Goal: Task Accomplishment & Management: Complete application form

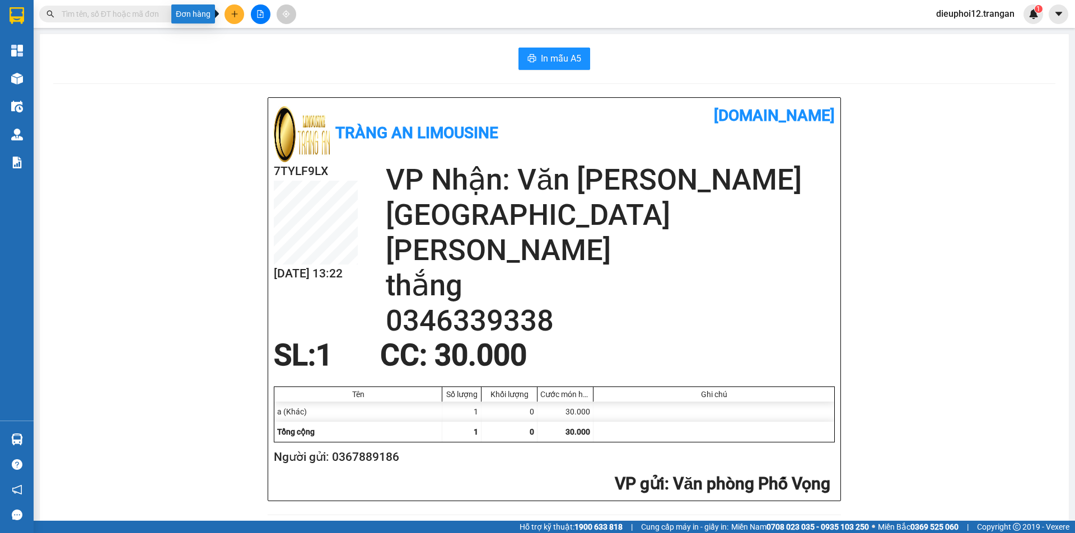
scroll to position [327, 0]
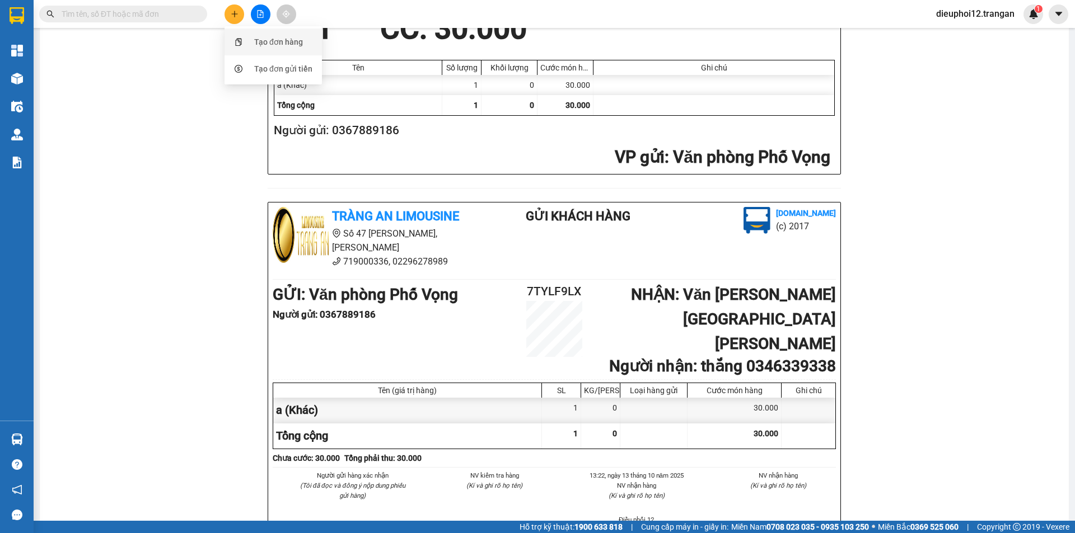
click at [280, 41] on div "Tạo đơn hàng" at bounding box center [278, 42] width 49 height 12
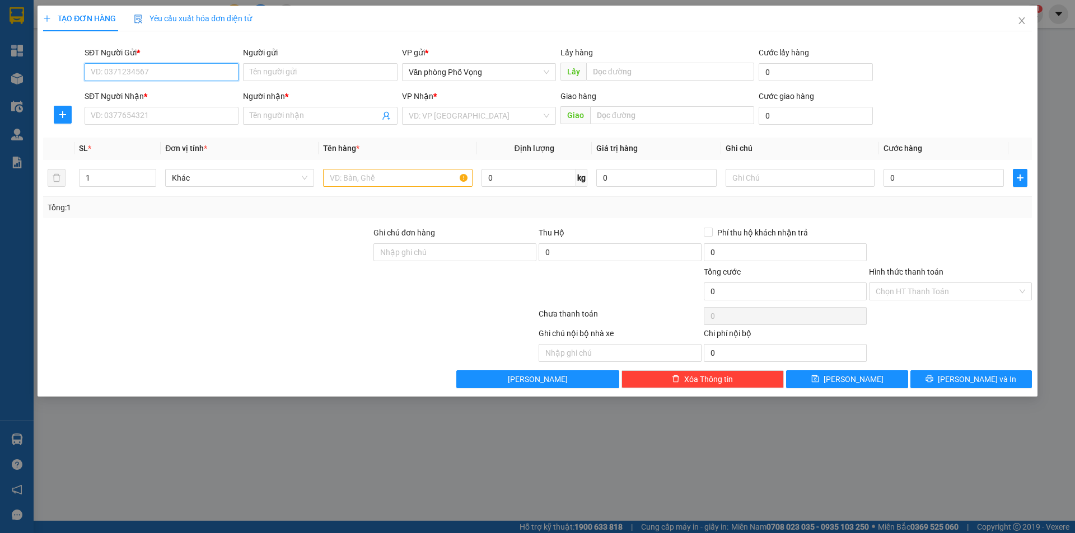
click at [157, 76] on input "SĐT Người Gửi *" at bounding box center [162, 72] width 154 height 18
type input "0969332766"
click at [137, 96] on div "0969332766" at bounding box center [161, 94] width 140 height 12
type input "0944658136"
type input "dũng"
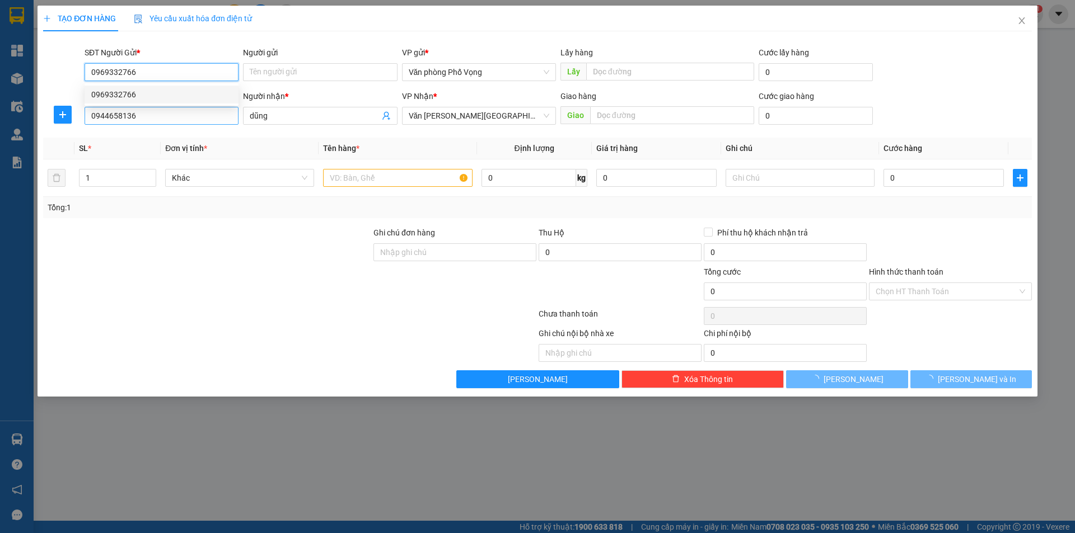
type input "60.000"
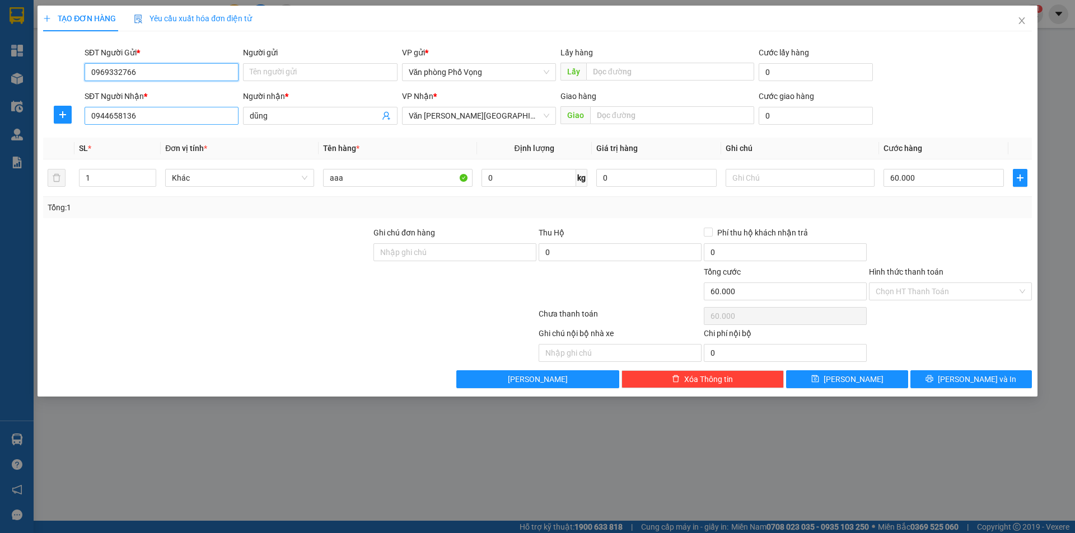
type input "0969332766"
click at [155, 117] on input "0944658136" at bounding box center [162, 116] width 154 height 18
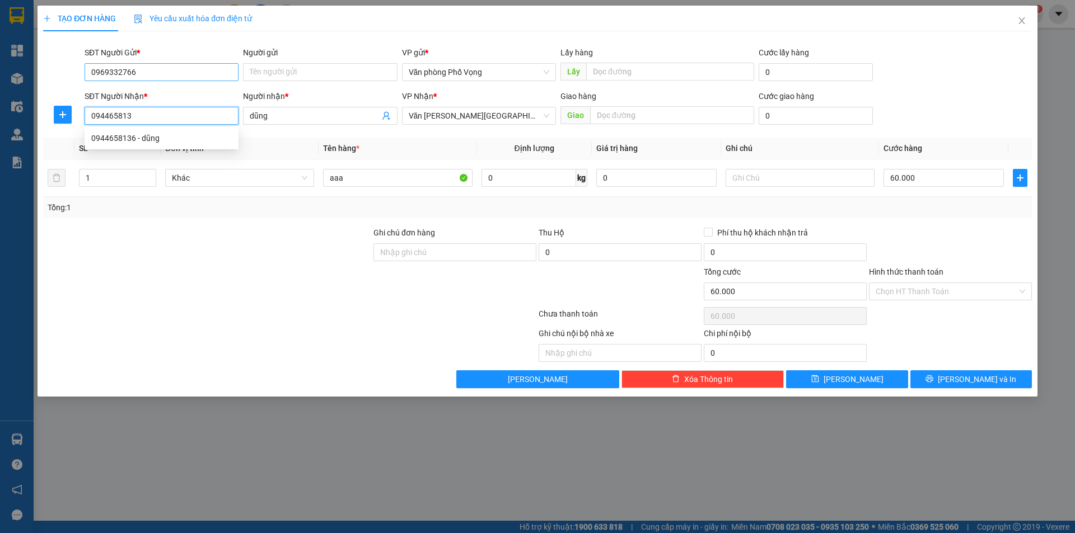
type input "0944658136"
click at [142, 144] on div "0944658136 - dũng" at bounding box center [162, 138] width 154 height 18
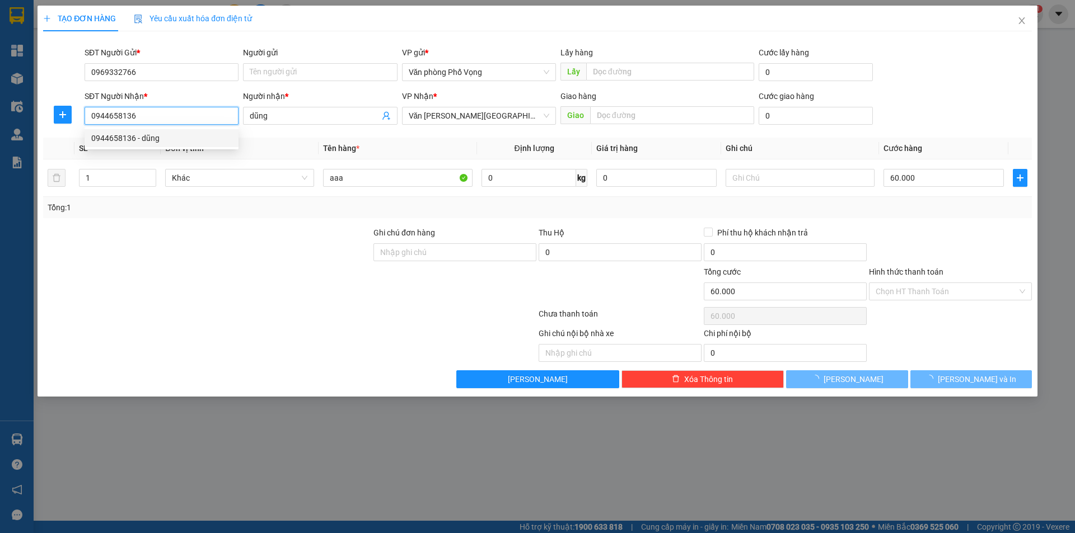
type input "40.000"
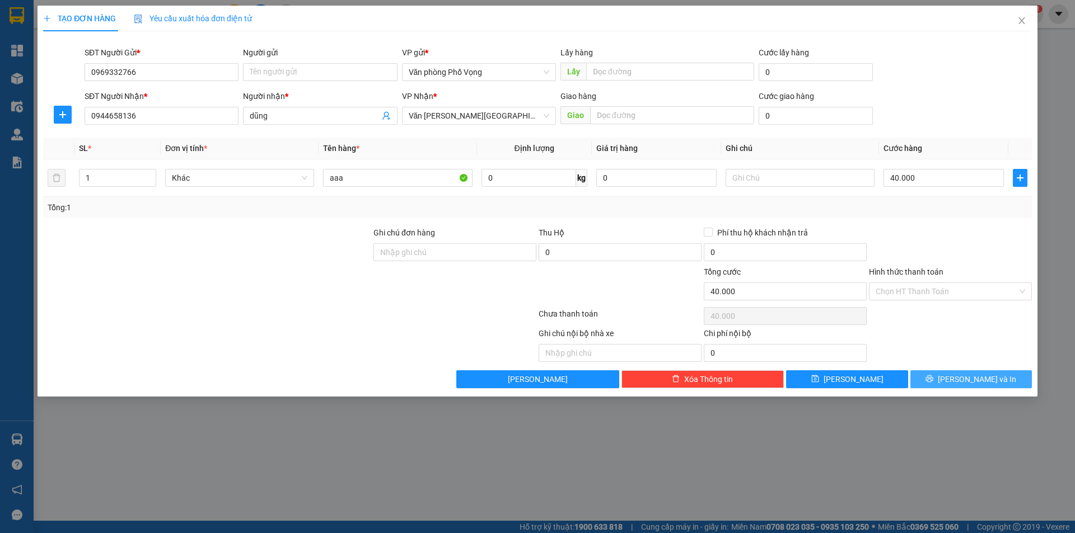
click at [962, 383] on span "[PERSON_NAME] và In" at bounding box center [976, 379] width 78 height 12
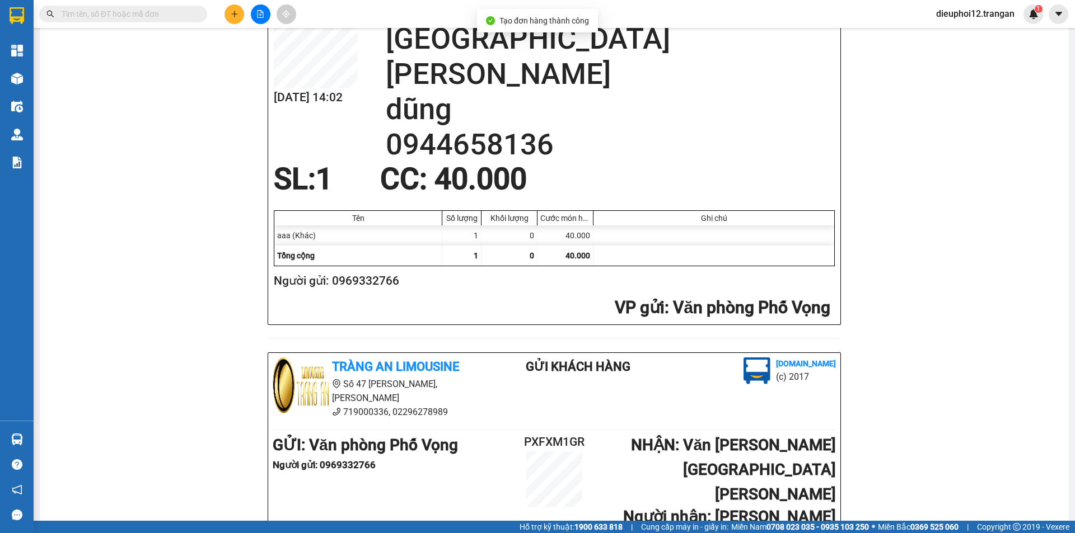
scroll to position [296, 0]
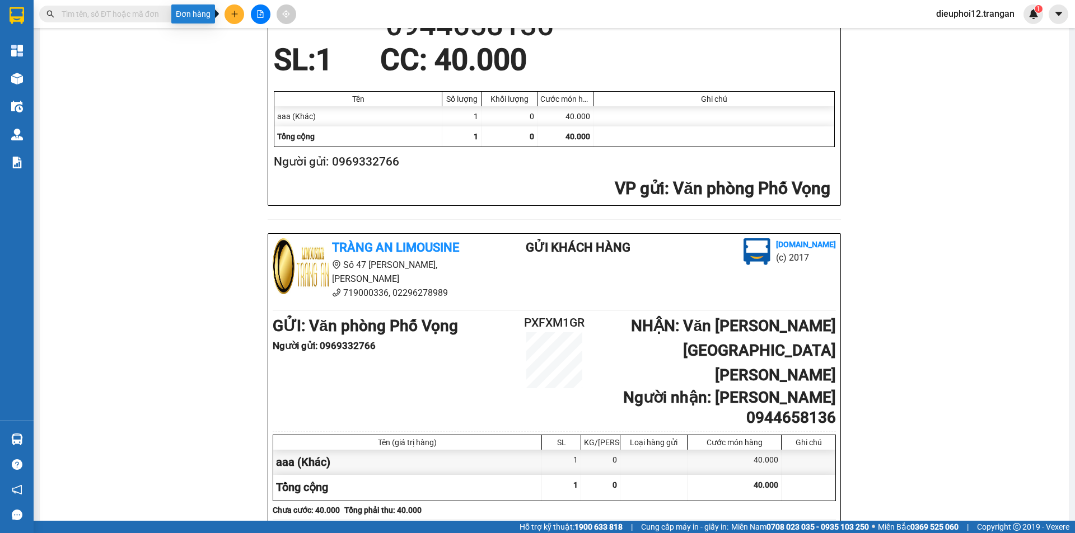
click at [233, 14] on icon "plus" at bounding box center [234, 13] width 6 height 1
click at [277, 50] on div "Tạo đơn hàng" at bounding box center [273, 41] width 84 height 21
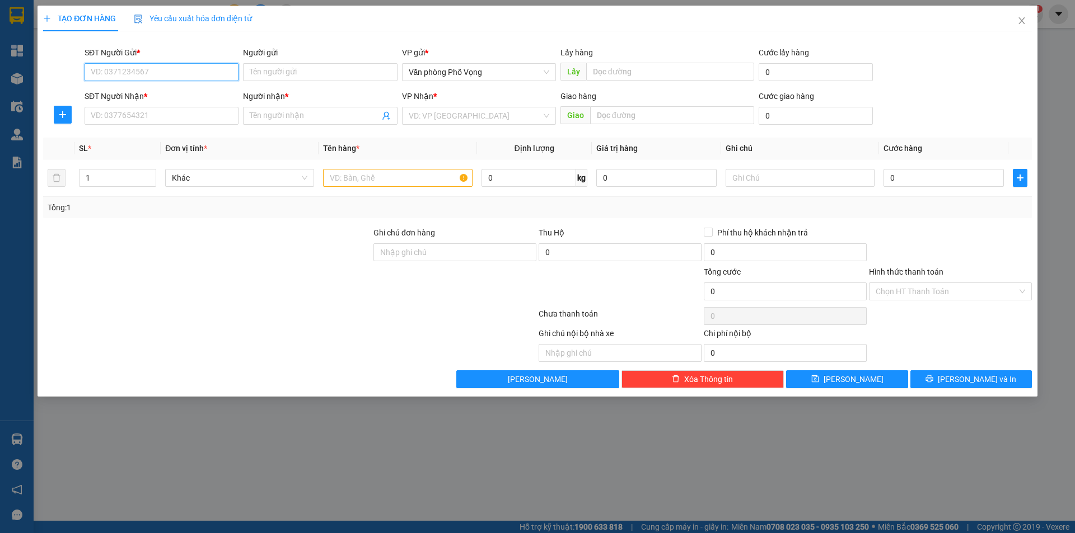
click at [153, 76] on input "SĐT Người Gửi *" at bounding box center [162, 72] width 154 height 18
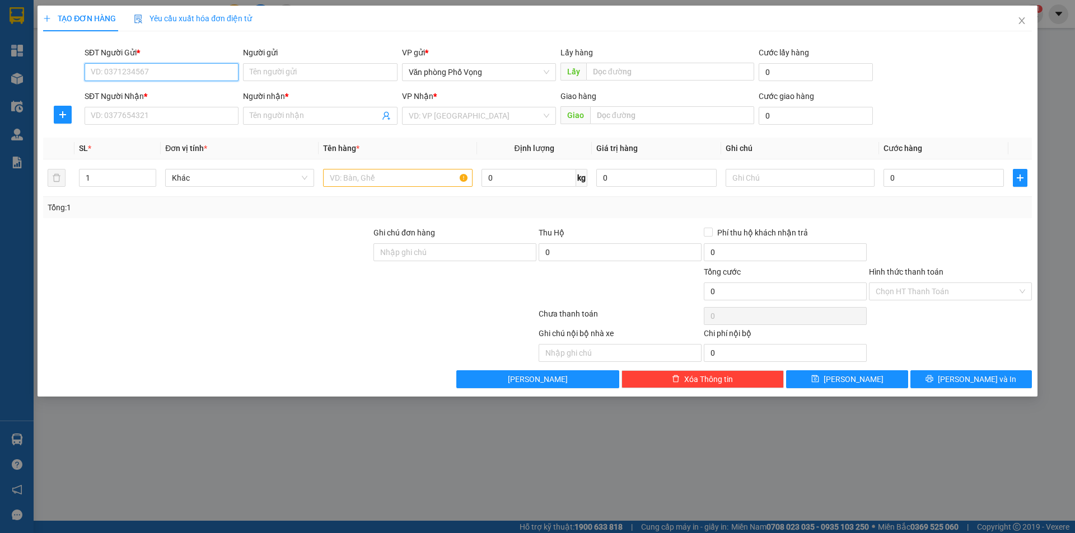
click at [153, 76] on input "SĐT Người Gửi *" at bounding box center [162, 72] width 154 height 18
click at [155, 66] on input "SĐT Người Gửi *" at bounding box center [162, 72] width 154 height 18
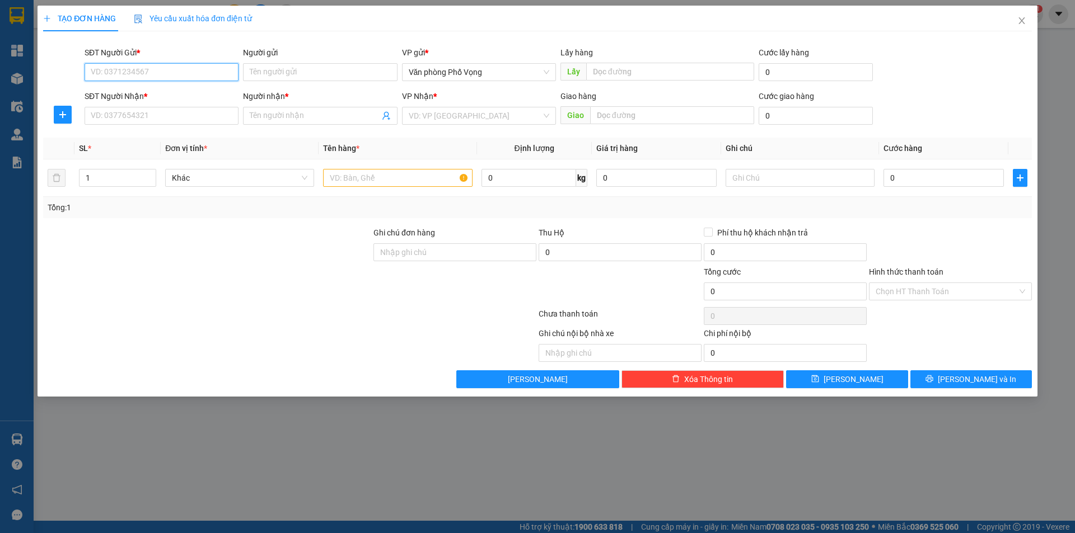
click at [155, 66] on input "SĐT Người Gửi *" at bounding box center [162, 72] width 154 height 18
type input "0865529186"
click at [145, 95] on div "0865529186" at bounding box center [161, 94] width 140 height 12
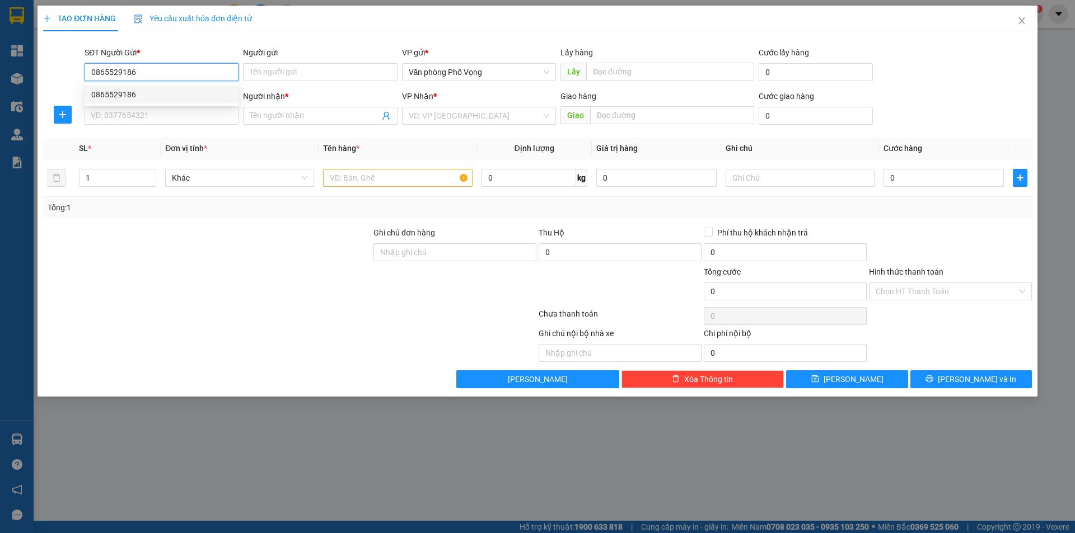
type input "0915252522"
type input "mạnh"
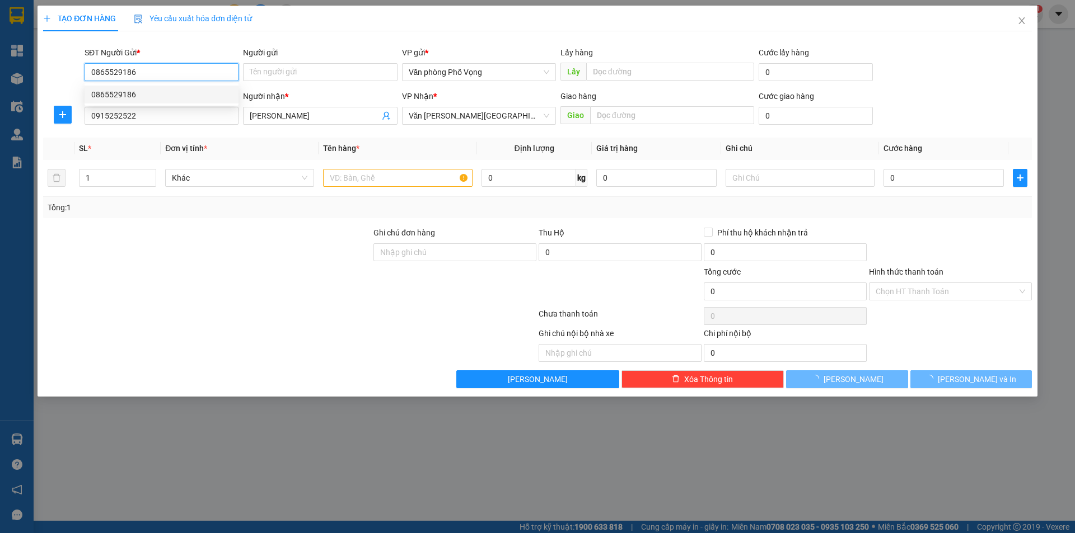
click at [145, 95] on div "0865529186" at bounding box center [161, 94] width 140 height 12
type input "50.000"
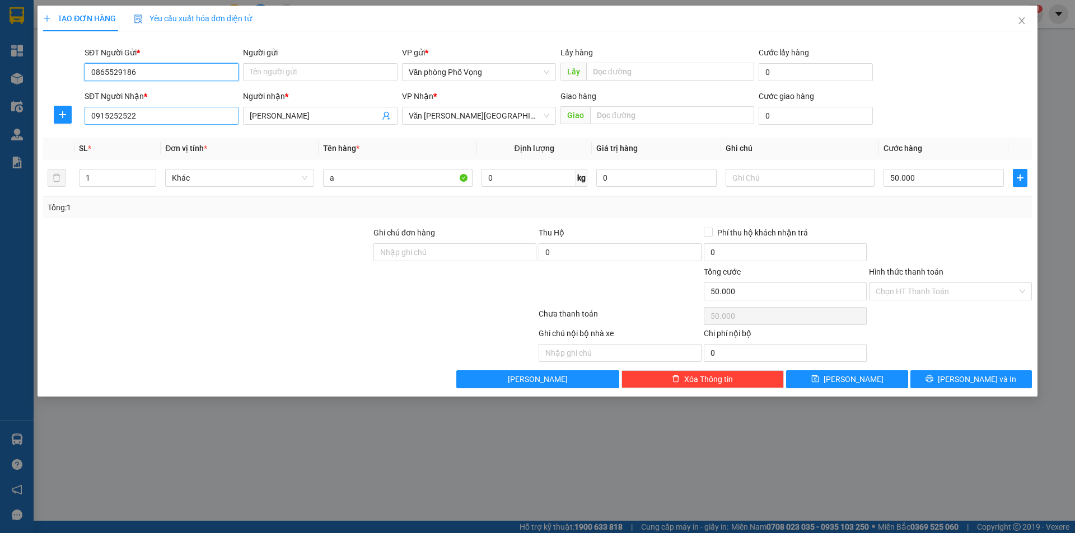
type input "0865529186"
click at [153, 110] on input "0915252522" at bounding box center [162, 116] width 154 height 18
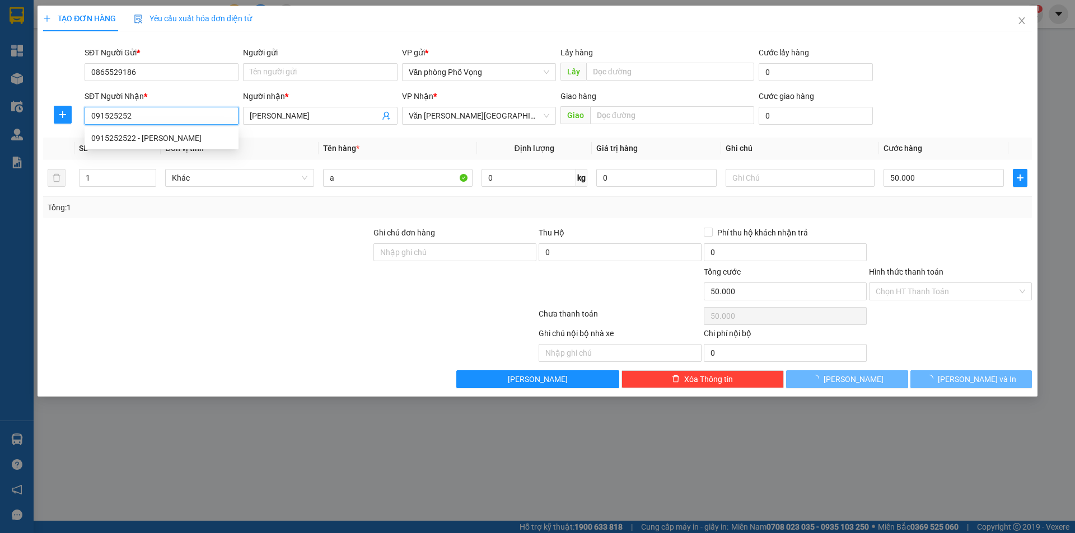
type input "0915252522"
click at [118, 139] on div "0915252522 - mạnh" at bounding box center [161, 138] width 140 height 12
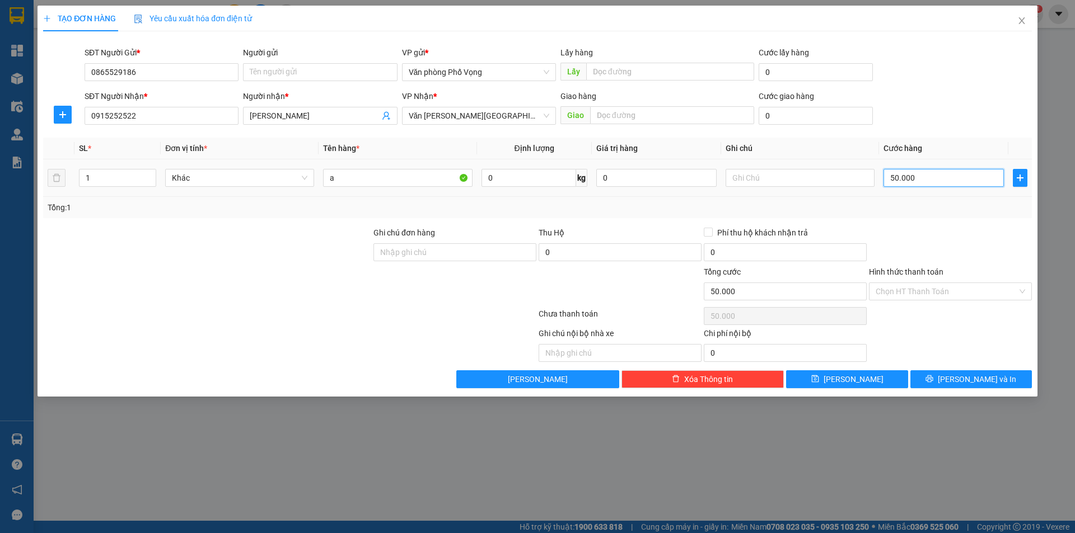
click at [933, 179] on input "50.000" at bounding box center [943, 178] width 120 height 18
type input "7"
type input "70"
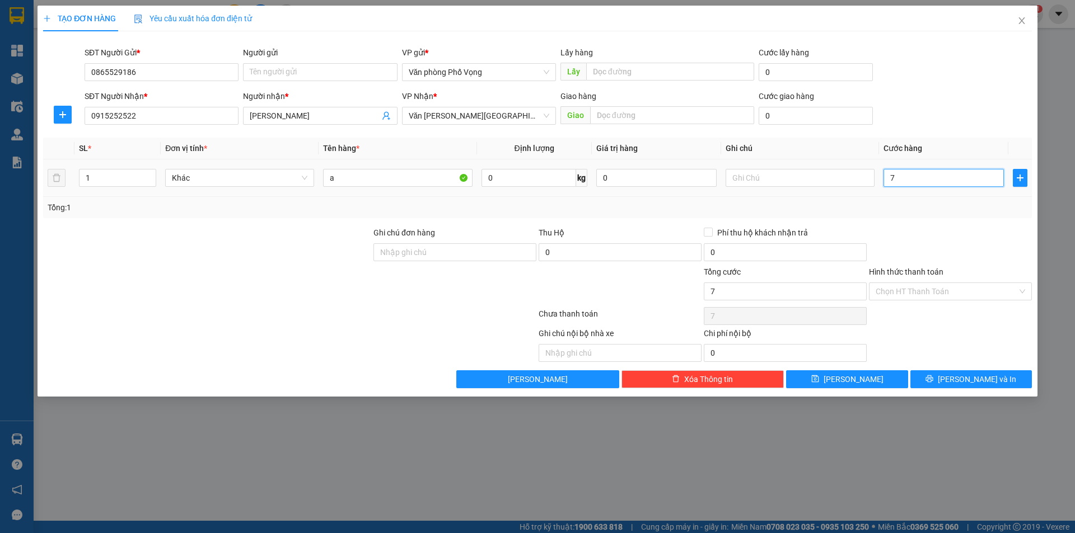
type input "70"
type input "700"
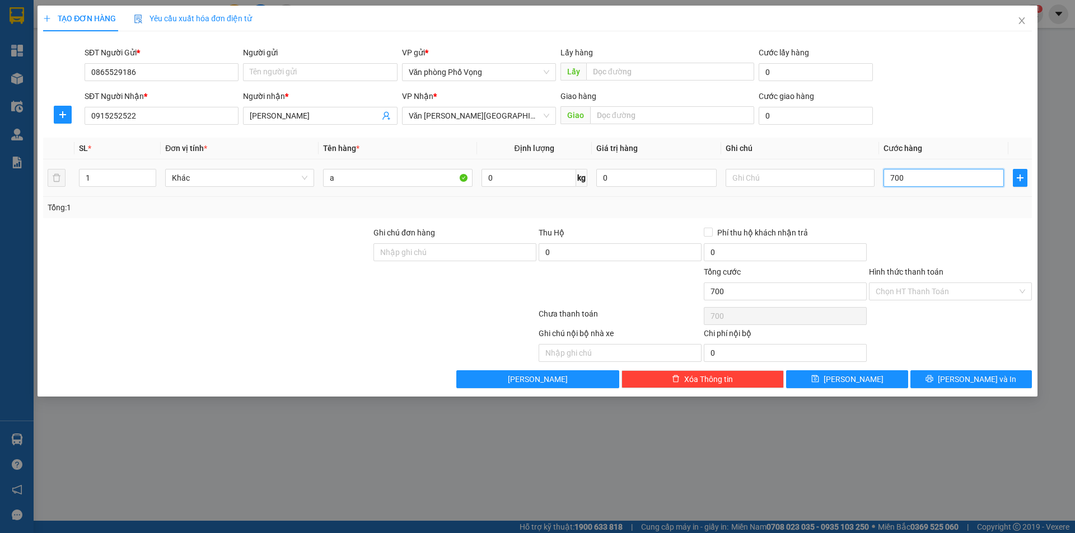
type input "7.000"
type input "70.000"
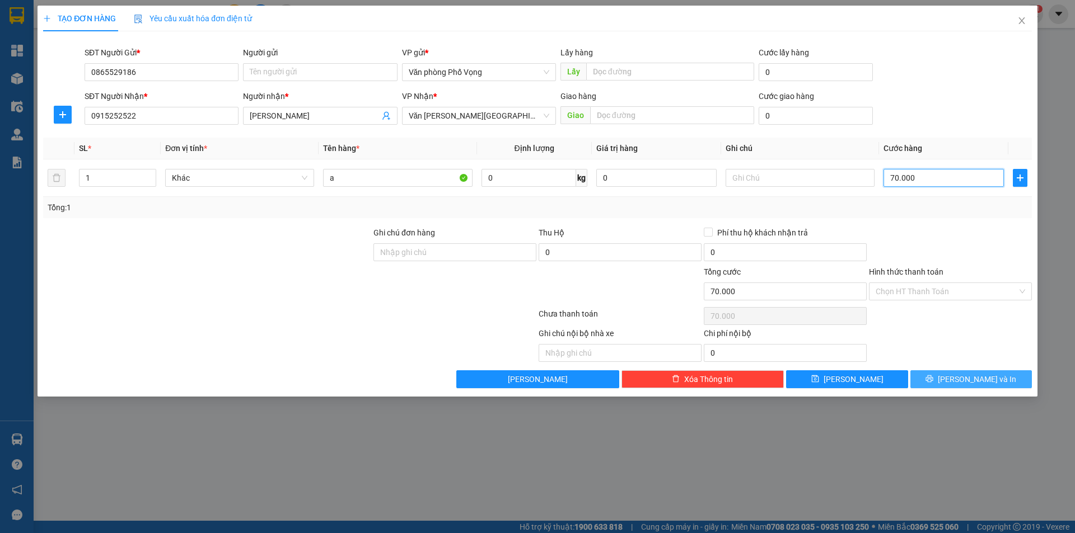
type input "70.000"
click at [978, 377] on span "[PERSON_NAME] và In" at bounding box center [976, 379] width 78 height 12
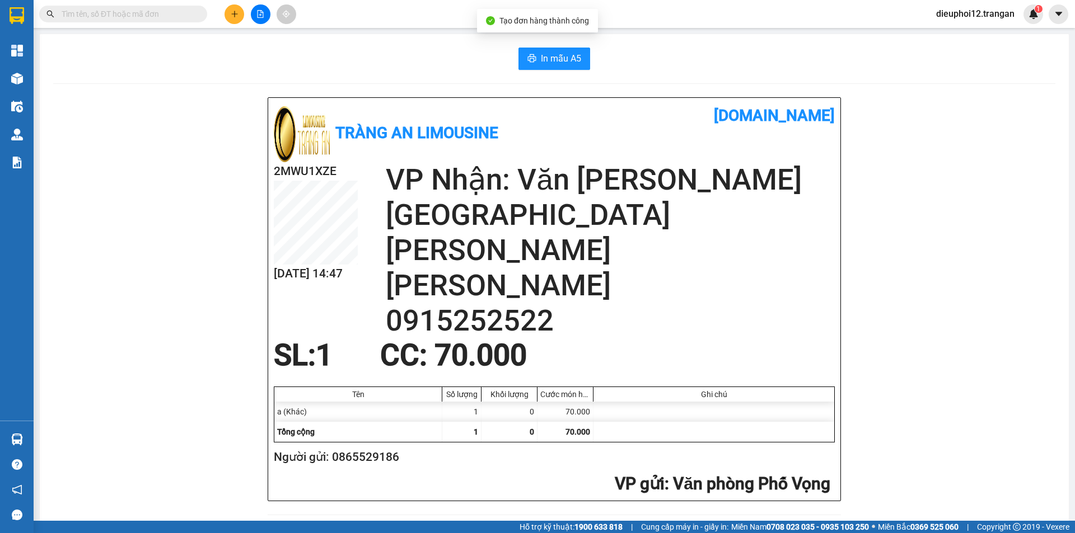
scroll to position [327, 0]
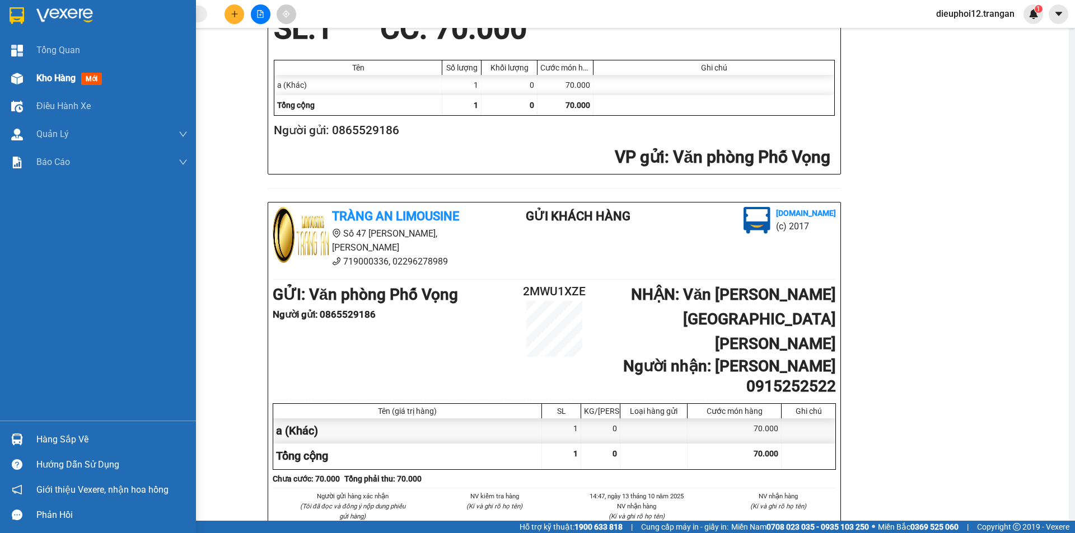
click at [58, 67] on div "Kho hàng mới" at bounding box center [111, 78] width 151 height 28
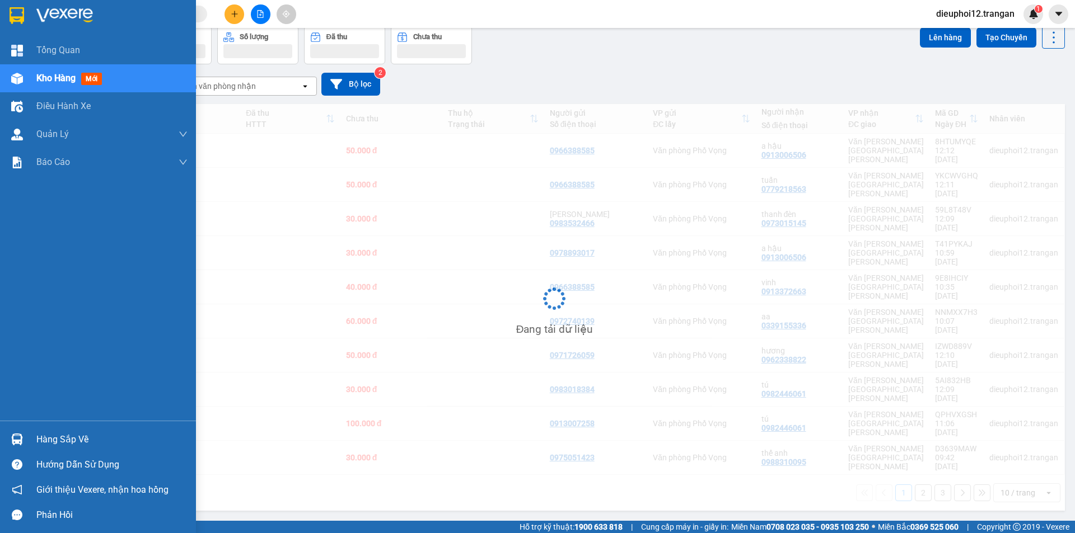
scroll to position [51, 0]
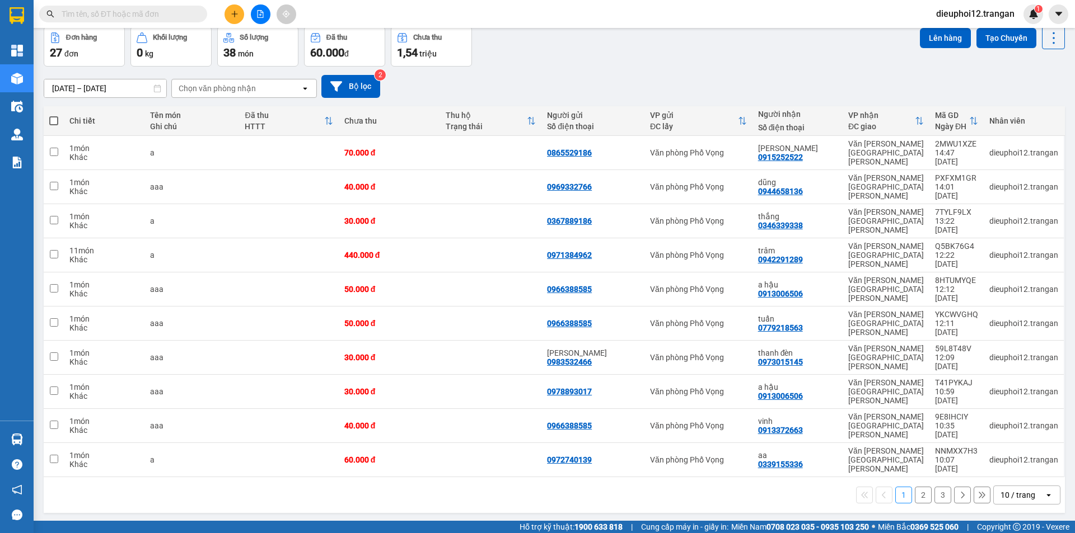
click at [222, 12] on div at bounding box center [260, 14] width 84 height 20
click at [231, 12] on icon "plus" at bounding box center [235, 14] width 8 height 8
click at [273, 40] on div "Tạo đơn hàng" at bounding box center [278, 42] width 49 height 12
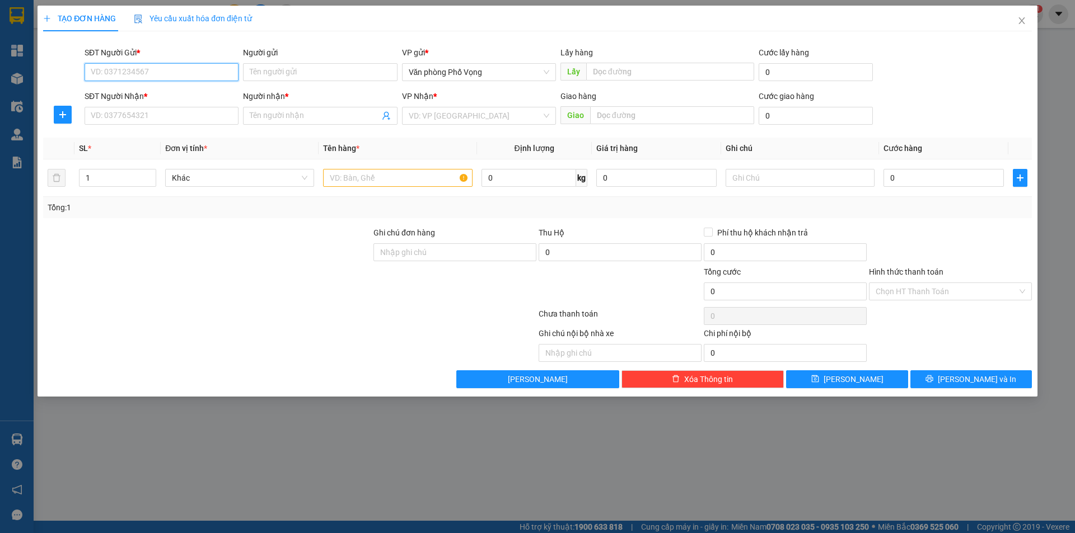
click at [170, 76] on input "SĐT Người Gửi *" at bounding box center [162, 72] width 154 height 18
click at [1017, 21] on icon "close" at bounding box center [1021, 20] width 9 height 9
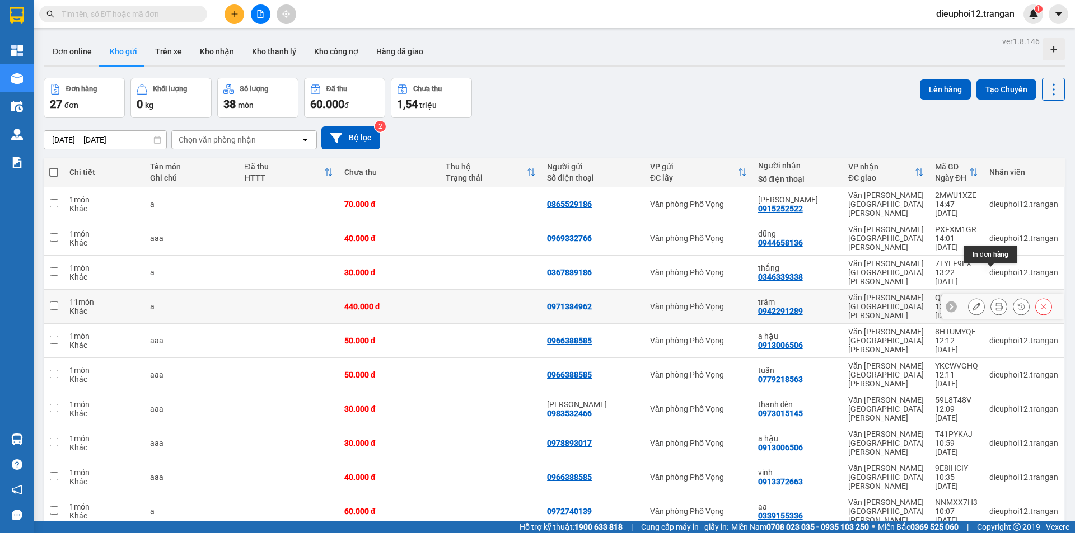
click at [996, 297] on button at bounding box center [999, 307] width 16 height 20
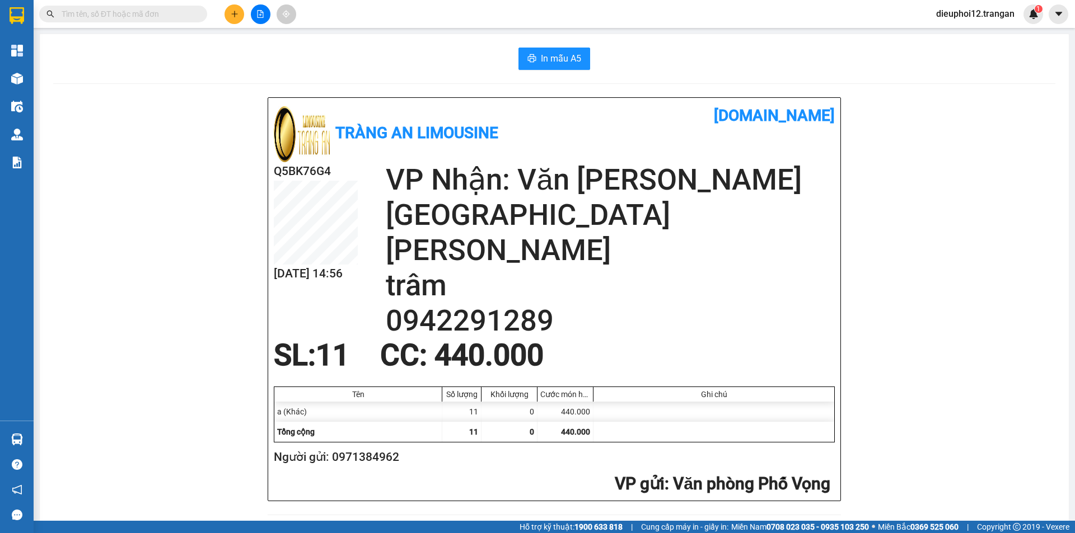
scroll to position [149, 0]
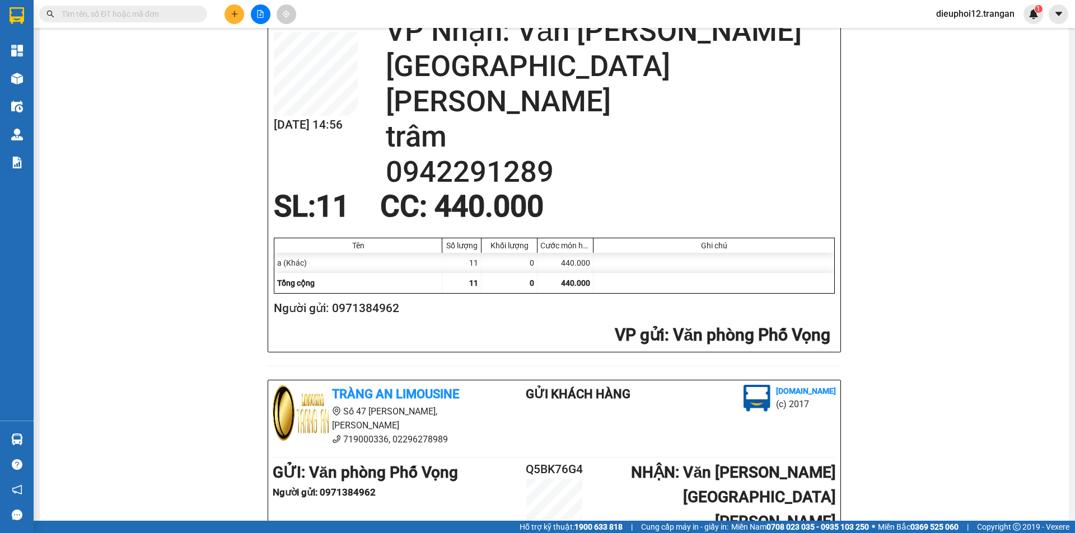
click at [957, 247] on div "Tràng An Limousine vexere.com Q5BK76G4 13/10 14:56 VP Nhận: Văn phòng Ninh Bình…" at bounding box center [554, 354] width 1002 height 810
click at [238, 15] on icon "plus" at bounding box center [235, 14] width 8 height 8
click at [268, 41] on div "Tràng An Limousine vexere.com Q5BK76G4 13/10 14:56 VP Nhận: Văn phòng Ninh Bình…" at bounding box center [554, 150] width 572 height 403
click at [239, 13] on button at bounding box center [234, 14] width 20 height 20
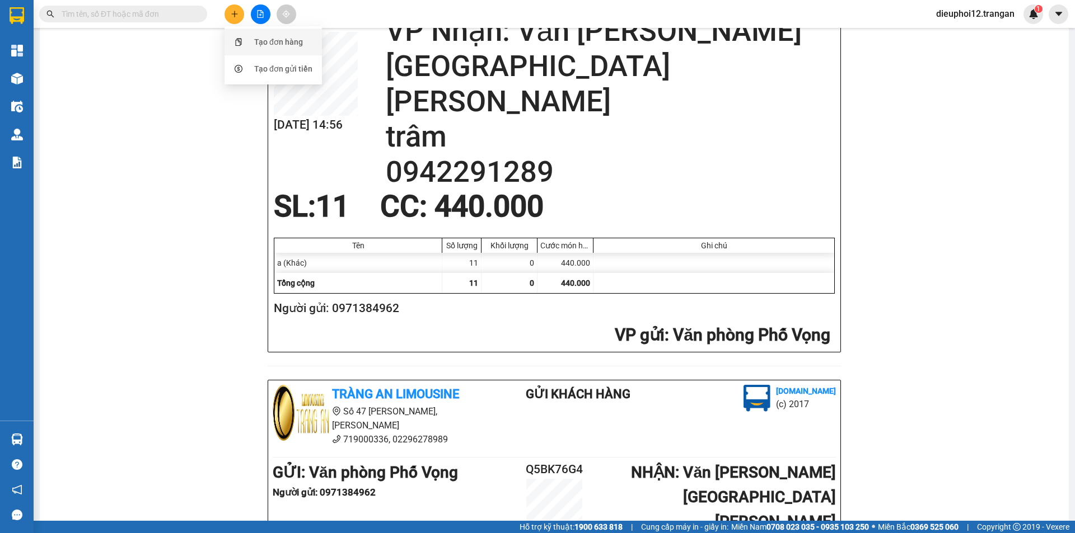
click at [274, 46] on div "Tạo đơn hàng" at bounding box center [278, 42] width 49 height 12
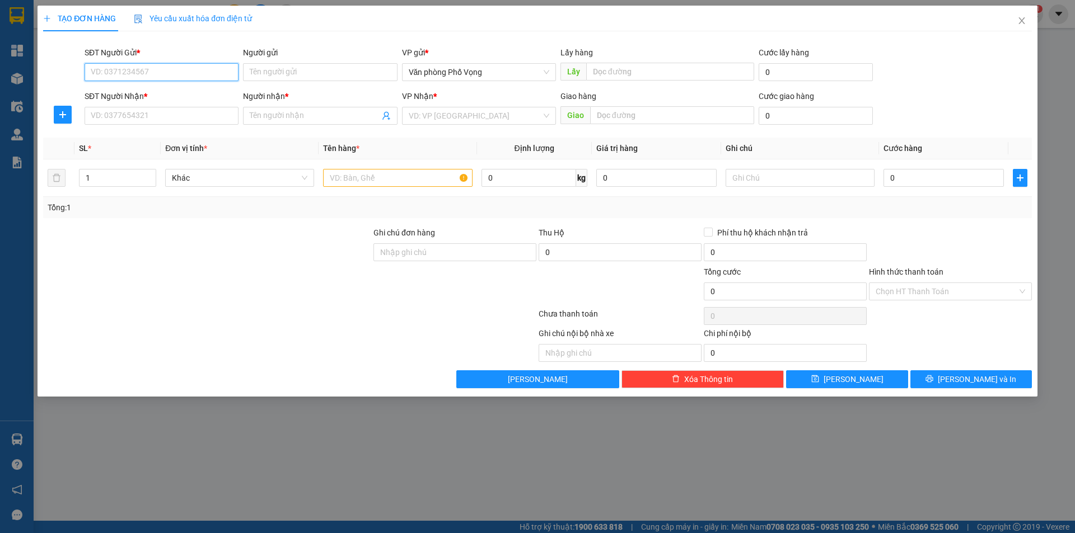
click at [123, 71] on input "SĐT Người Gửi *" at bounding box center [162, 72] width 154 height 18
type input "0968420697"
click at [139, 112] on input "SĐT Người Nhận *" at bounding box center [162, 116] width 154 height 18
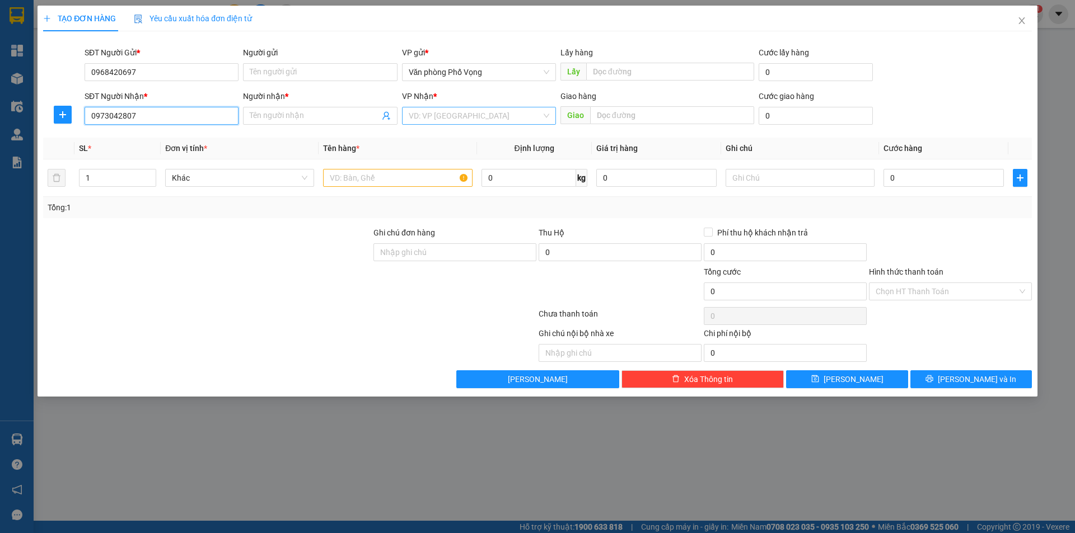
type input "0973042807"
click at [451, 114] on input "search" at bounding box center [475, 115] width 133 height 17
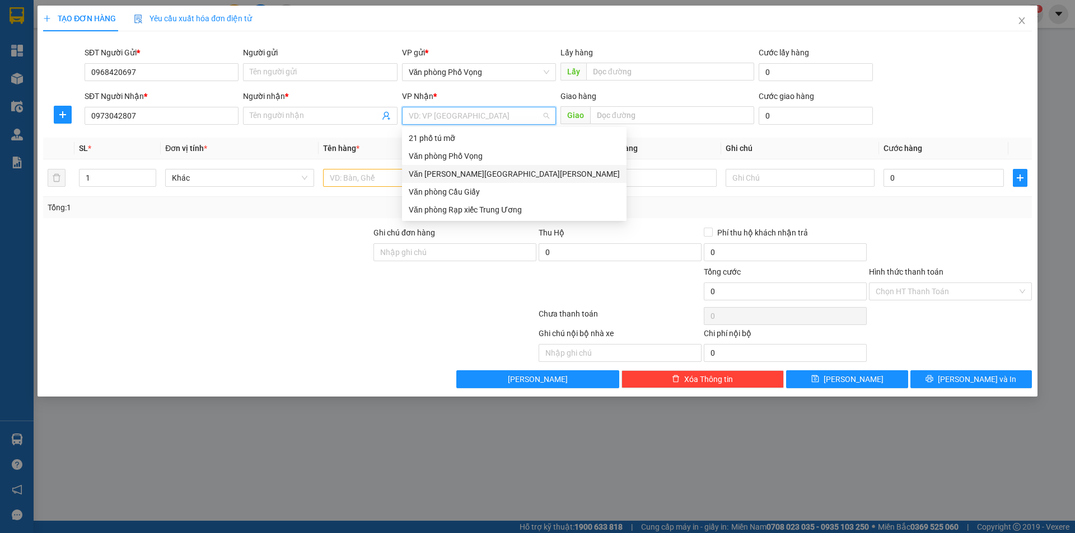
click at [465, 175] on div "Văn phòng [GEOGRAPHIC_DATA]" at bounding box center [514, 174] width 211 height 12
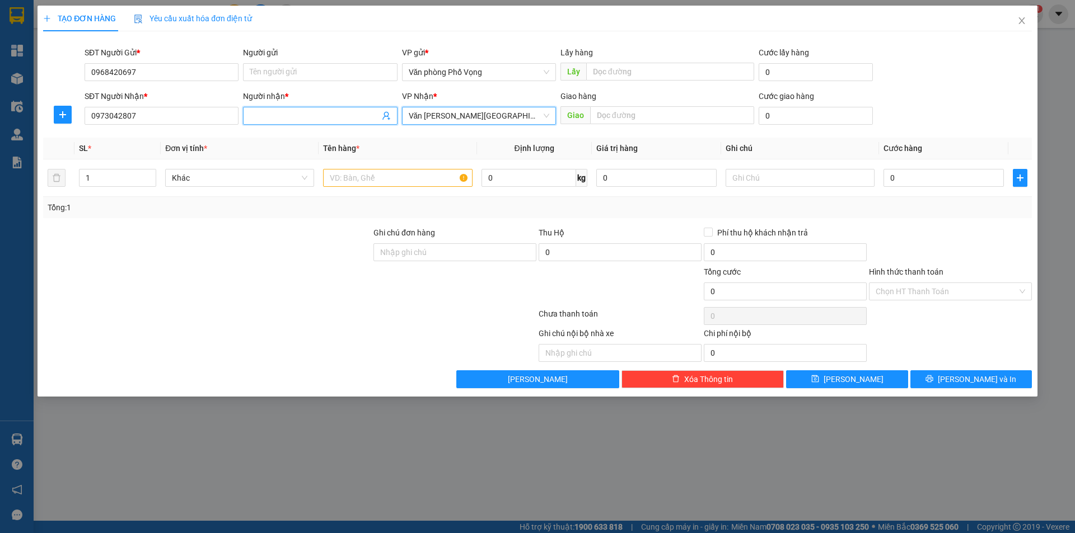
click at [331, 119] on input "Người nhận *" at bounding box center [314, 116] width 129 height 12
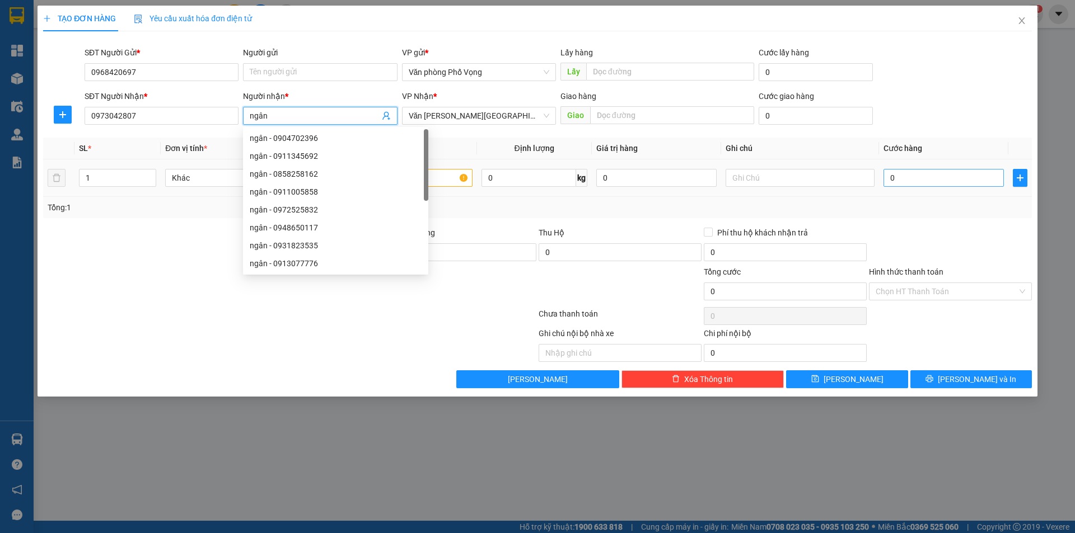
type input "ngân"
click at [916, 176] on input "0" at bounding box center [943, 178] width 120 height 18
type input "3"
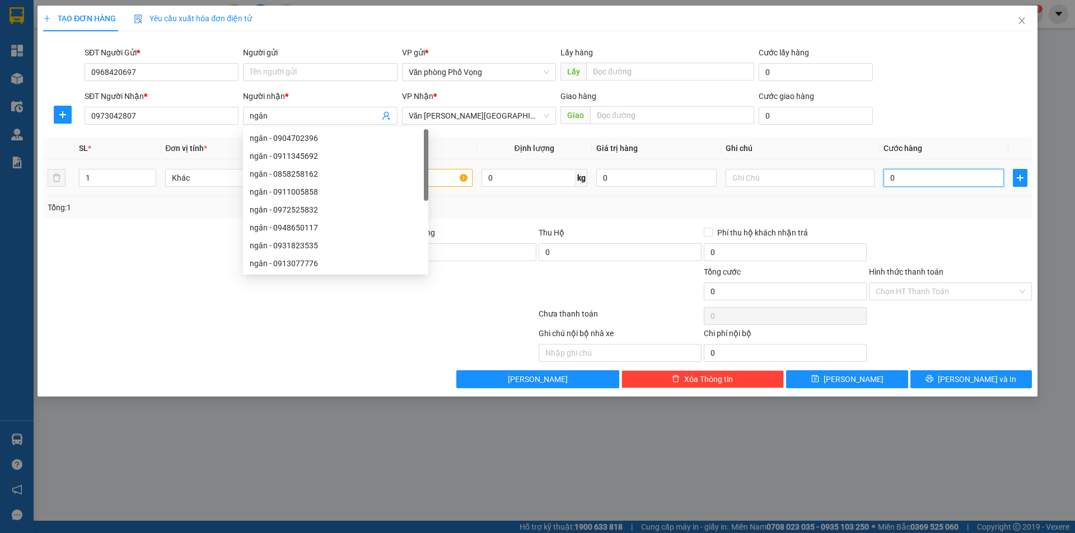
type input "3"
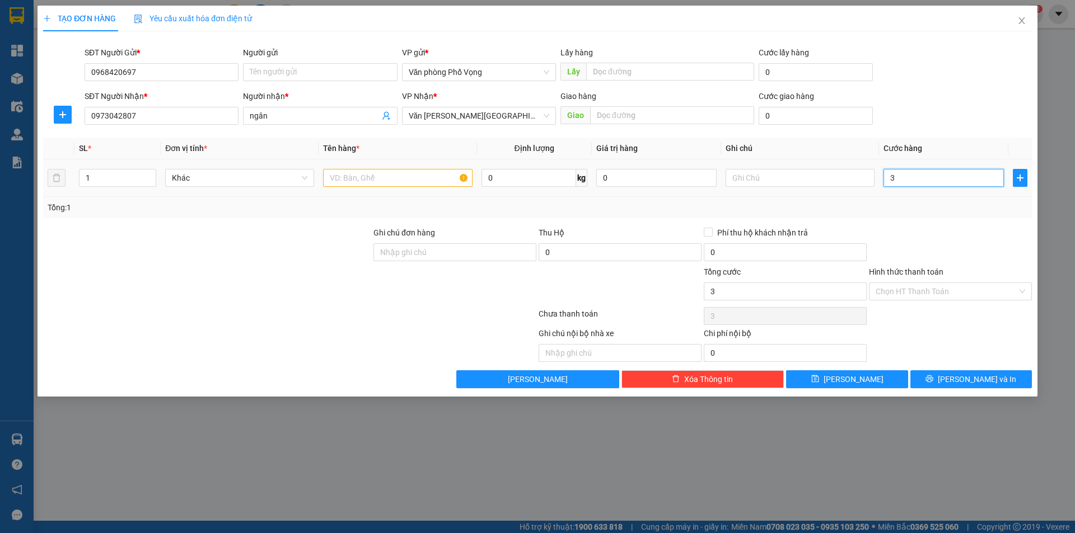
type input "30"
type input "300"
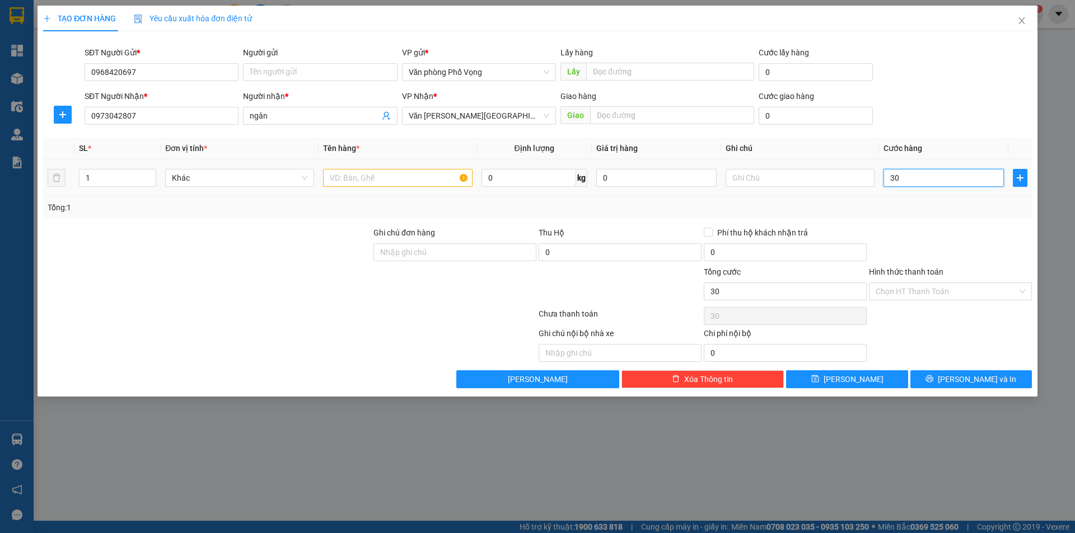
type input "300"
type input "3.000"
type input "30.000"
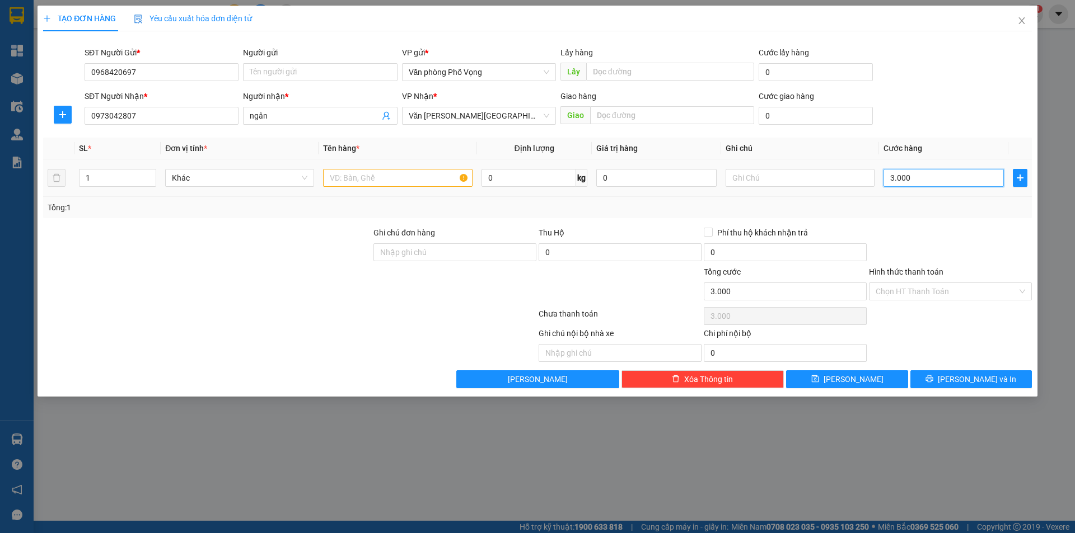
type input "30.000"
click at [400, 185] on input "text" at bounding box center [397, 178] width 149 height 18
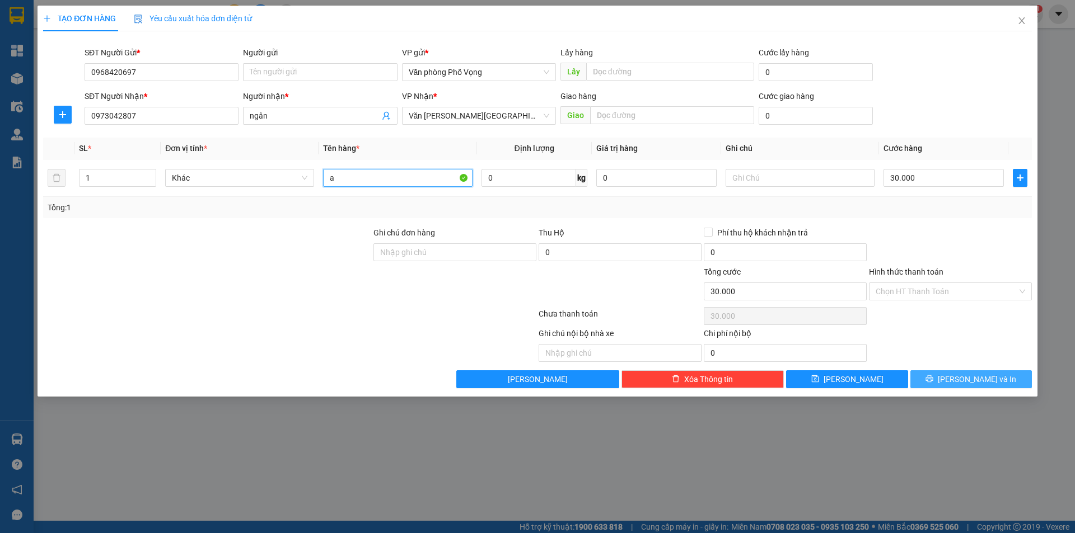
type input "a"
click at [988, 374] on span "[PERSON_NAME] và In" at bounding box center [976, 379] width 78 height 12
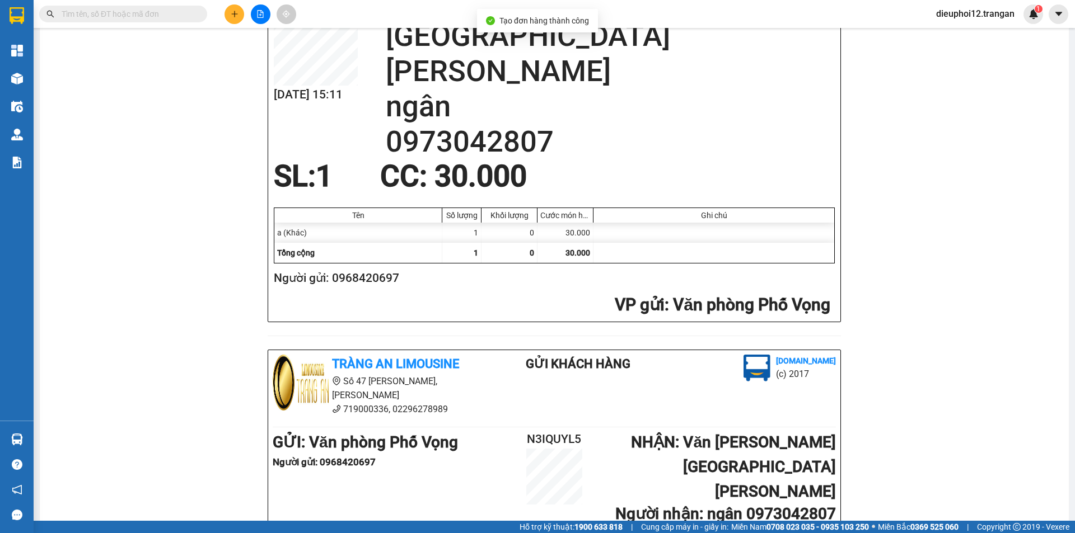
scroll to position [327, 0]
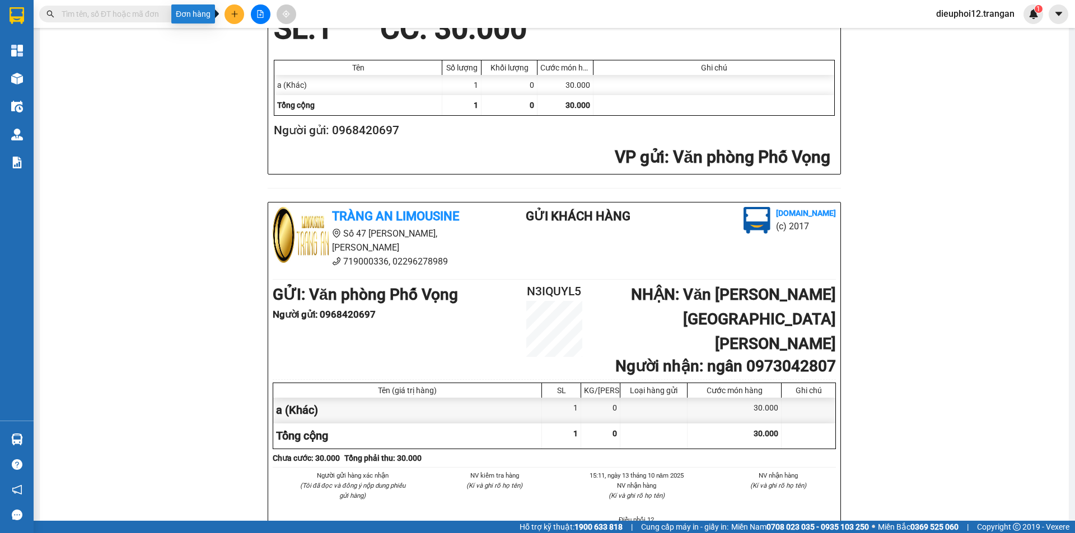
click at [240, 9] on button at bounding box center [234, 14] width 20 height 20
click at [277, 39] on div "Tạo đơn hàng" at bounding box center [278, 42] width 49 height 12
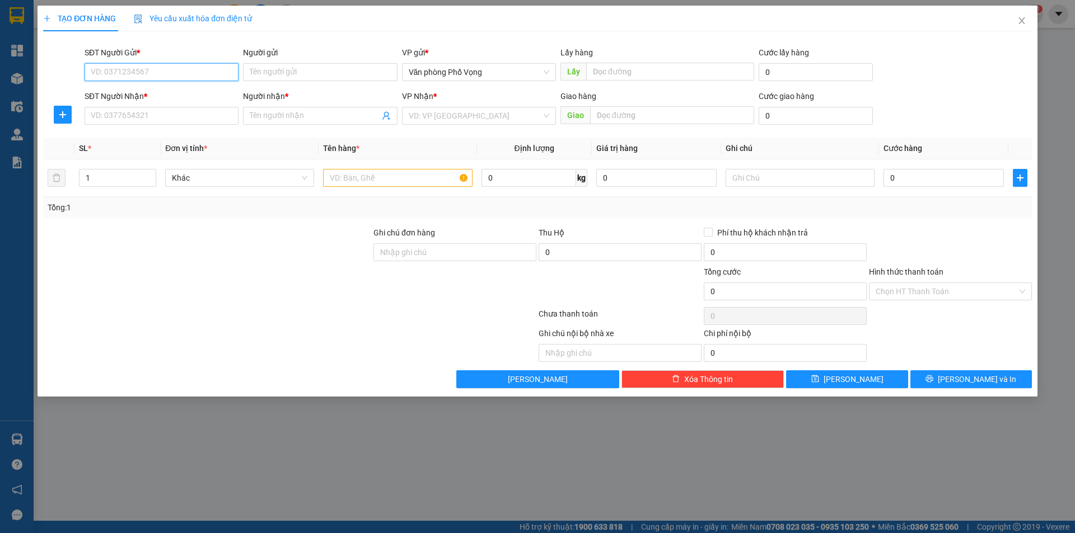
click at [161, 76] on input "SĐT Người Gửi *" at bounding box center [162, 72] width 154 height 18
type input "0984200700"
click at [123, 112] on input "SĐT Người Nhận *" at bounding box center [162, 116] width 154 height 18
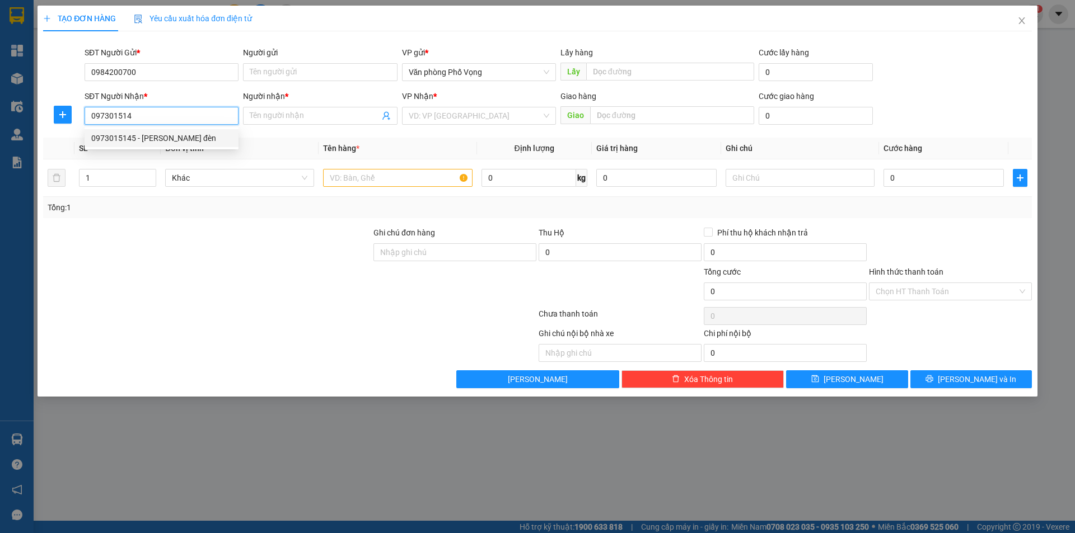
click at [115, 133] on div "0973015145 - thanh đèn" at bounding box center [161, 138] width 140 height 12
type input "0973015145"
type input "thanh đèn"
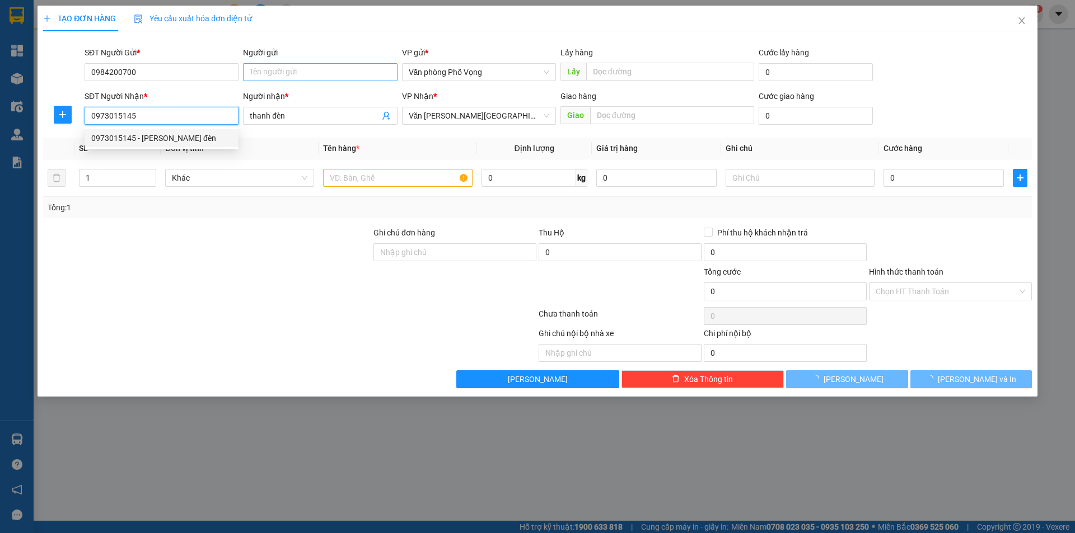
type input "30.000"
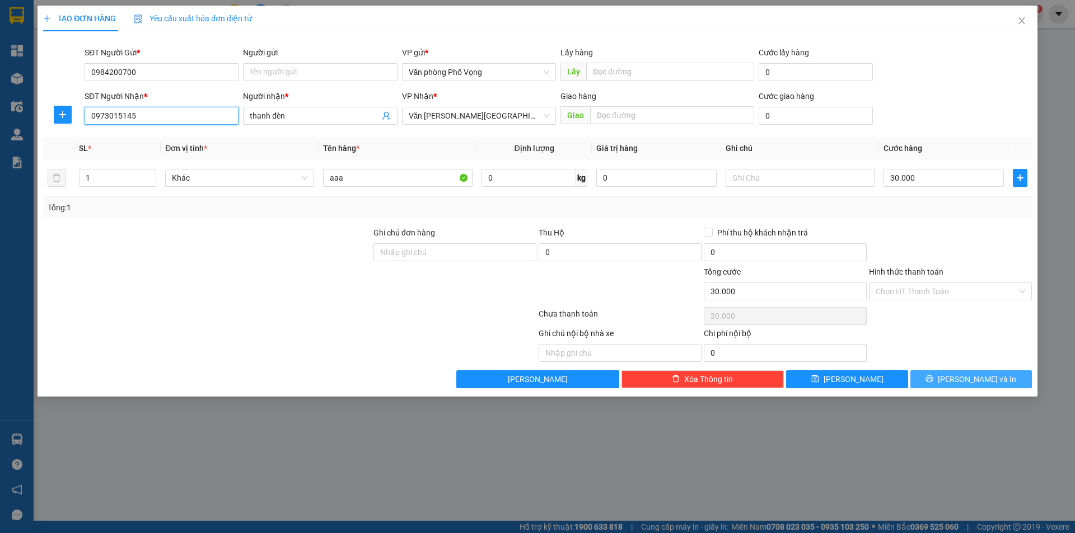
type input "0973015145"
click at [947, 377] on button "[PERSON_NAME] và In" at bounding box center [970, 380] width 121 height 18
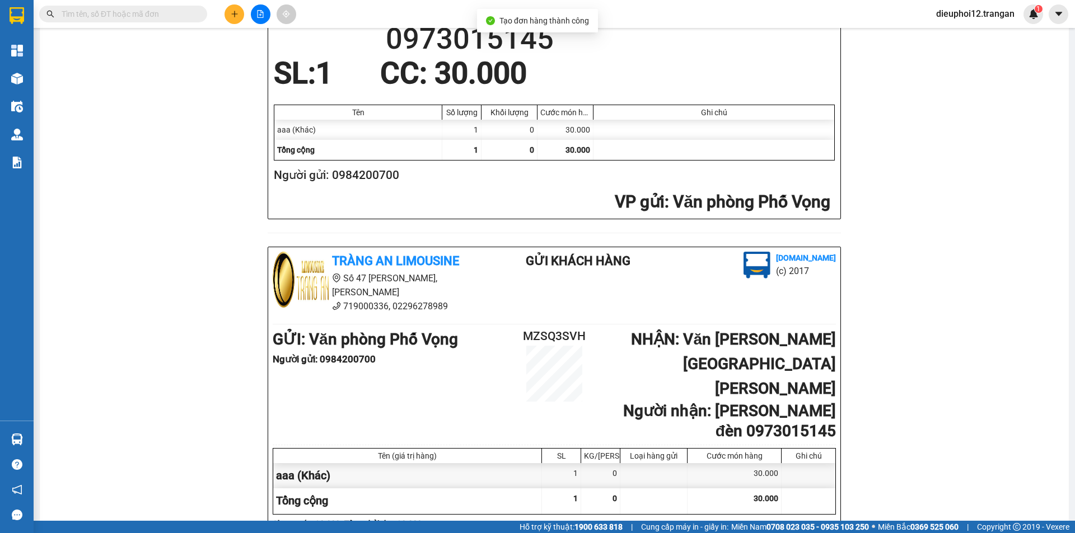
scroll to position [327, 0]
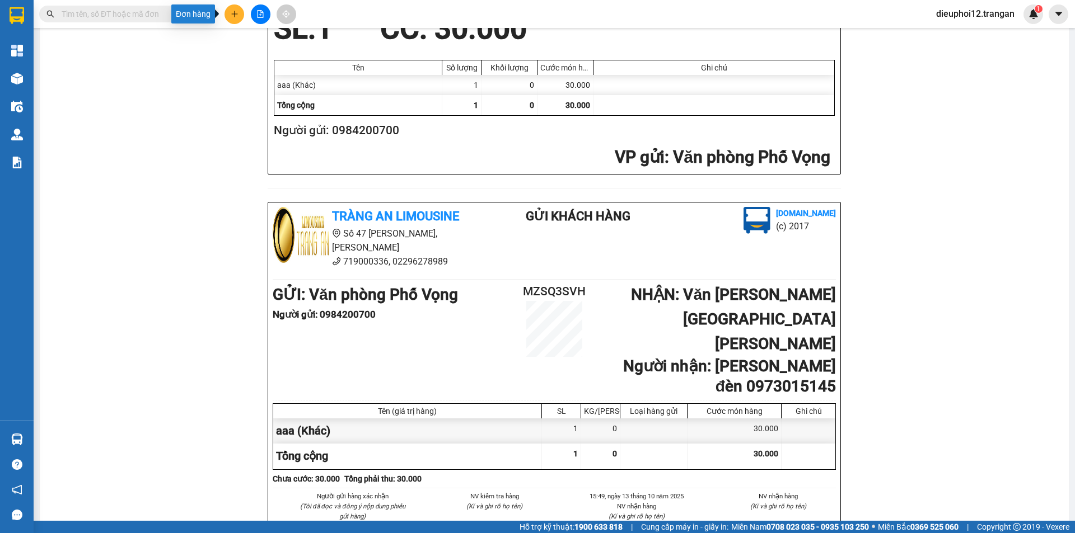
click at [233, 16] on icon "plus" at bounding box center [235, 14] width 8 height 8
click at [268, 40] on div "Tạo đơn hàng" at bounding box center [278, 42] width 49 height 12
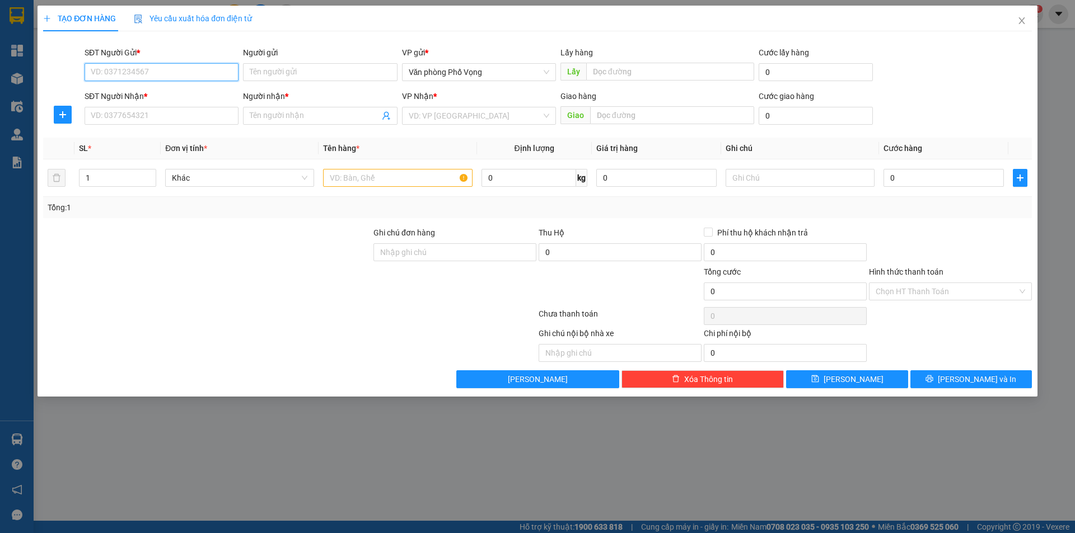
click at [134, 81] on input "SĐT Người Gửi *" at bounding box center [162, 72] width 154 height 18
click at [136, 71] on input "SĐT Người Gửi *" at bounding box center [162, 72] width 154 height 18
click at [160, 88] on div "0978893017" at bounding box center [161, 94] width 140 height 12
type input "0978893017"
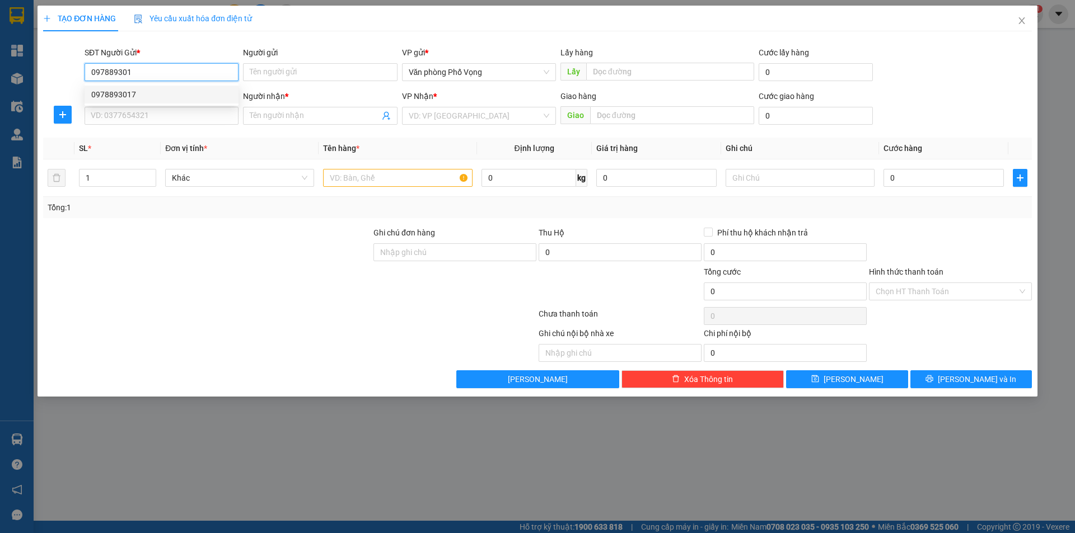
type input "0913006506"
type input "a hậu"
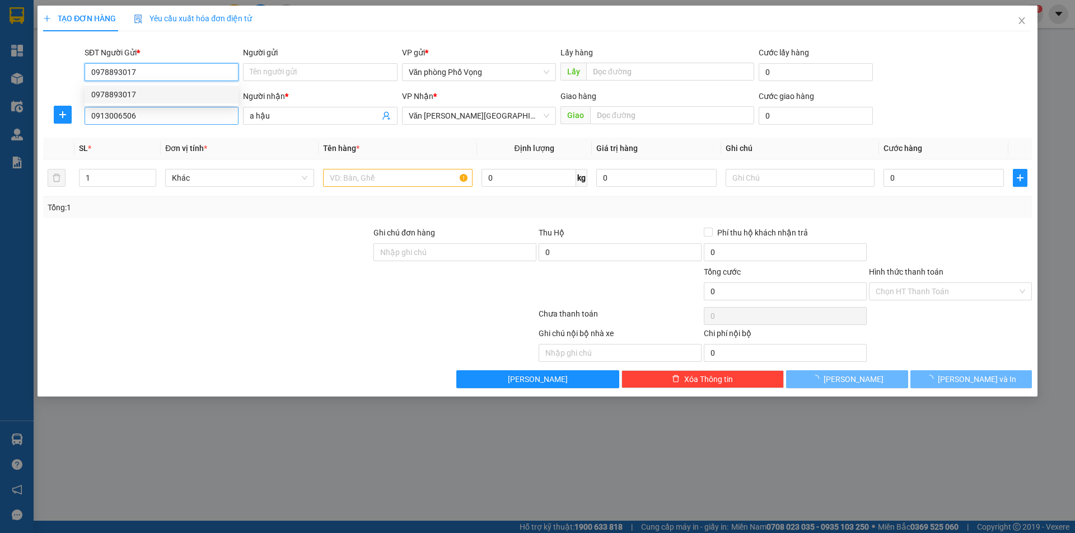
type input "30.000"
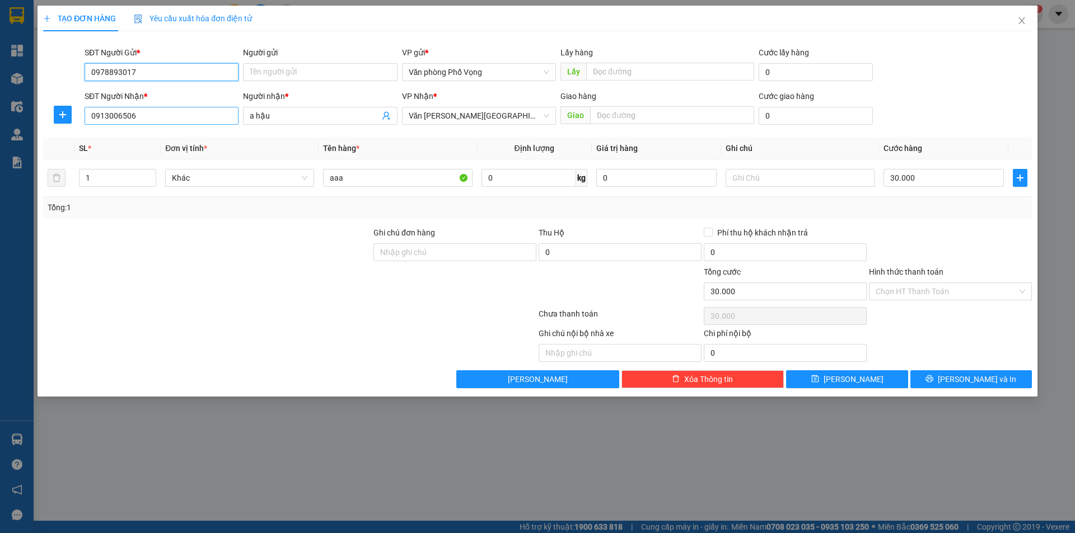
type input "0978893017"
click at [159, 118] on input "0913006506" at bounding box center [162, 116] width 154 height 18
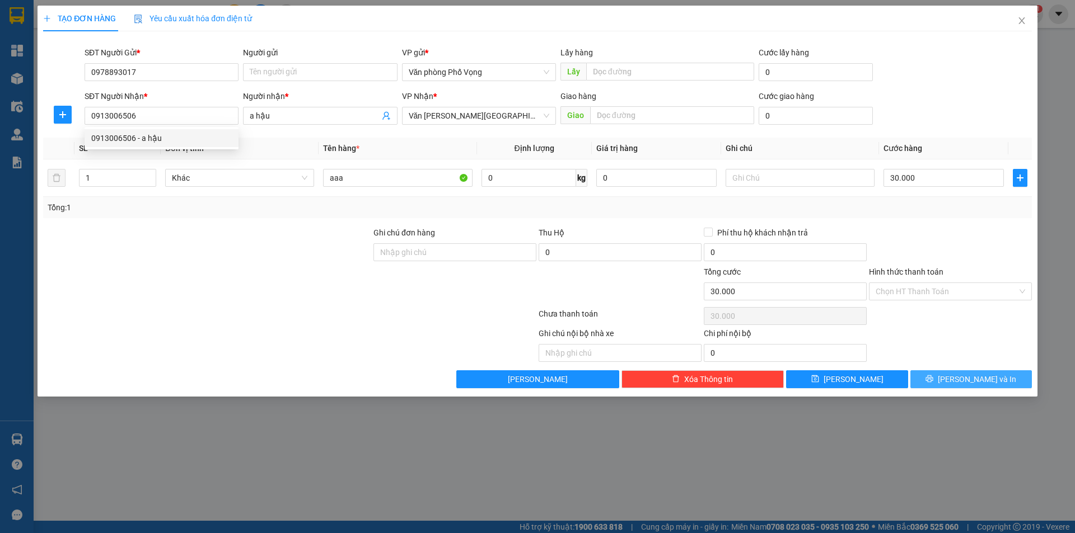
click at [993, 379] on button "[PERSON_NAME] và In" at bounding box center [970, 380] width 121 height 18
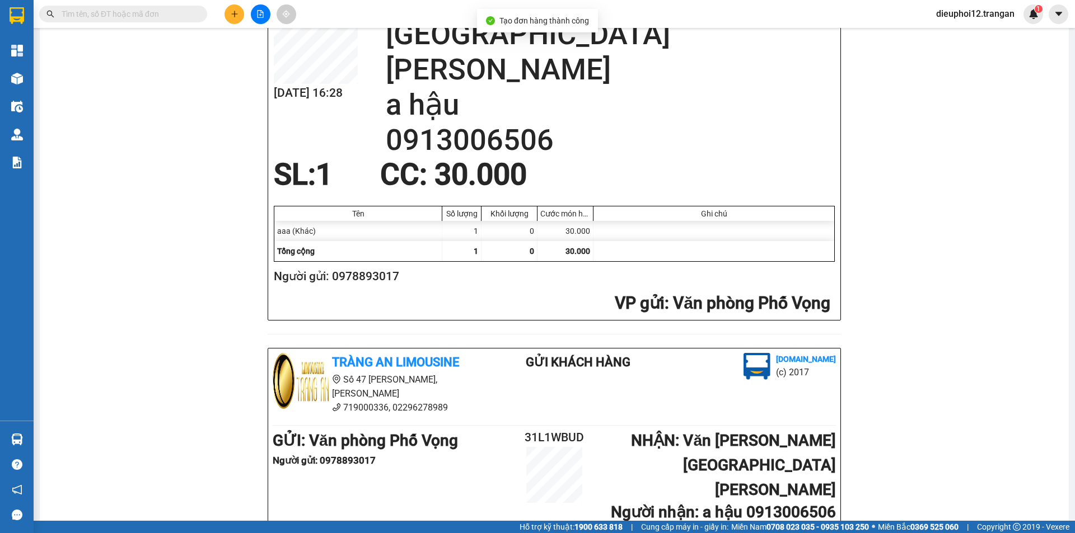
scroll to position [327, 0]
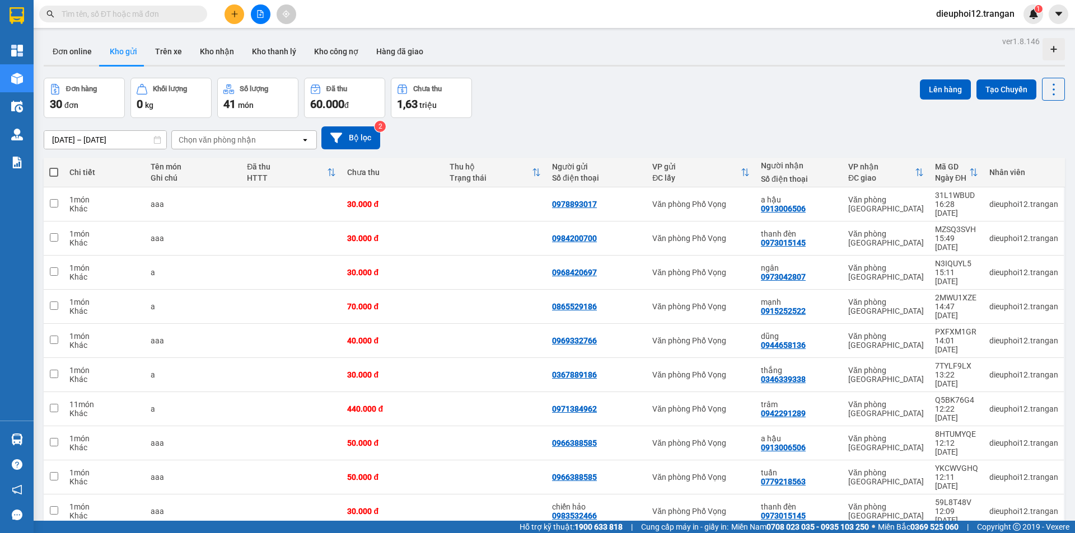
click at [231, 9] on button at bounding box center [234, 14] width 20 height 20
click at [233, 13] on icon "plus" at bounding box center [235, 14] width 8 height 8
click at [247, 38] on button "Kho thanh lý" at bounding box center [274, 51] width 62 height 27
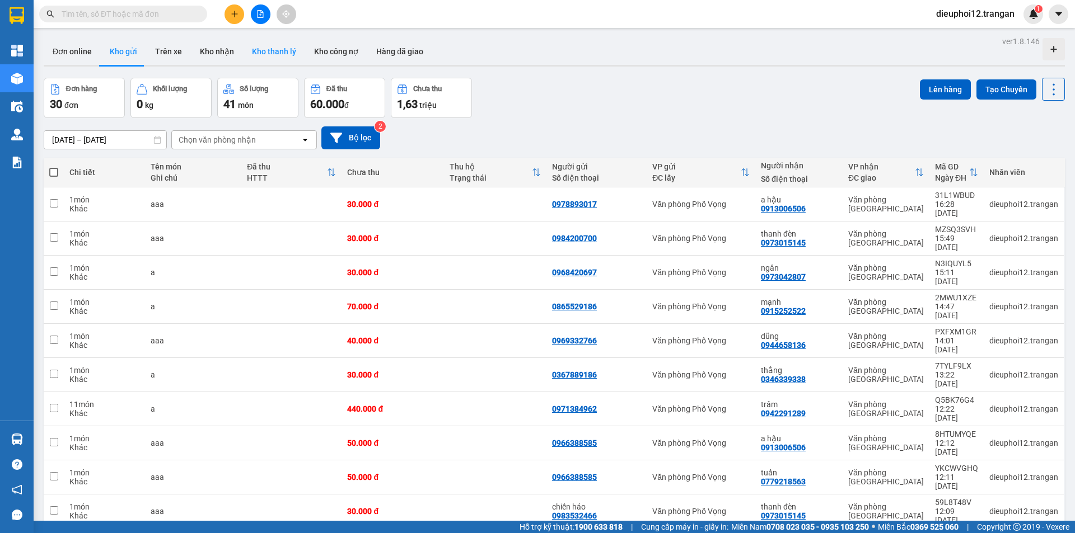
type input "[DATE] – [DATE]"
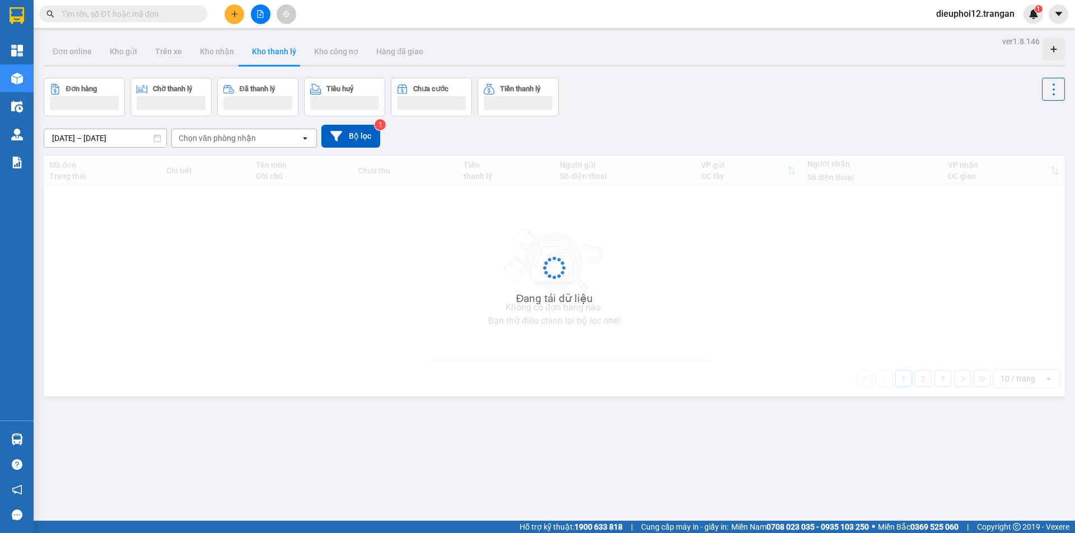
click at [241, 26] on div "Kết quả tìm kiếm ( 0 ) Bộ lọc No Data dieuphoi12.trangan 1" at bounding box center [537, 14] width 1075 height 28
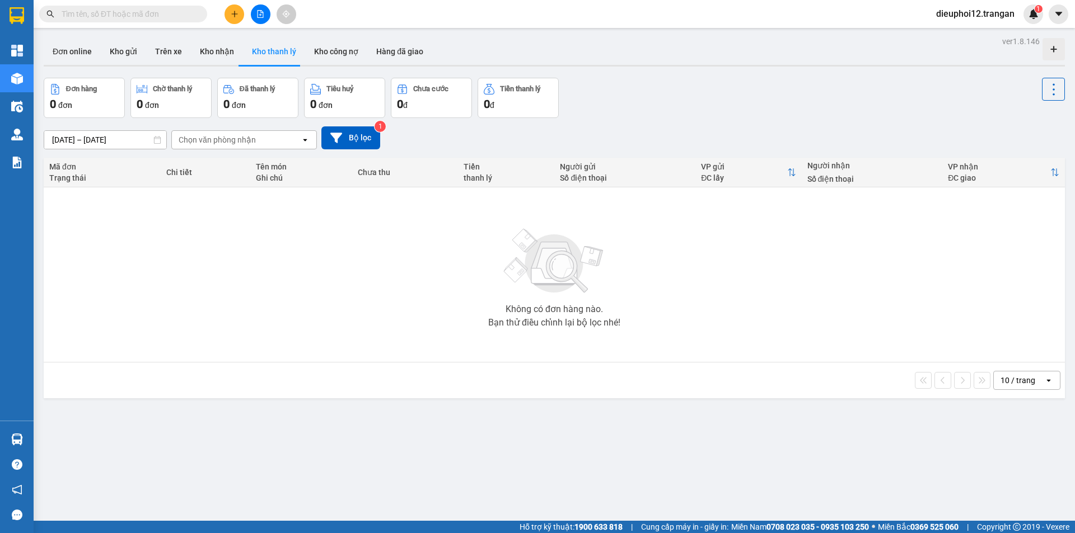
click at [240, 20] on button at bounding box center [234, 14] width 20 height 20
click at [238, 12] on button at bounding box center [234, 14] width 20 height 20
click at [233, 8] on button at bounding box center [234, 14] width 20 height 20
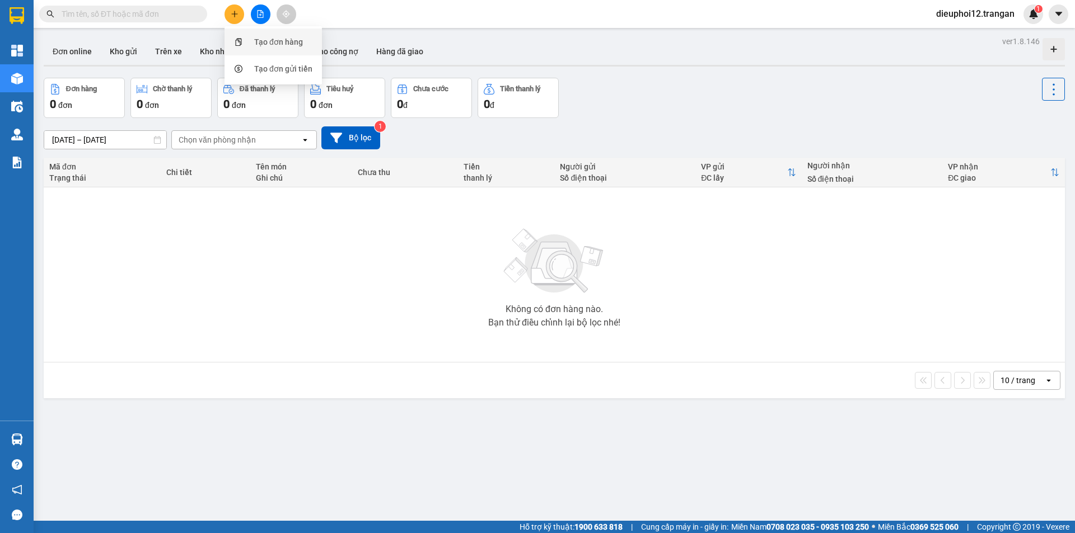
click at [261, 43] on div "Tạo đơn hàng" at bounding box center [278, 42] width 49 height 12
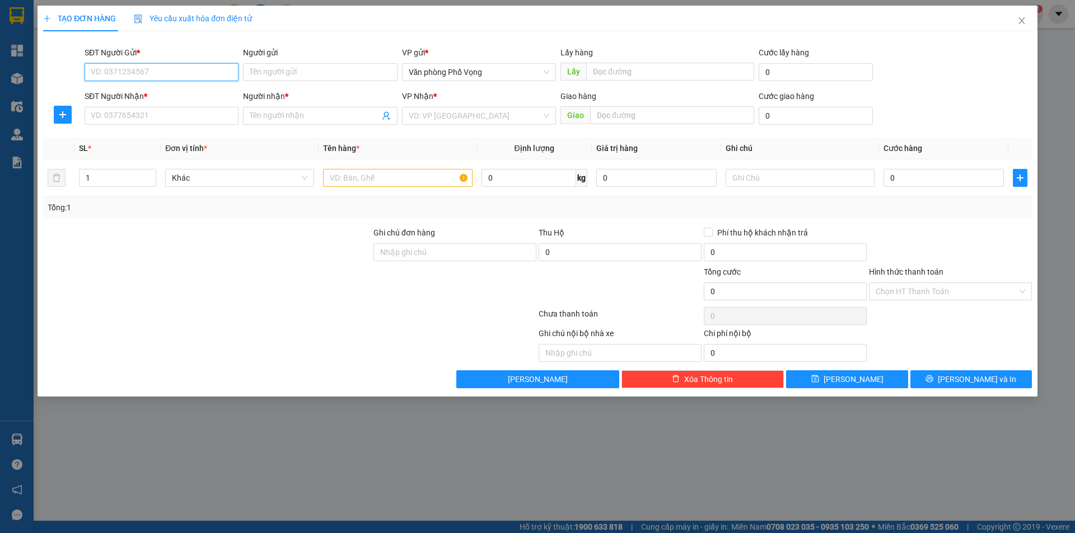
click at [151, 76] on input "SĐT Người Gửi *" at bounding box center [162, 72] width 154 height 18
click at [126, 93] on div "0904802616" at bounding box center [161, 94] width 140 height 12
type input "0904802616"
type input "0975207777"
type input "[GEOGRAPHIC_DATA]"
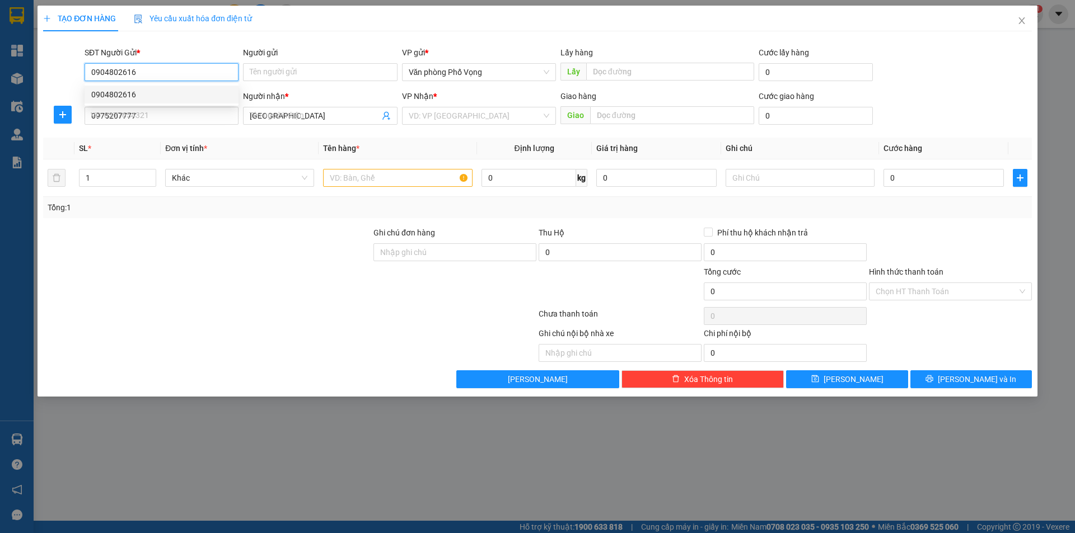
click at [126, 93] on div "0904802616" at bounding box center [161, 94] width 140 height 12
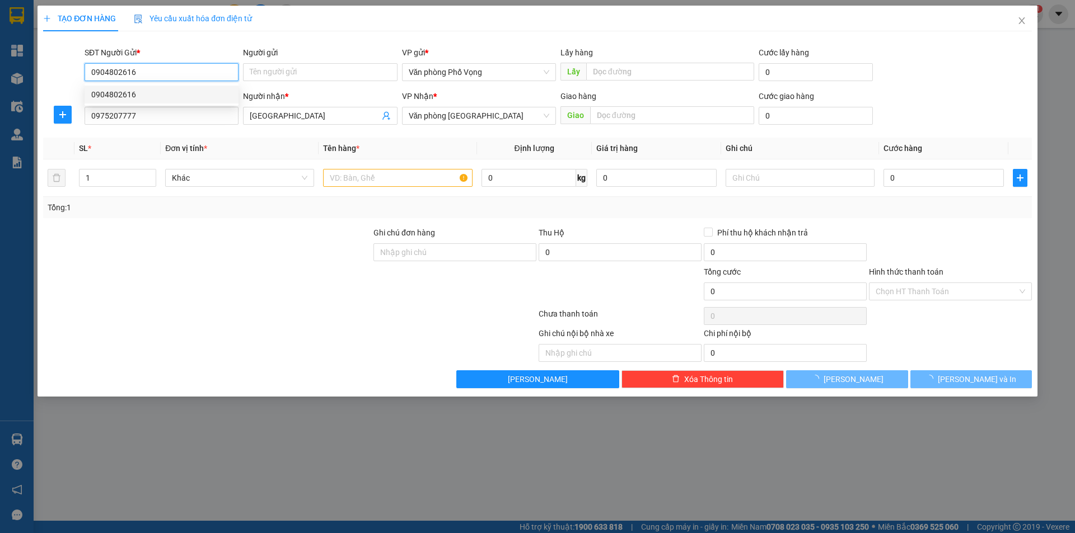
type input "40.000"
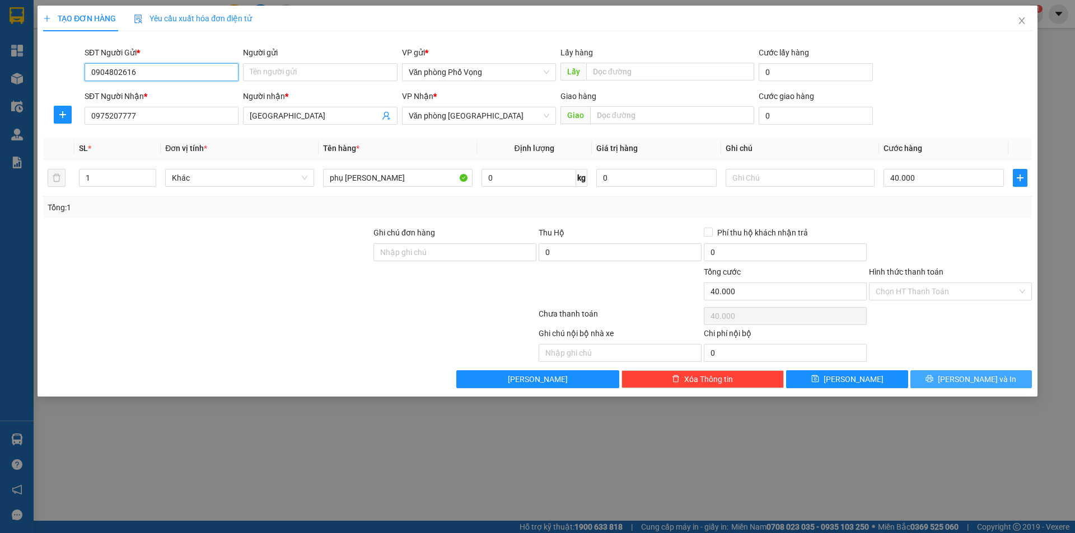
type input "0904802616"
click at [974, 381] on span "[PERSON_NAME] và In" at bounding box center [976, 379] width 78 height 12
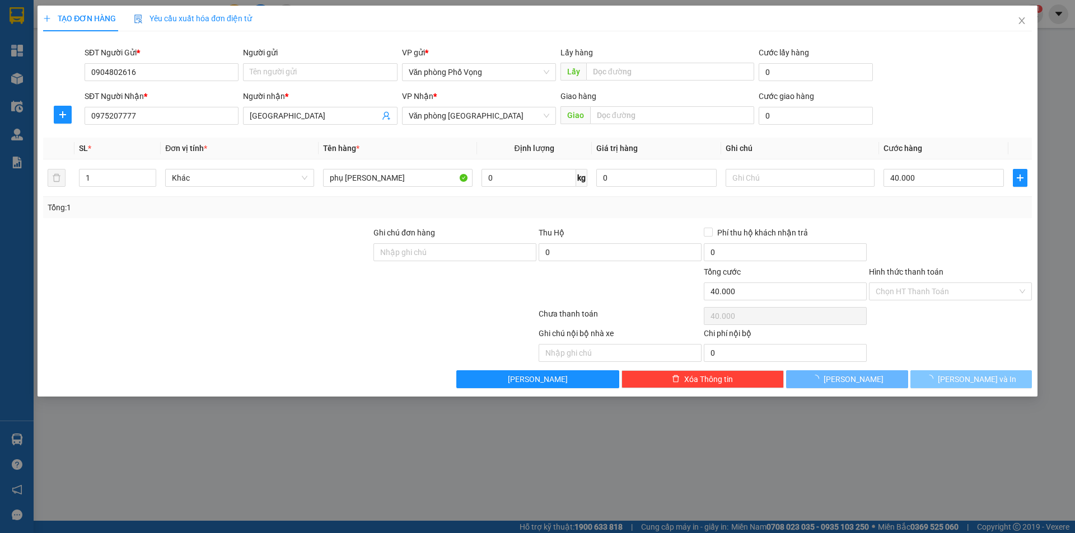
click at [974, 381] on span "[PERSON_NAME] và In" at bounding box center [976, 379] width 78 height 12
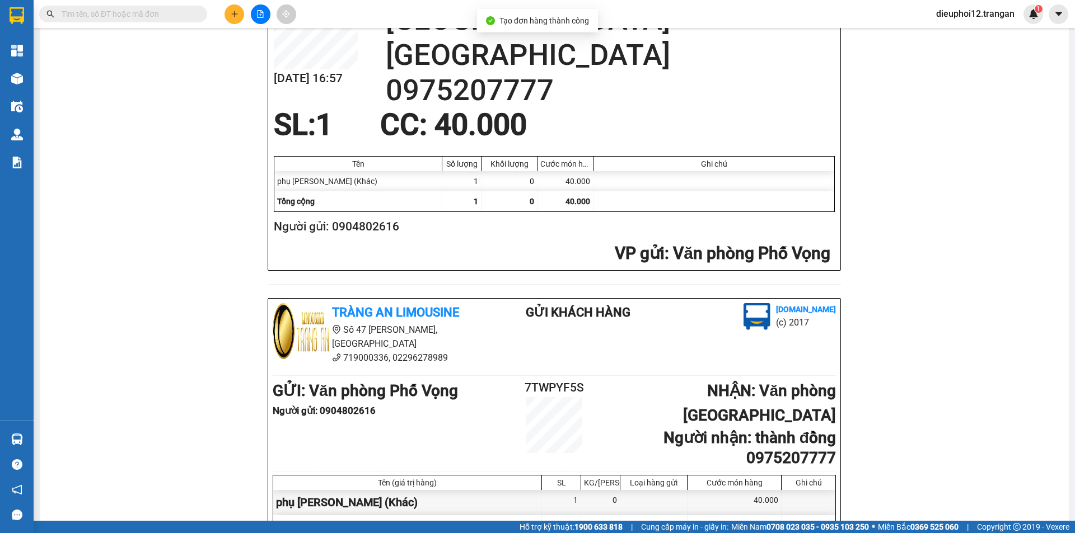
scroll to position [327, 0]
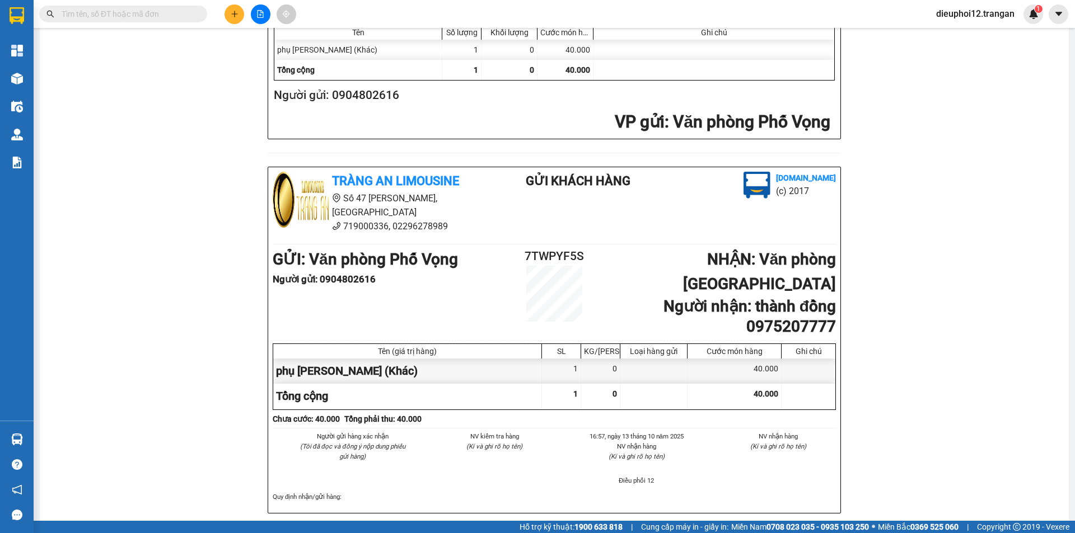
click at [222, 12] on div at bounding box center [260, 14] width 84 height 20
click at [228, 13] on button at bounding box center [234, 14] width 20 height 20
click at [270, 37] on div "Tạo đơn hàng" at bounding box center [278, 42] width 49 height 12
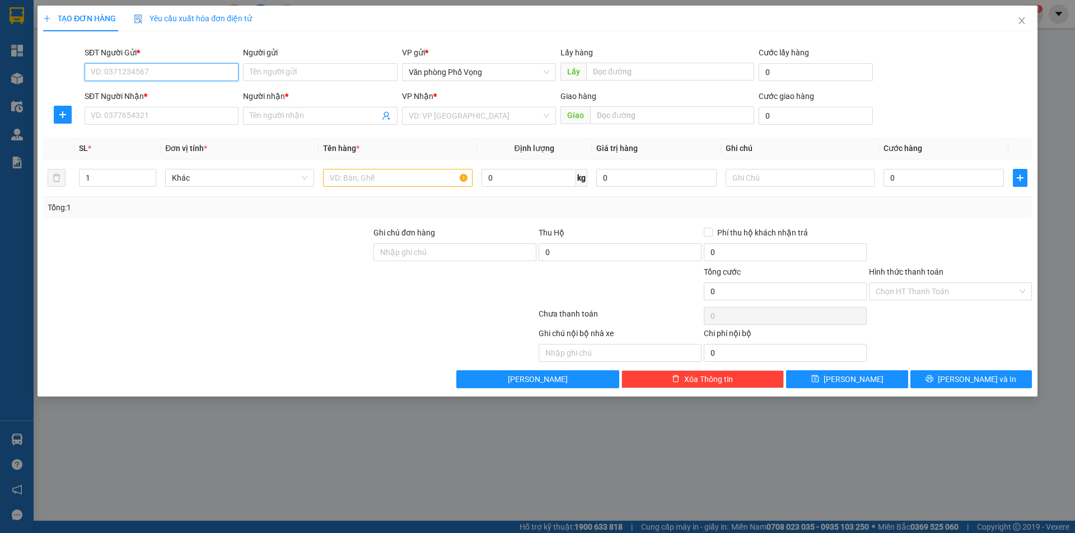
click at [129, 67] on input "SĐT Người Gửi *" at bounding box center [162, 72] width 154 height 18
type input "0966388585"
click at [168, 88] on div "0966388585" at bounding box center [162, 95] width 154 height 18
type input "0913006506"
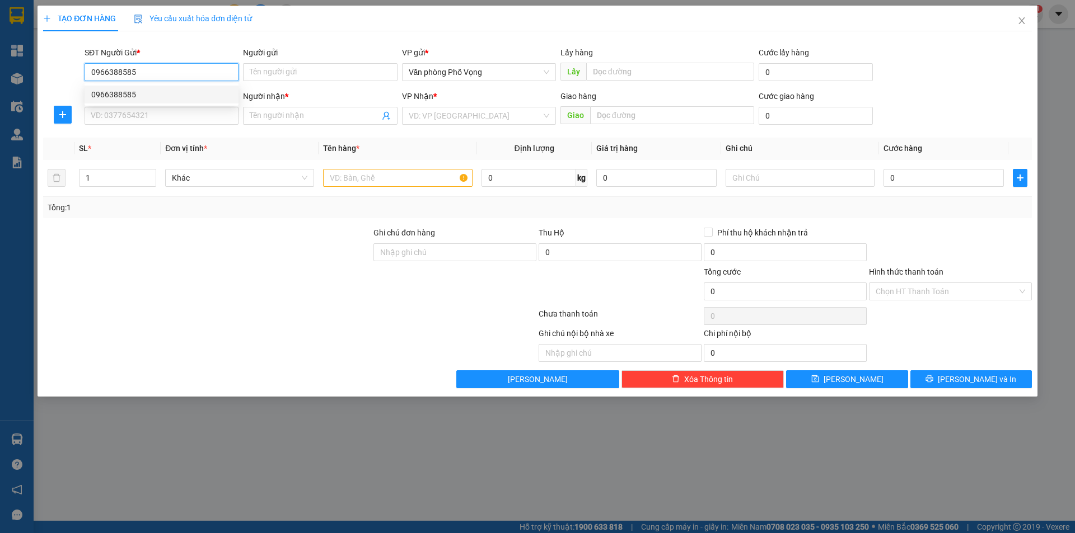
type input "a hậu"
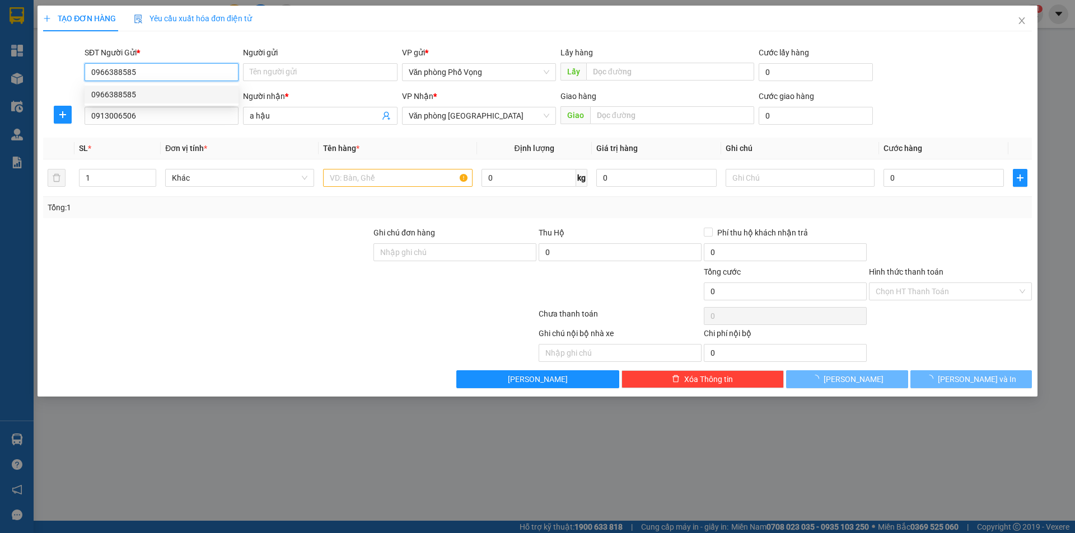
type input "50.000"
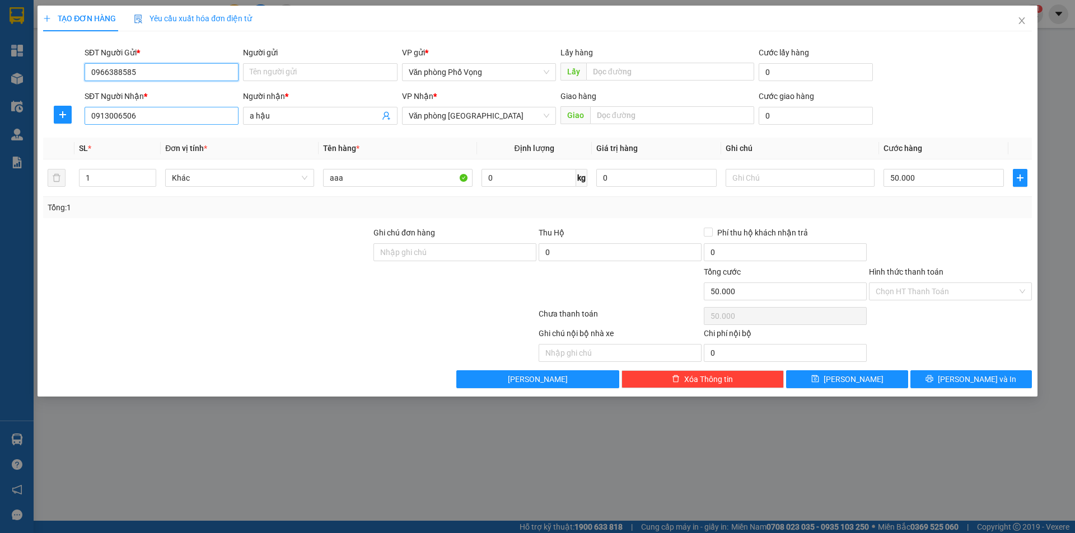
type input "0966388585"
click at [146, 118] on input "0913006506" at bounding box center [162, 116] width 154 height 18
click at [135, 134] on div "0367139166 - a khanh" at bounding box center [161, 138] width 140 height 12
type input "0367139166"
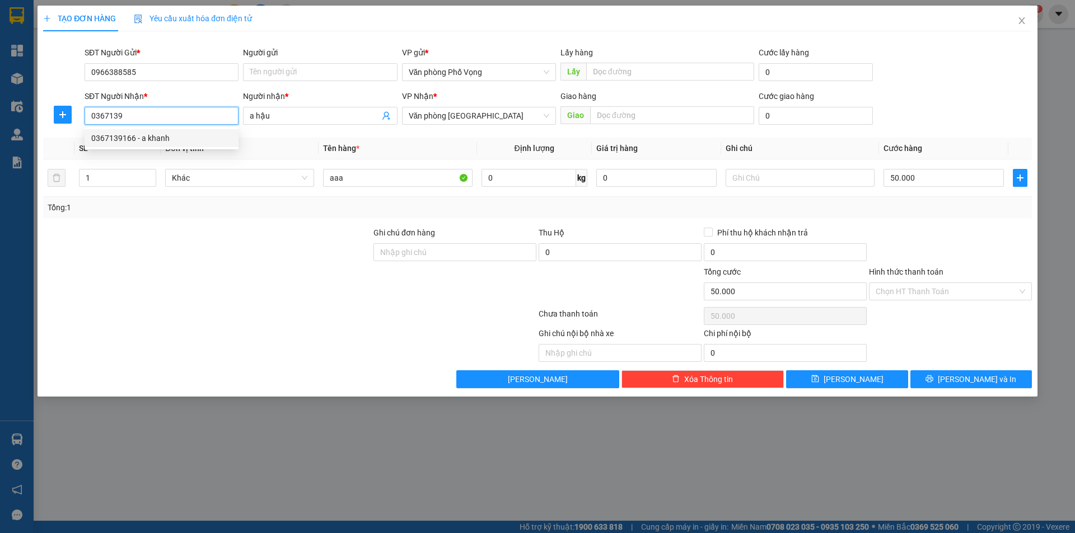
type input "a khanh"
click at [135, 134] on div "0367139166 - a khanh" at bounding box center [161, 138] width 140 height 12
type input "40.000"
type input "0367139166"
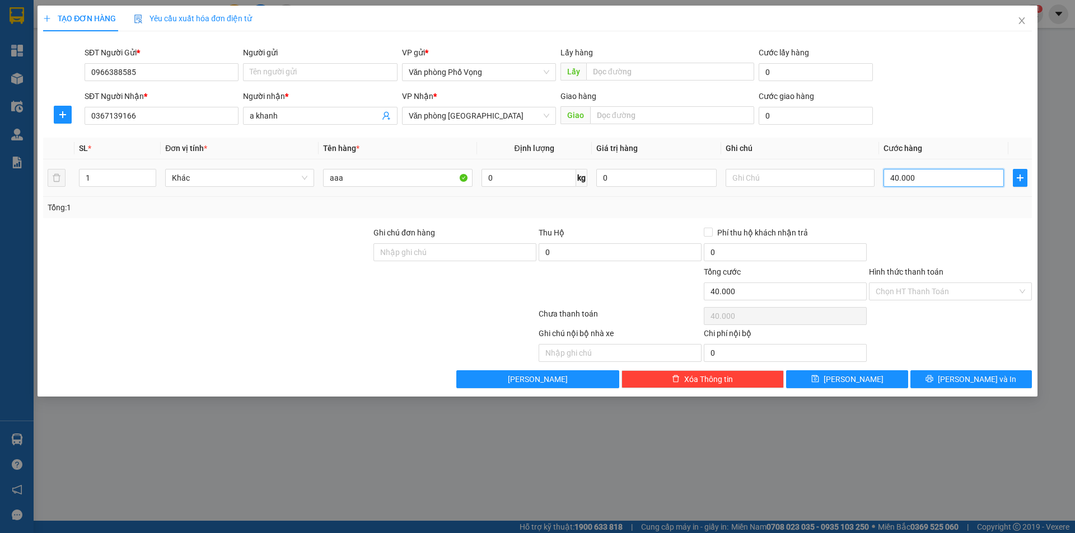
click at [923, 179] on input "40.000" at bounding box center [943, 178] width 120 height 18
type input "3"
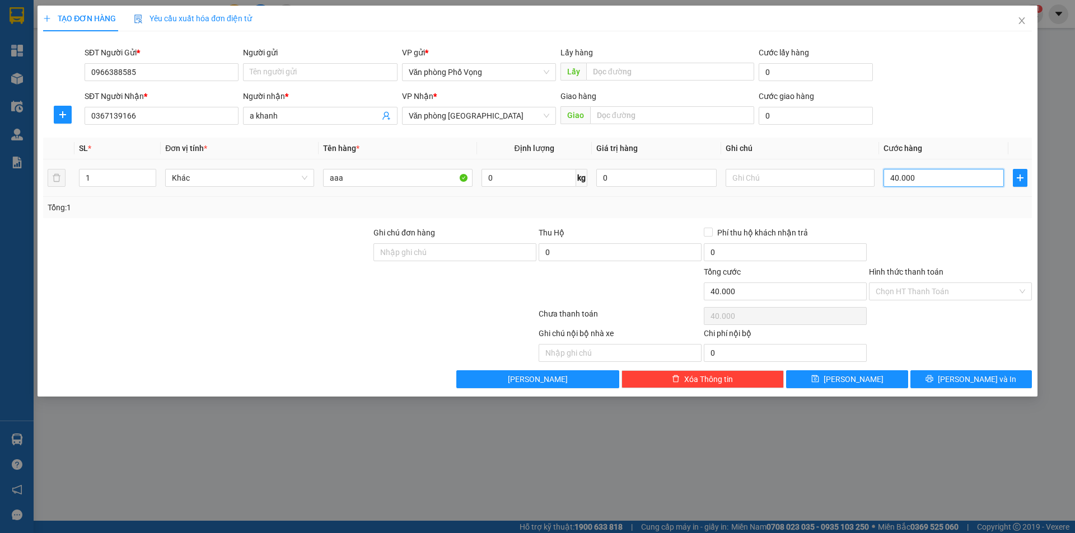
type input "3"
type input "30"
type input "300"
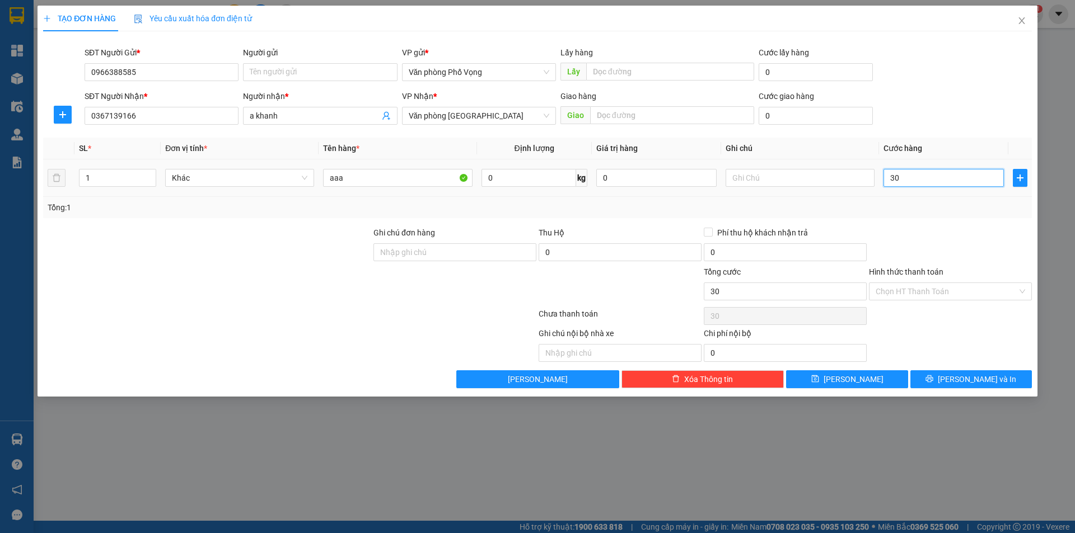
type input "300"
type input "3.000"
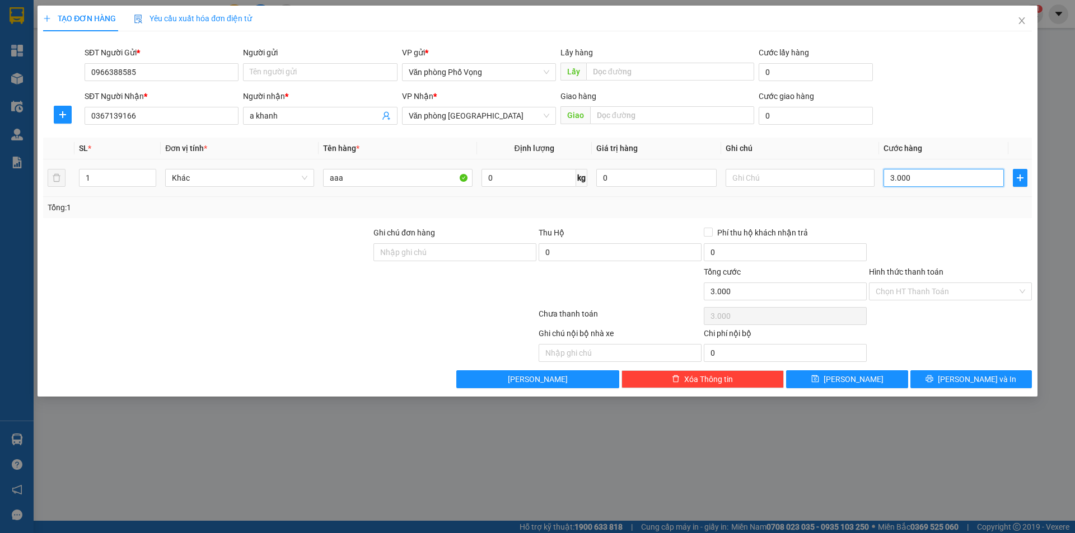
type input "30.000"
click at [850, 369] on div "Transit Pickup Surcharge Ids Transit Deliver Surcharge Ids Transit Deliver Surc…" at bounding box center [537, 214] width 988 height 348
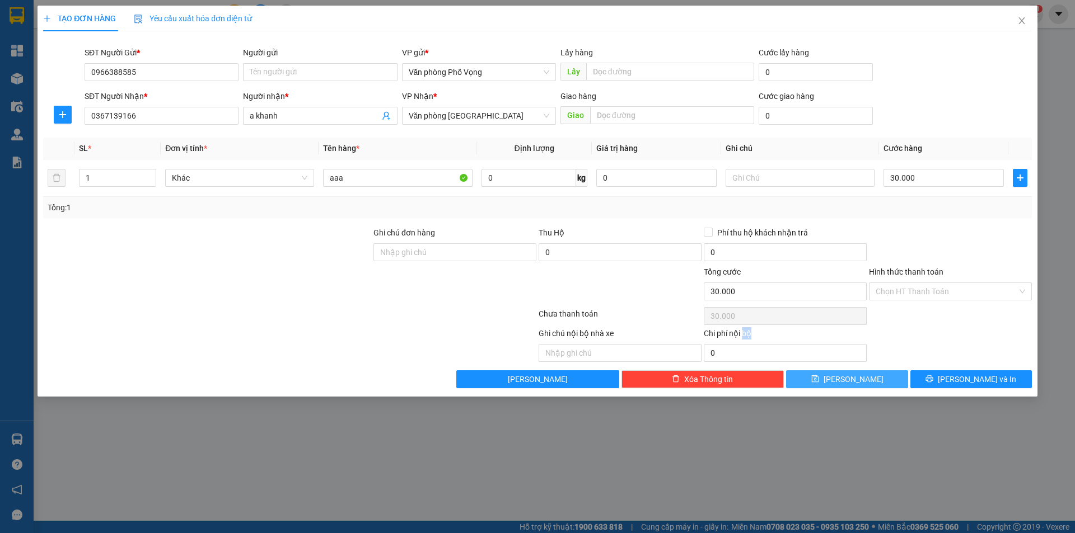
click at [849, 373] on span "[PERSON_NAME]" at bounding box center [853, 379] width 60 height 12
type input "0"
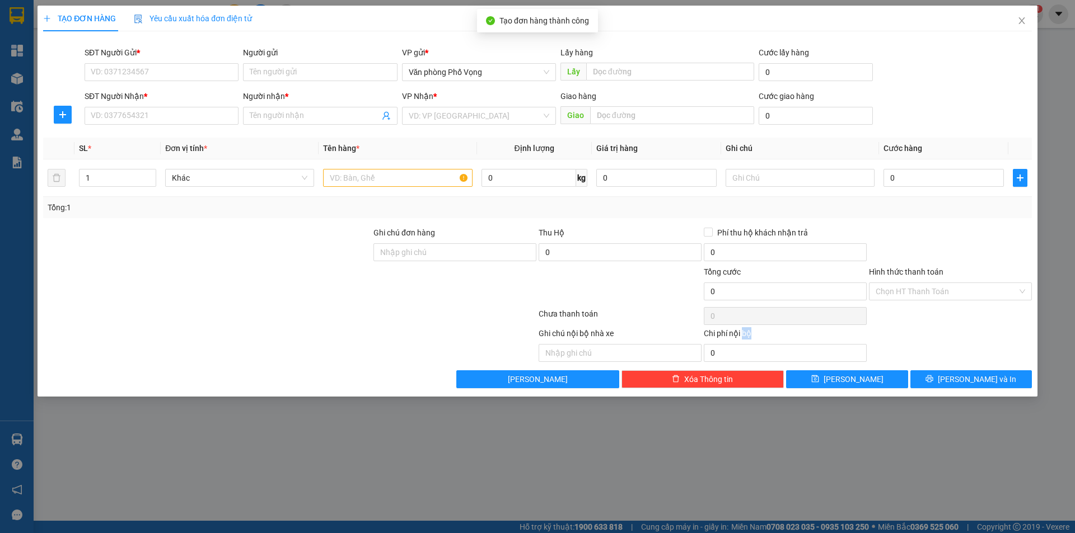
click at [144, 105] on div "SĐT Người Nhận *" at bounding box center [162, 98] width 154 height 17
click at [149, 114] on input "SĐT Người Nhận *" at bounding box center [162, 116] width 154 height 18
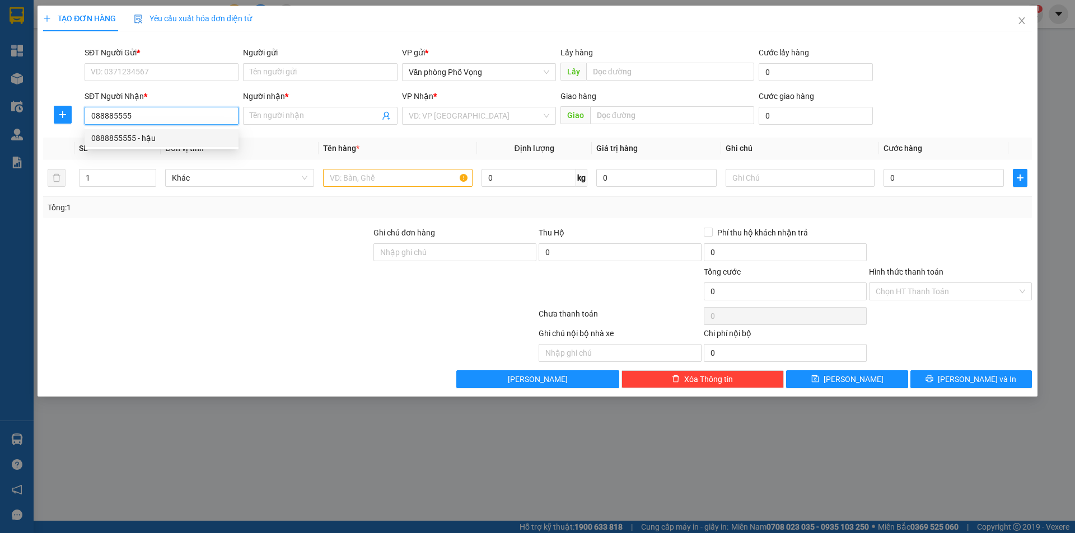
click at [131, 142] on div "0888855555 - hậu" at bounding box center [161, 138] width 140 height 12
type input "0888855555"
type input "hậu"
type input "30.000"
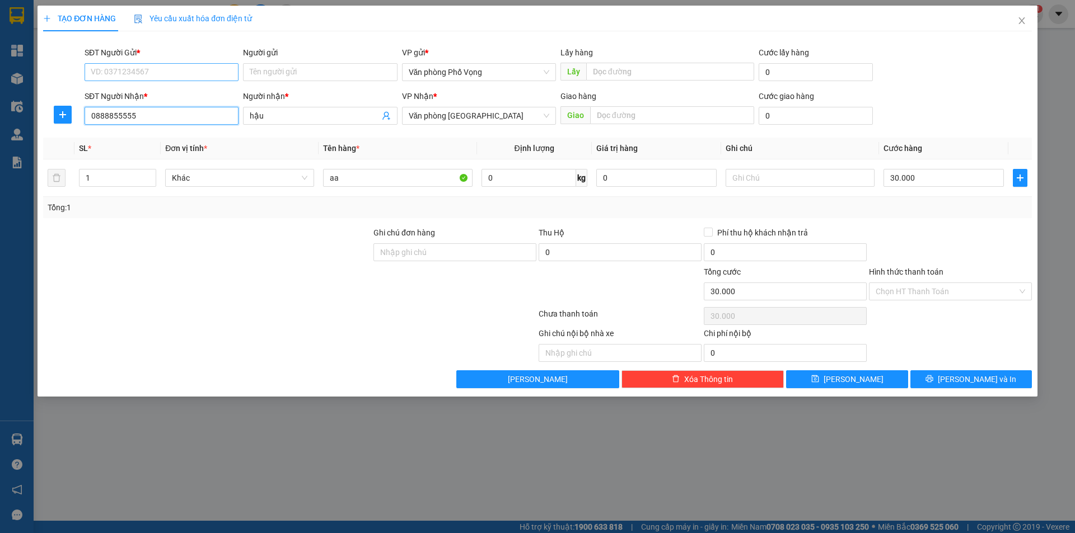
type input "0888855555"
click at [137, 74] on input "SĐT Người Gửi *" at bounding box center [162, 72] width 154 height 18
click at [143, 73] on input "SĐT Người Gửi *" at bounding box center [162, 72] width 154 height 18
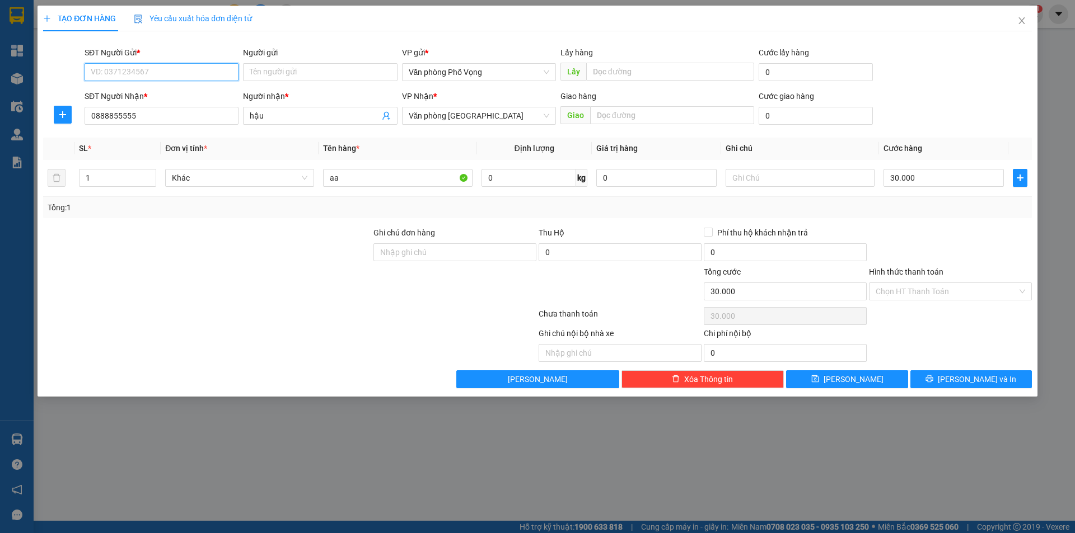
click at [143, 73] on input "SĐT Người Gửi *" at bounding box center [162, 72] width 154 height 18
click at [125, 96] on div "0966388585" at bounding box center [161, 94] width 140 height 12
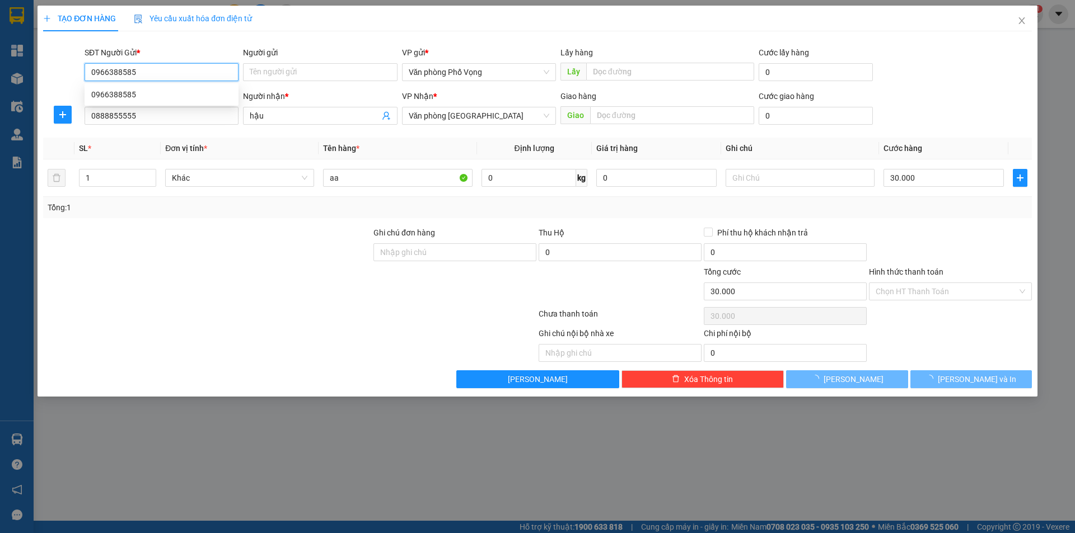
click at [125, 96] on div "0966388585" at bounding box center [161, 94] width 140 height 12
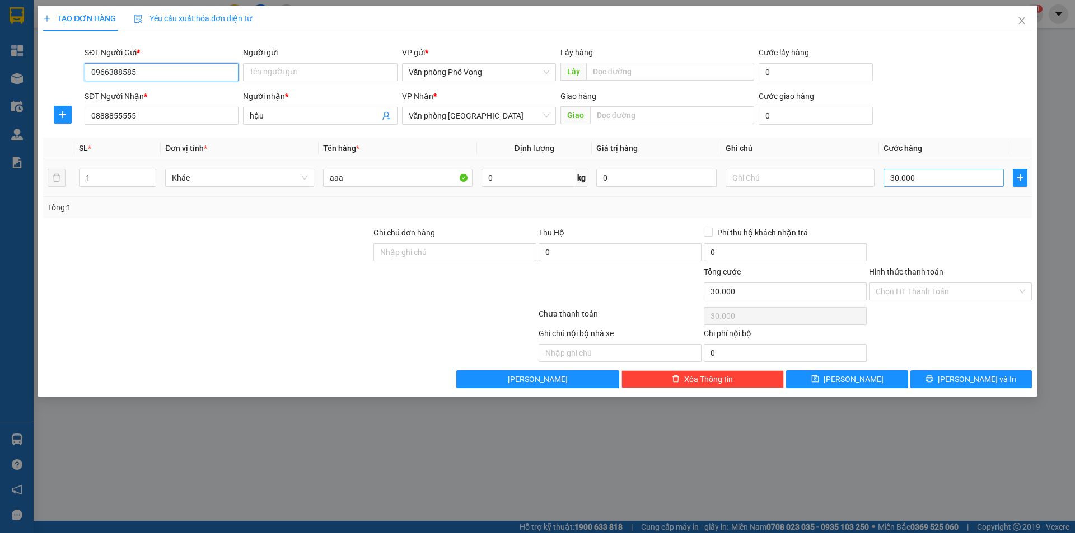
type input "0966388585"
click at [916, 182] on input "30.000" at bounding box center [943, 178] width 120 height 18
type input "4"
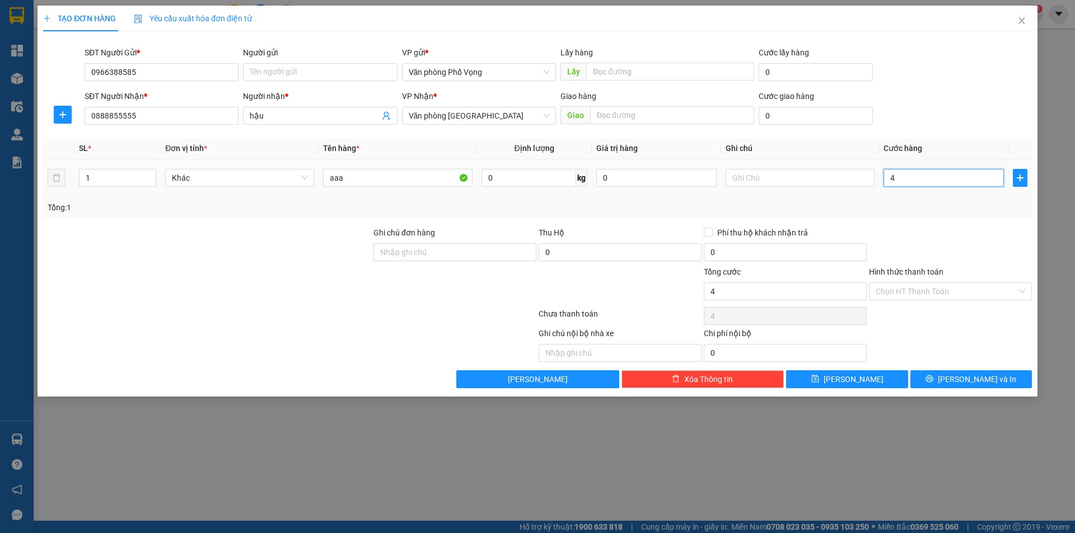
type input "40"
type input "400"
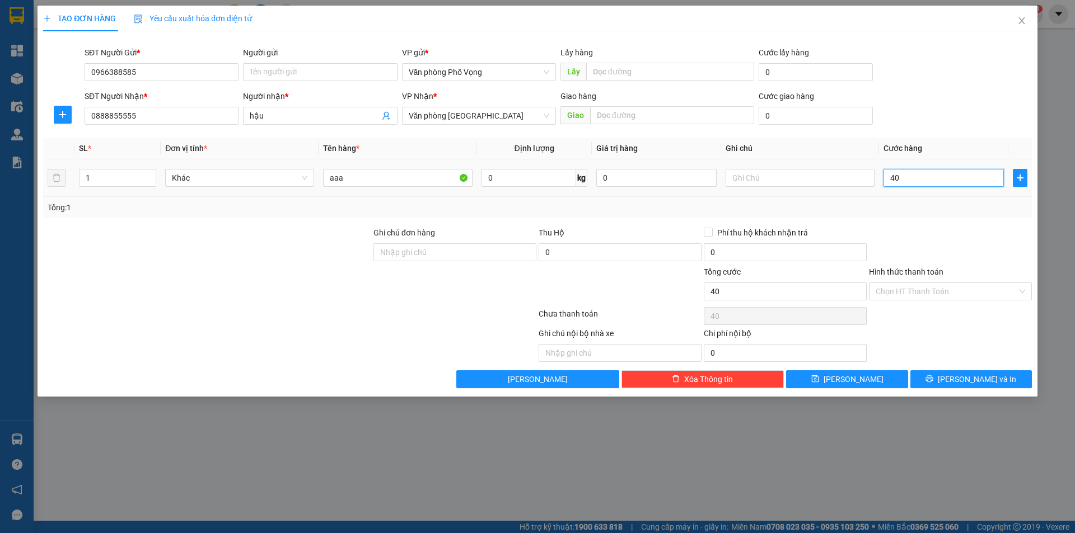
type input "400"
type input "4.000"
type input "40.000"
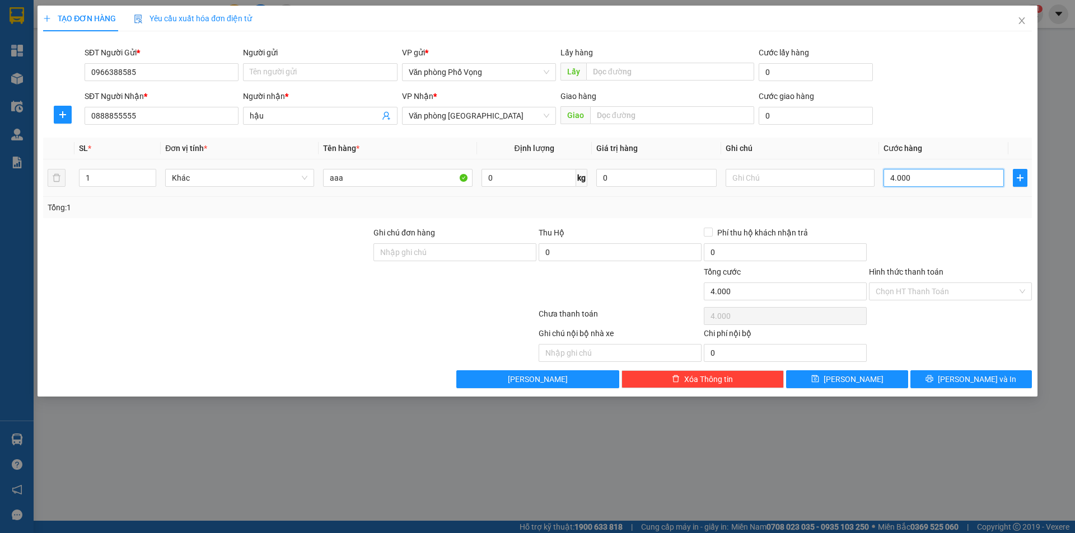
type input "40.000"
click at [297, 114] on input "hậu" at bounding box center [314, 116] width 129 height 12
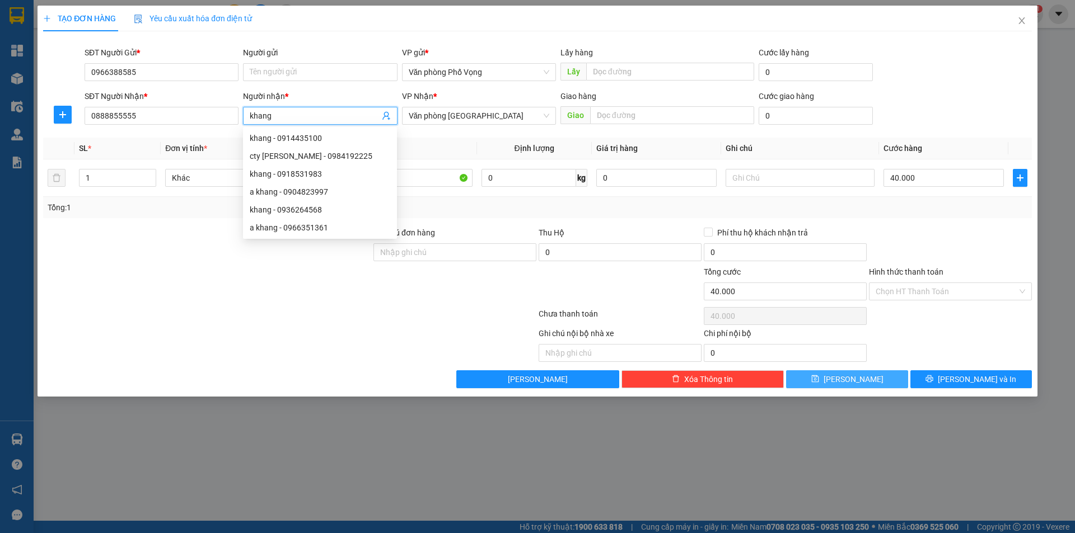
type input "khang"
click at [859, 379] on span "[PERSON_NAME]" at bounding box center [853, 379] width 60 height 12
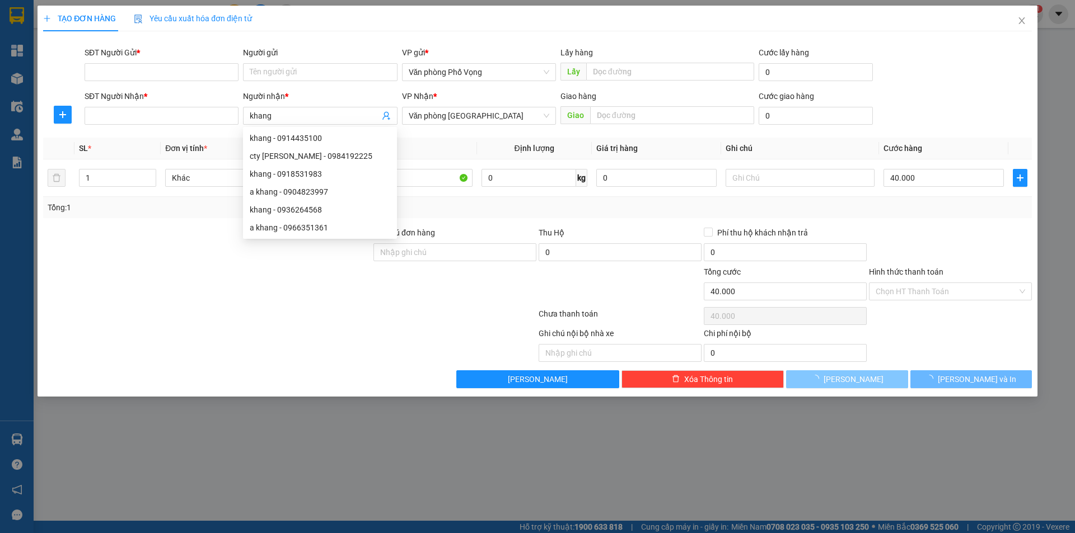
type input "0"
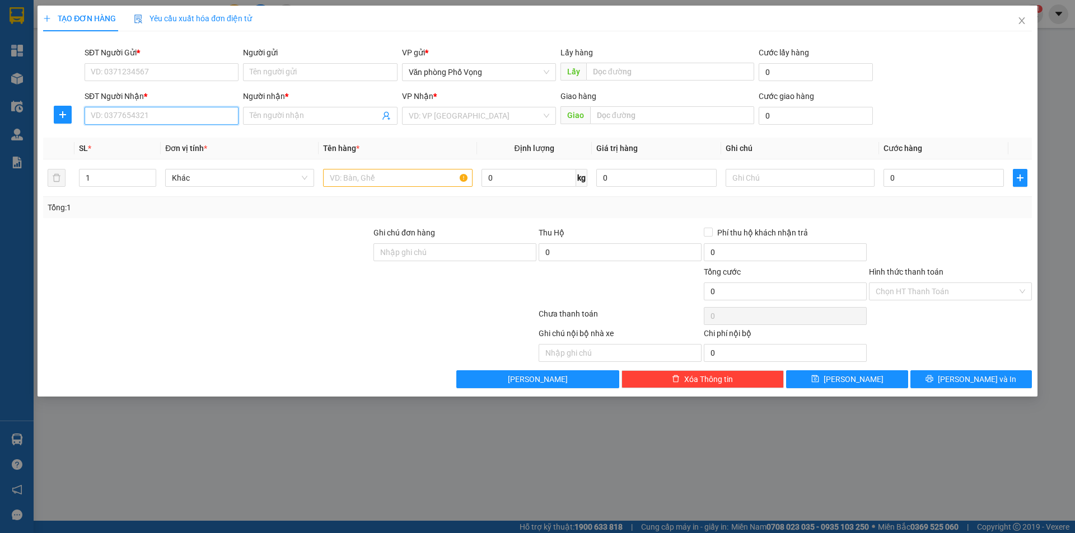
click at [119, 111] on input "SĐT Người Nhận *" at bounding box center [162, 116] width 154 height 18
click at [105, 116] on input "0912006506" at bounding box center [162, 116] width 154 height 18
click at [106, 115] on input "0912006506" at bounding box center [162, 116] width 154 height 18
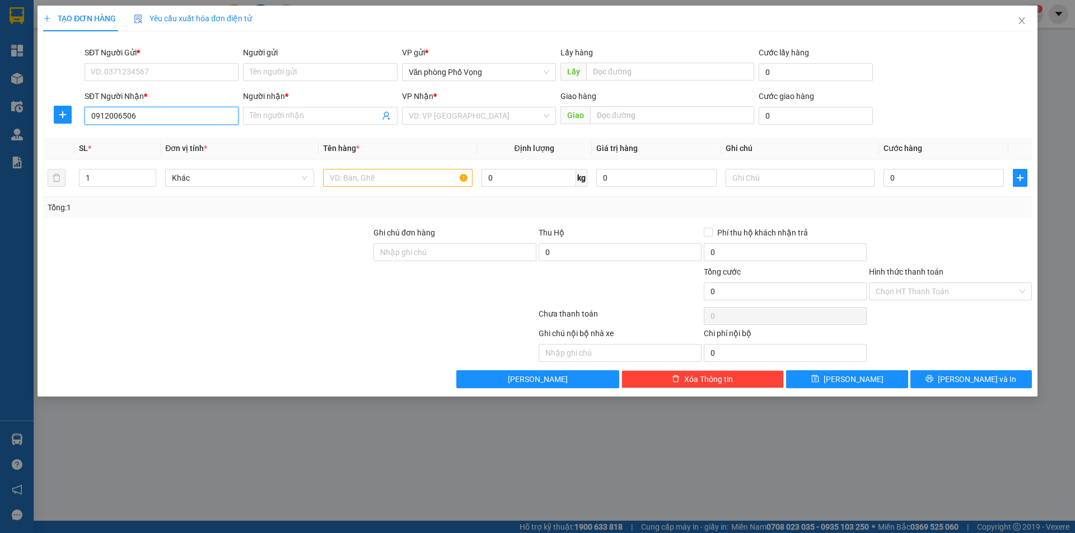
click at [106, 115] on input "0912006506" at bounding box center [162, 116] width 154 height 18
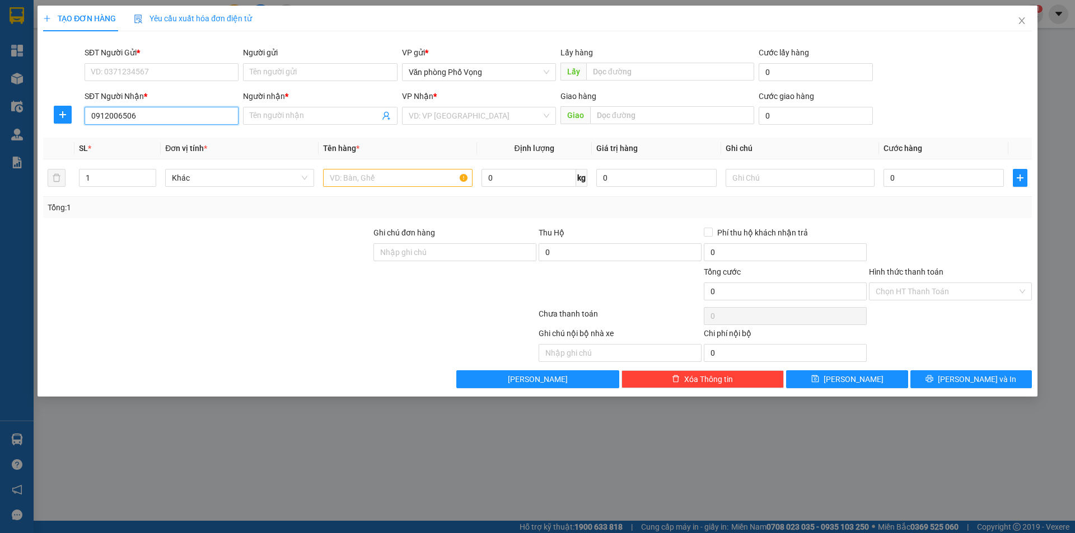
click at [106, 115] on input "0912006506" at bounding box center [162, 116] width 154 height 18
click at [137, 120] on input "0912006506" at bounding box center [162, 116] width 154 height 18
click at [108, 112] on input "0912006506" at bounding box center [162, 116] width 154 height 18
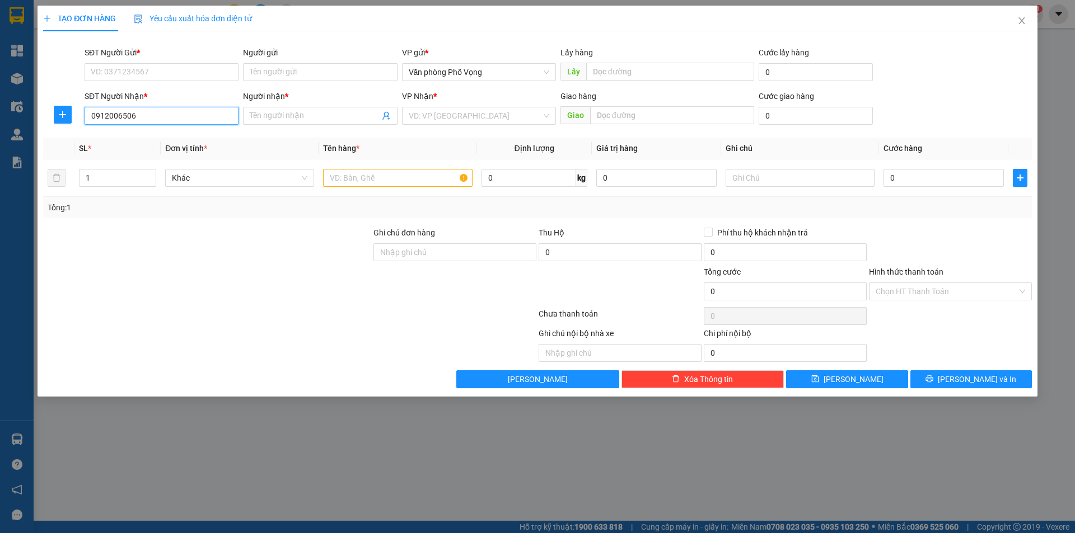
click at [107, 116] on input "0912006506" at bounding box center [162, 116] width 154 height 18
click at [137, 116] on input "0912006506" at bounding box center [162, 116] width 154 height 18
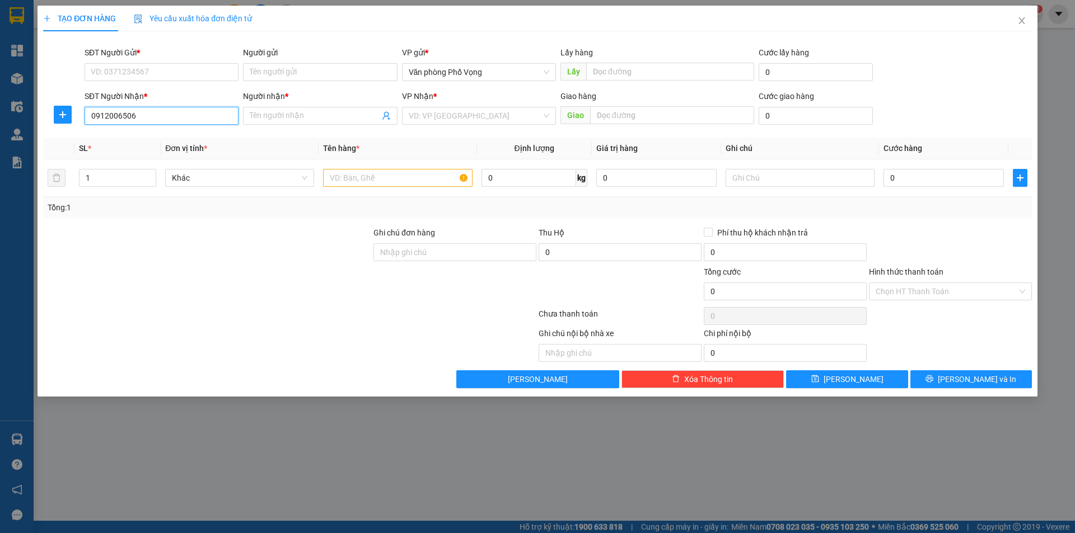
click at [137, 116] on input "0912006506" at bounding box center [162, 116] width 154 height 18
click at [117, 138] on div "0913006506 - a hậu" at bounding box center [161, 138] width 140 height 12
type input "0913006506"
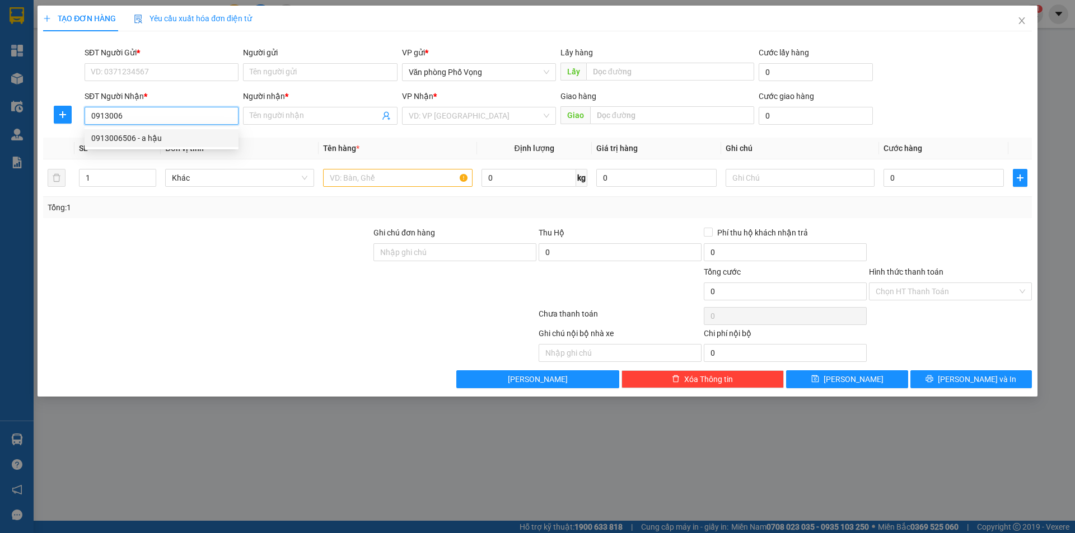
type input "a hậu"
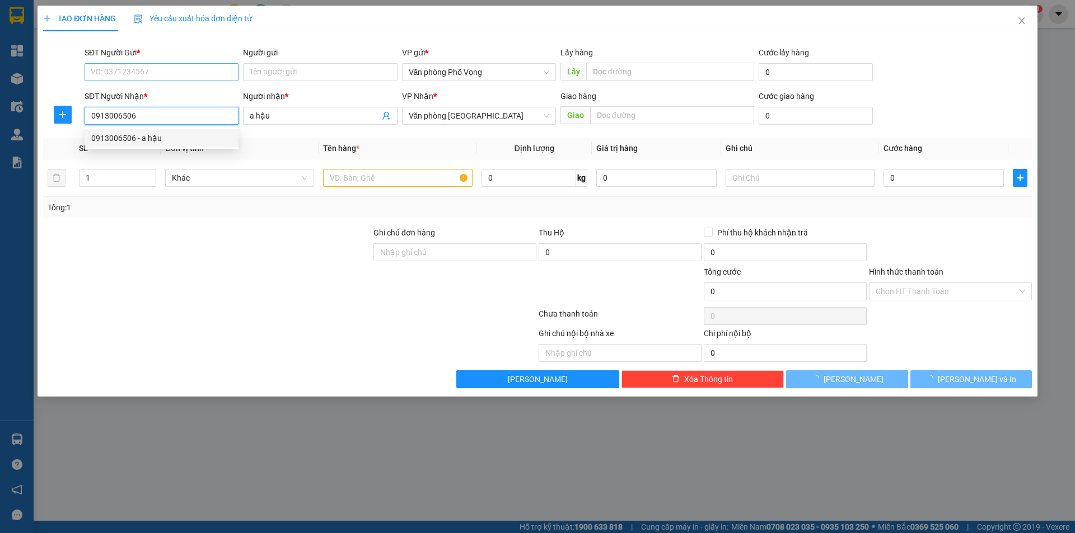
type input "30.000"
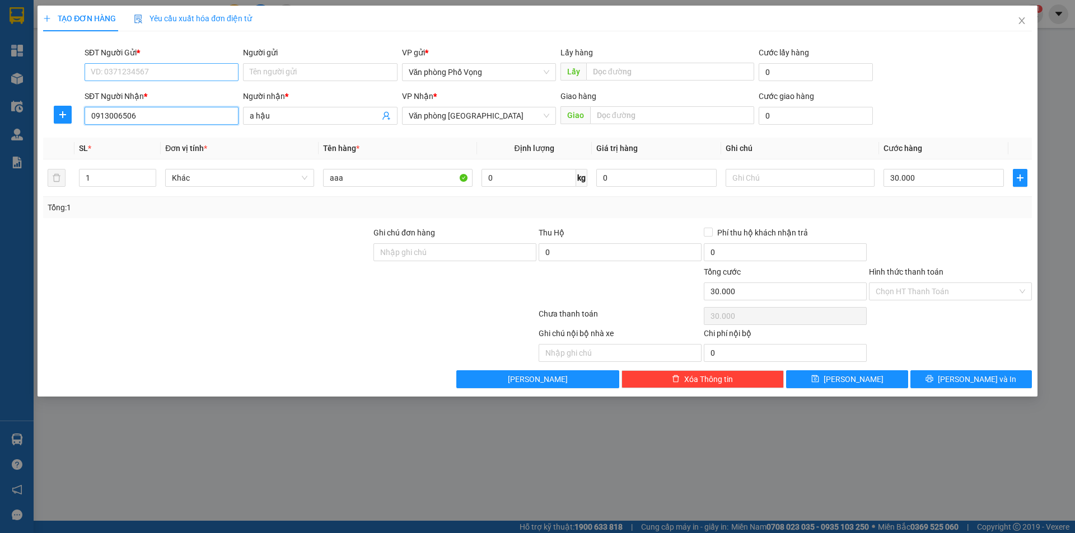
type input "0913006506"
click at [139, 71] on input "SĐT Người Gửi *" at bounding box center [162, 72] width 154 height 18
click at [137, 71] on input "SĐT Người Gửi *" at bounding box center [162, 72] width 154 height 18
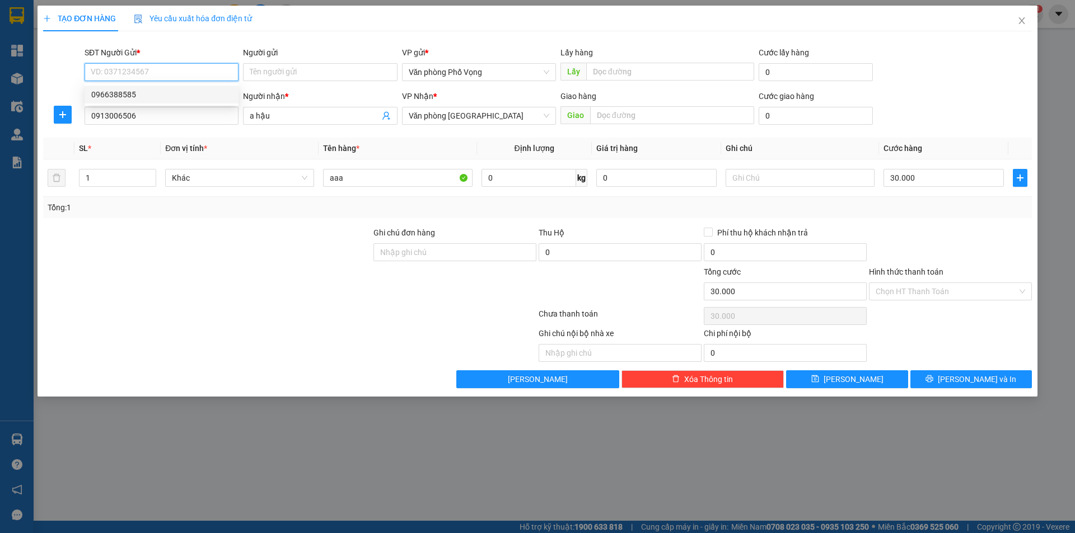
click at [128, 91] on div "0966388585" at bounding box center [161, 94] width 140 height 12
type input "0966388585"
click at [128, 91] on div "0966388585" at bounding box center [161, 94] width 140 height 12
type input "50.000"
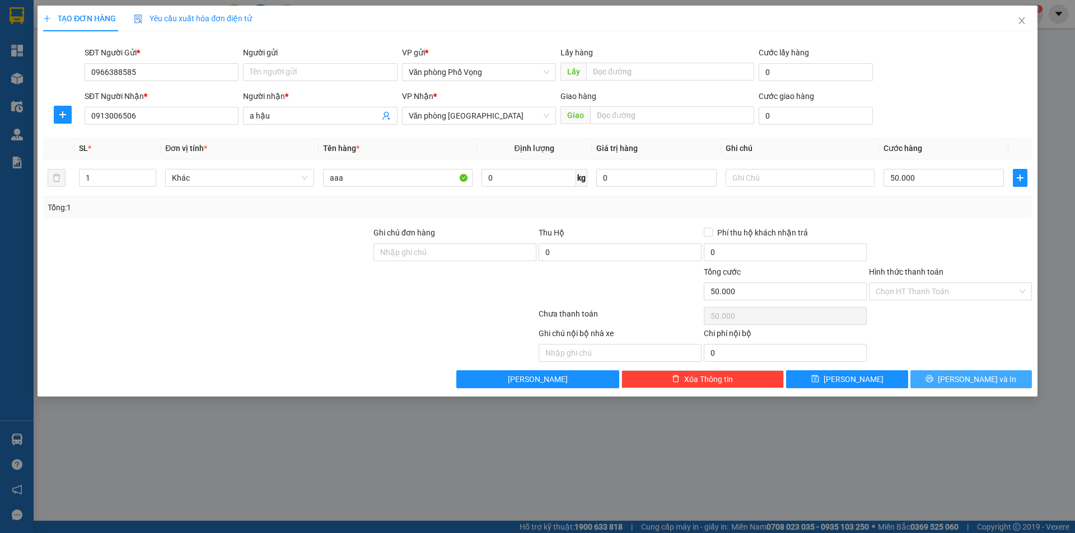
click at [970, 379] on span "[PERSON_NAME] và In" at bounding box center [976, 379] width 78 height 12
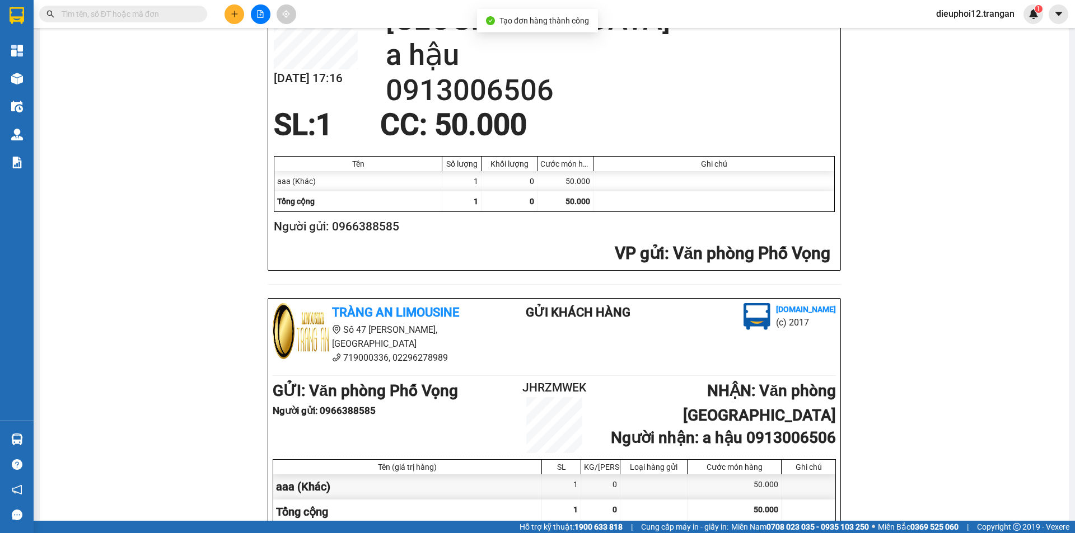
scroll to position [327, 0]
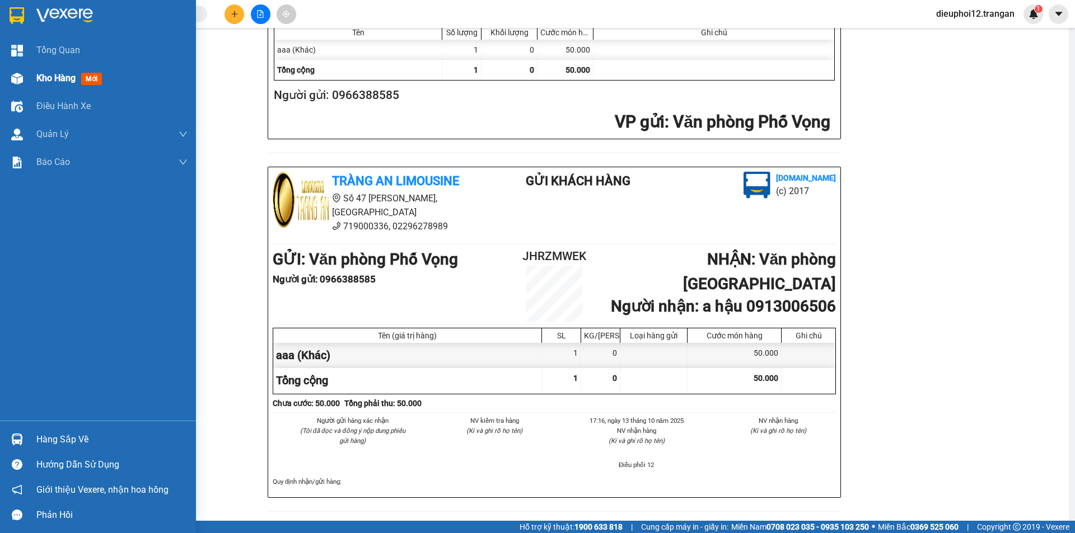
click at [39, 82] on span "Kho hàng" at bounding box center [55, 78] width 39 height 11
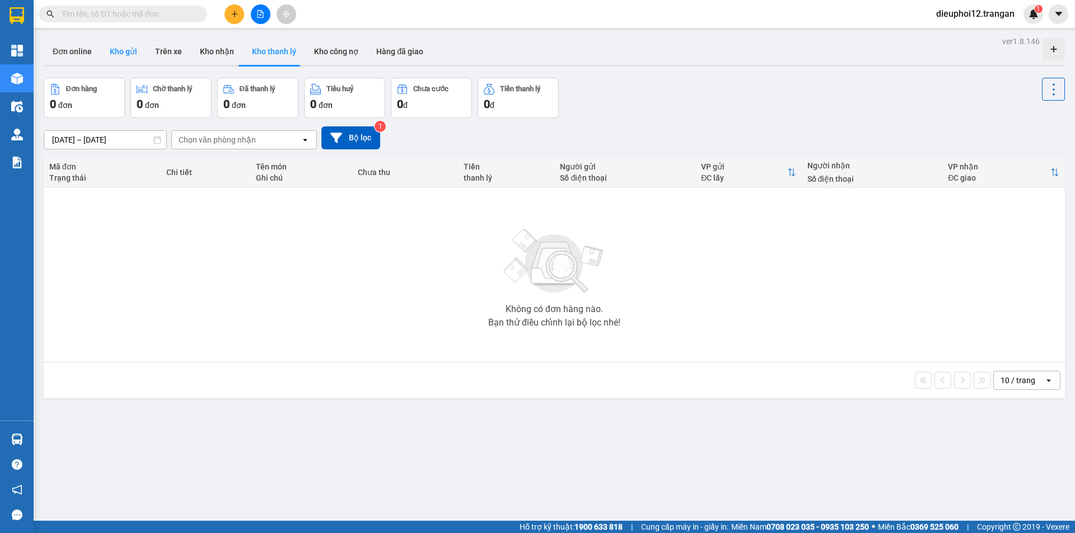
click at [114, 55] on button "Kho gửi" at bounding box center [123, 51] width 45 height 27
type input "[DATE] – [DATE]"
click at [114, 55] on button "Kho gửi" at bounding box center [123, 51] width 45 height 27
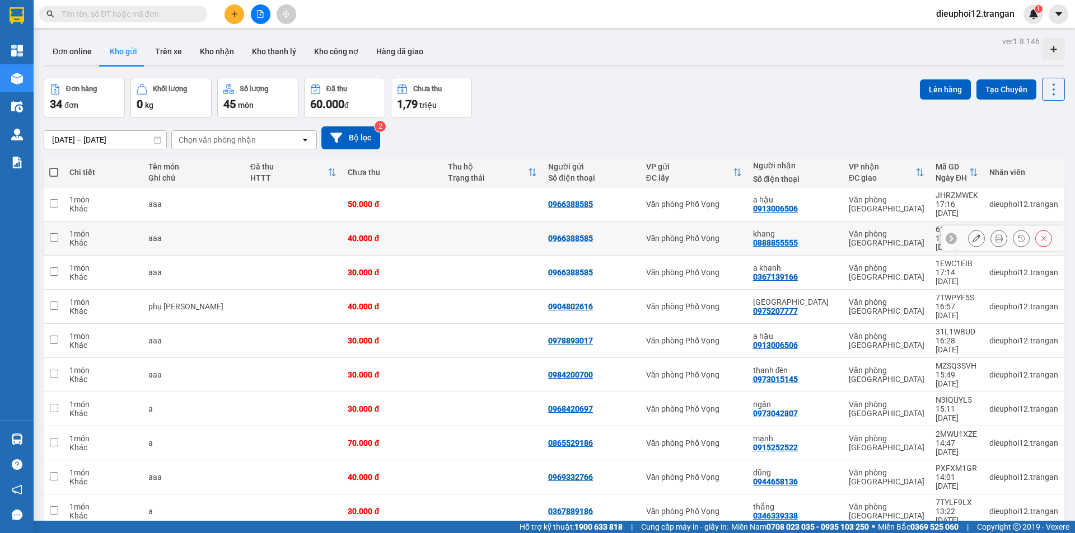
click at [991, 229] on button at bounding box center [999, 239] width 16 height 20
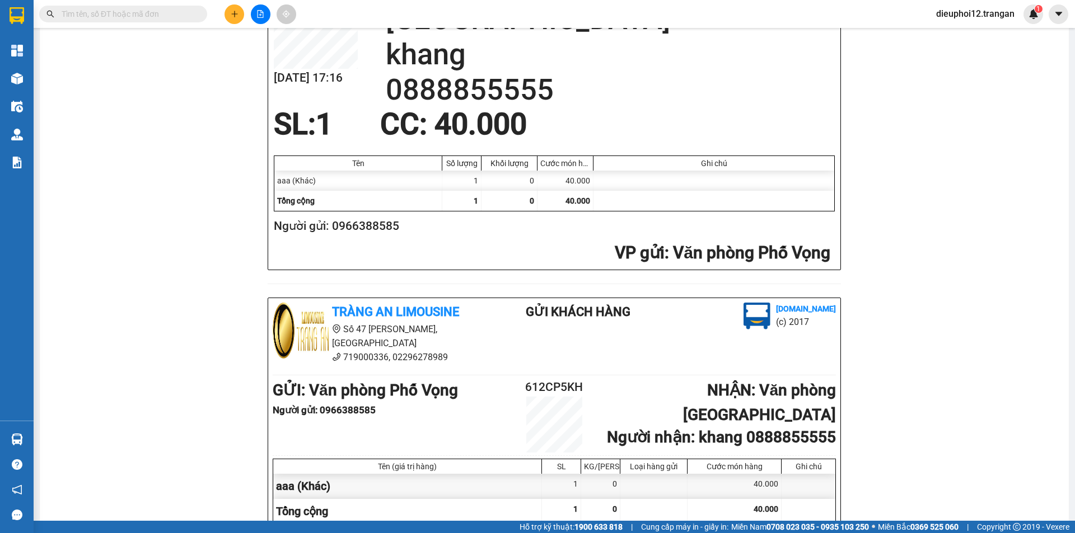
scroll to position [315, 0]
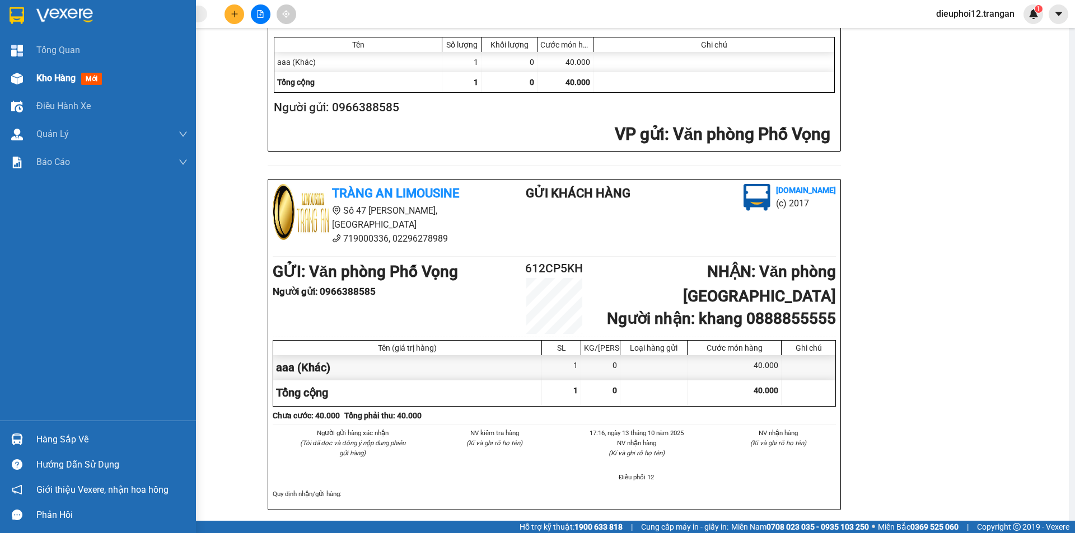
click at [31, 75] on div "Kho hàng mới" at bounding box center [98, 78] width 196 height 28
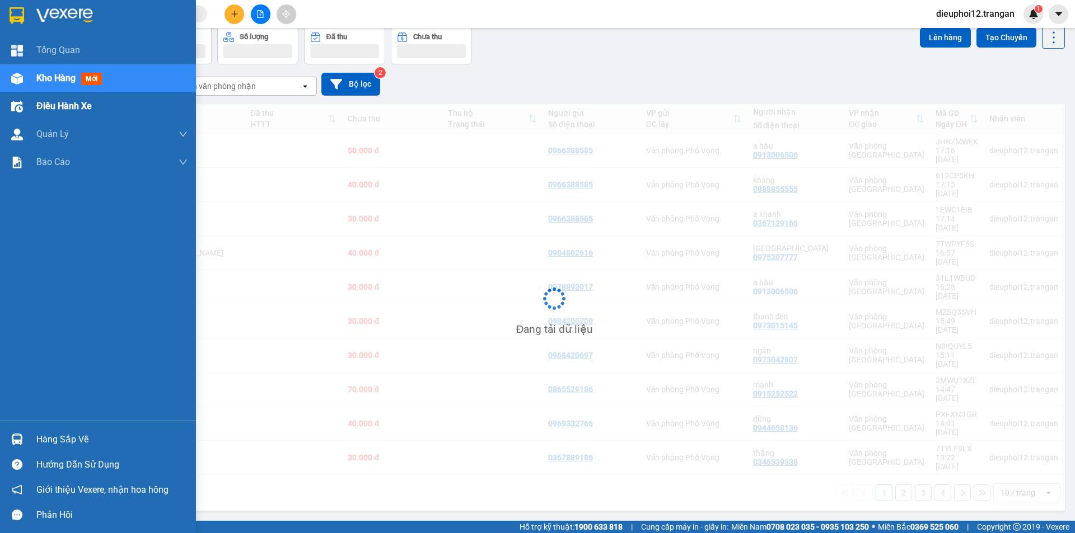
scroll to position [51, 0]
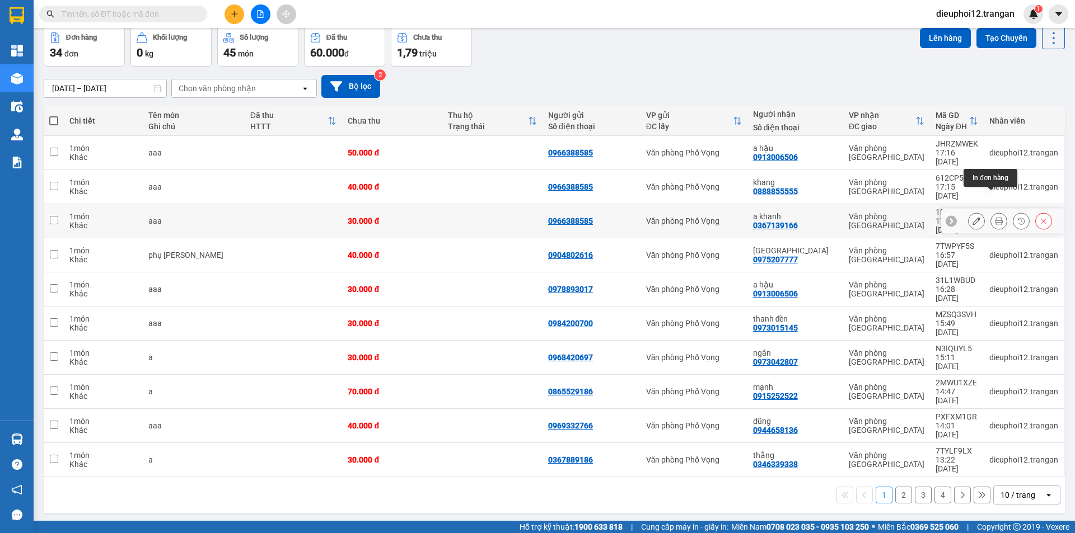
click at [995, 217] on icon at bounding box center [999, 221] width 8 height 8
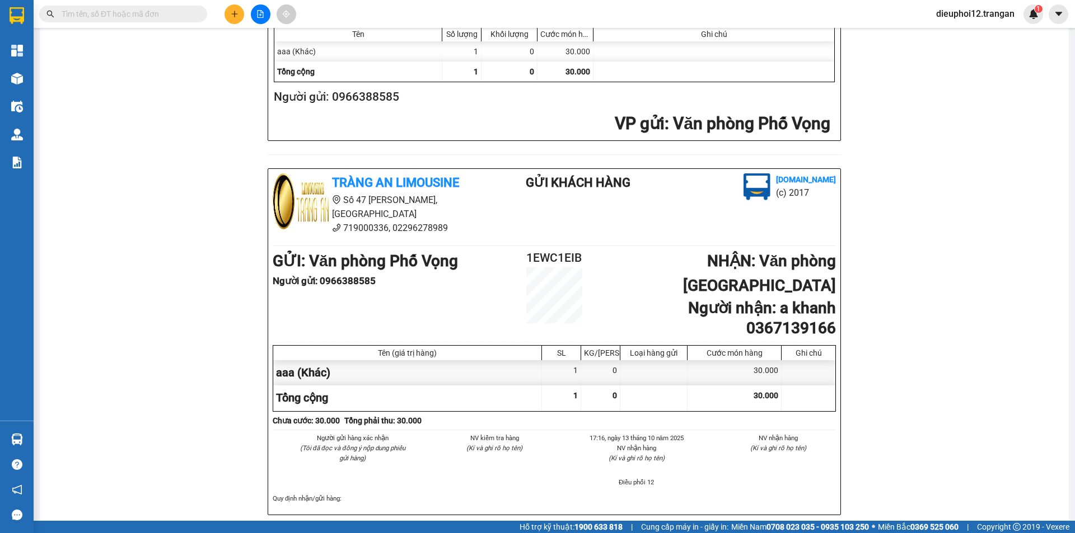
scroll to position [327, 0]
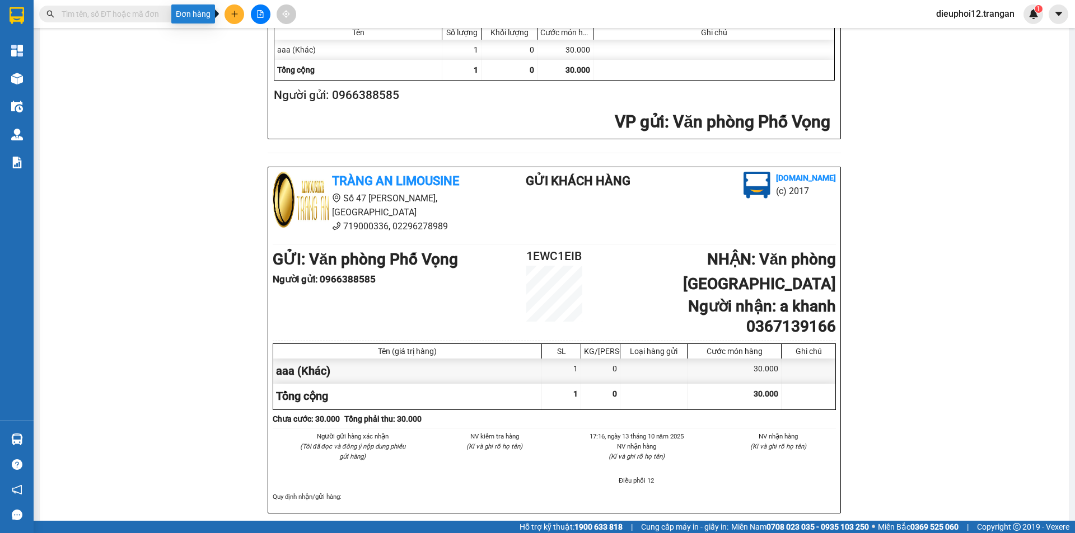
click at [238, 17] on button at bounding box center [234, 14] width 20 height 20
click at [287, 37] on div "Tạo đơn hàng" at bounding box center [278, 42] width 49 height 12
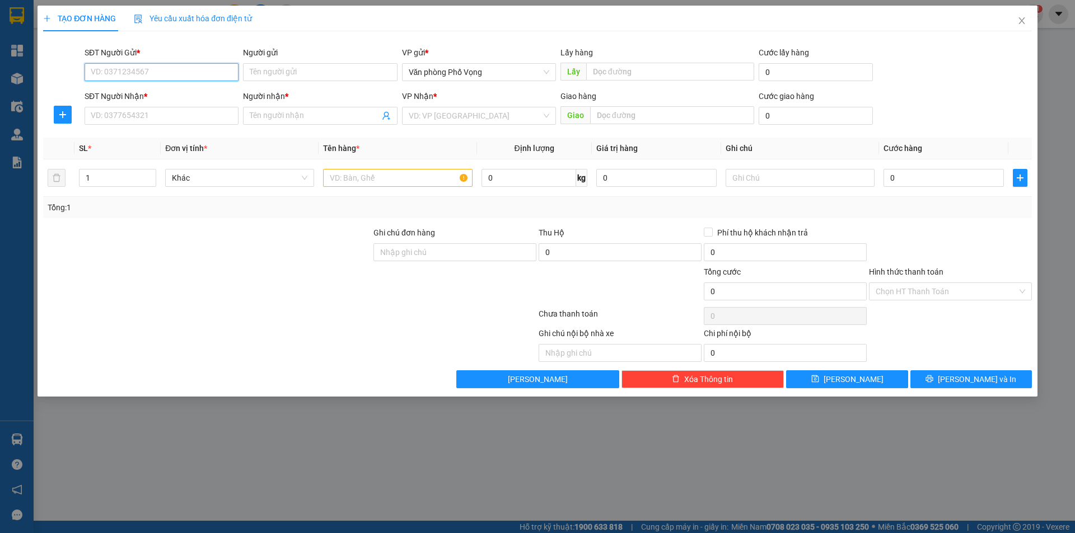
click at [126, 65] on input "SĐT Người Gửi *" at bounding box center [162, 72] width 154 height 18
click at [124, 95] on div "0888328668" at bounding box center [161, 94] width 140 height 12
type input "0888328668"
type input "0982446061"
type input "tú"
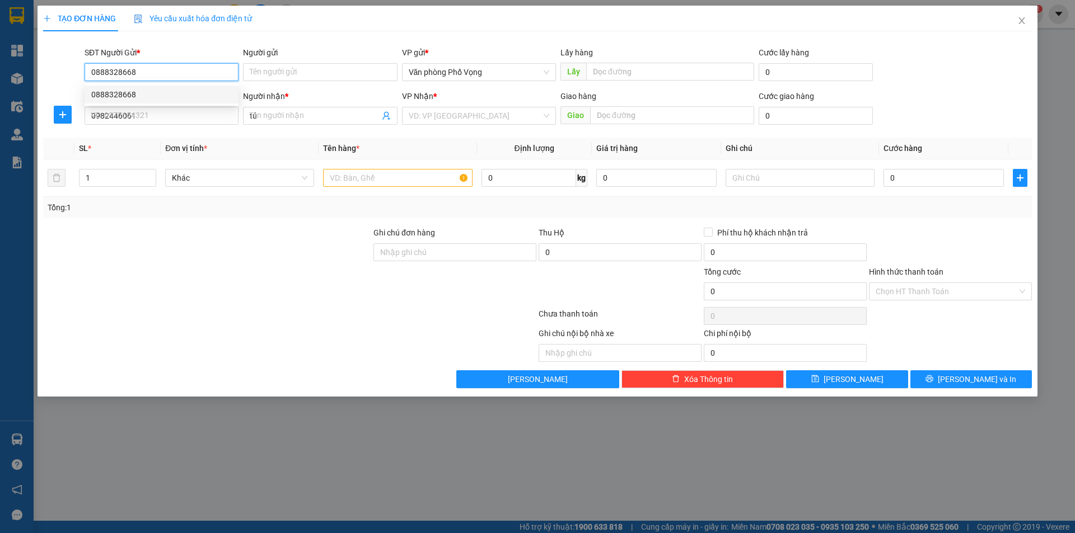
click at [124, 95] on div "0888328668" at bounding box center [161, 94] width 140 height 12
type input "40.000"
type input "0888328668"
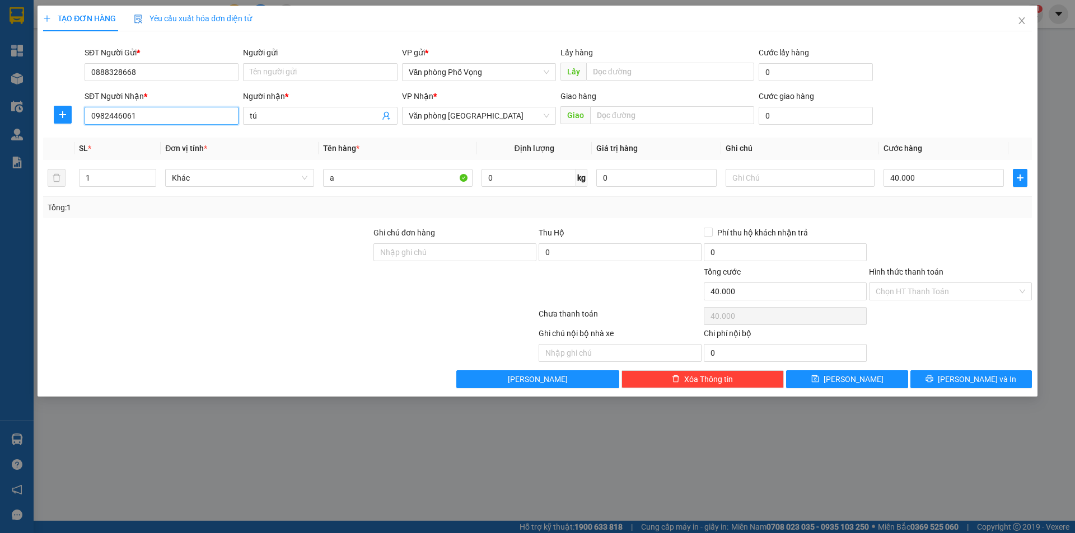
click at [144, 115] on input "0982446061" at bounding box center [162, 116] width 154 height 18
click at [991, 382] on span "[PERSON_NAME] và In" at bounding box center [976, 379] width 78 height 12
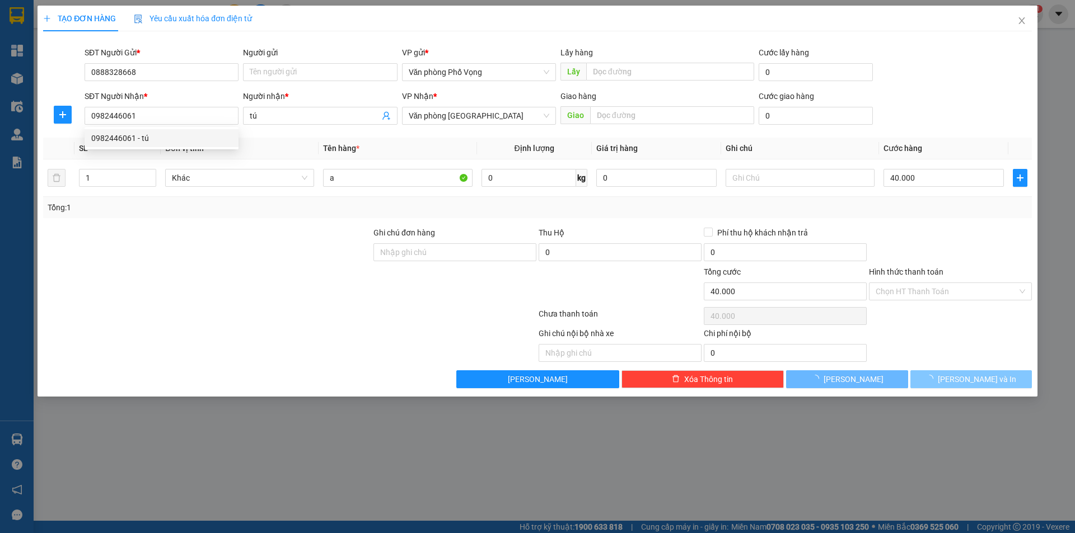
click at [991, 382] on span "[PERSON_NAME] và In" at bounding box center [976, 379] width 78 height 12
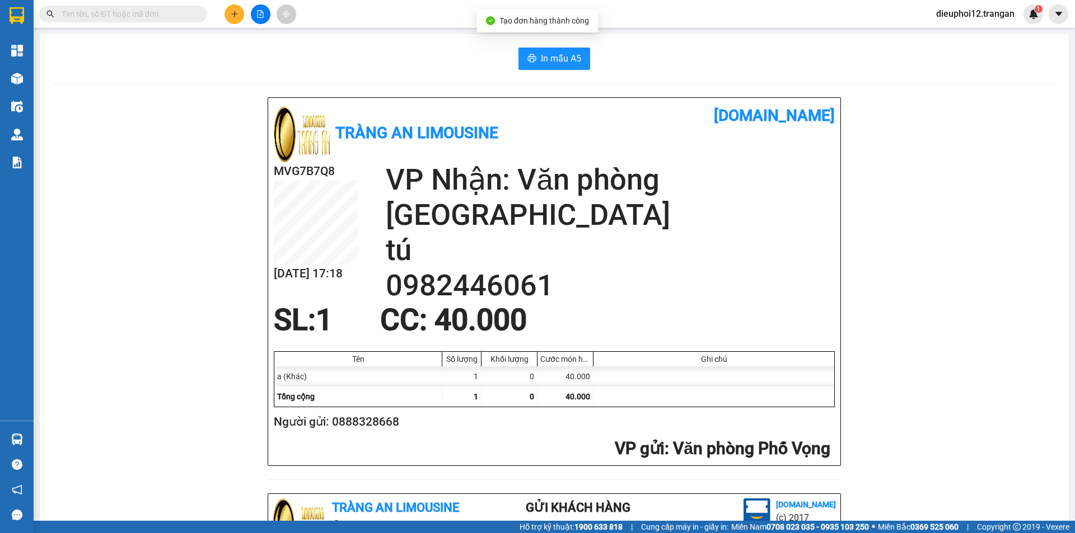
scroll to position [327, 0]
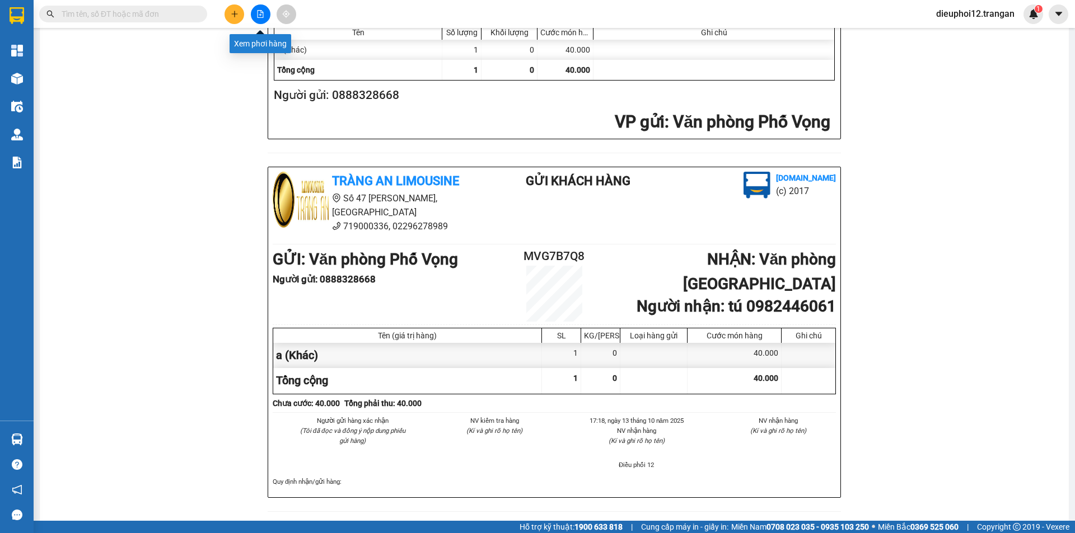
click at [231, 17] on icon "plus" at bounding box center [235, 14] width 8 height 8
click at [236, 15] on icon "plus" at bounding box center [235, 14] width 8 height 8
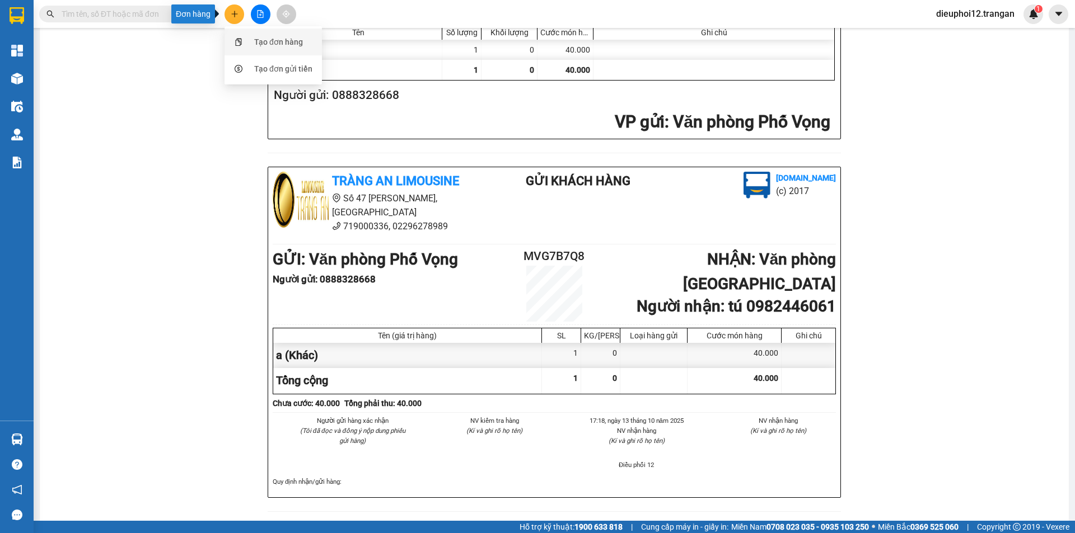
click at [254, 35] on div "Tạo đơn hàng" at bounding box center [273, 41] width 84 height 21
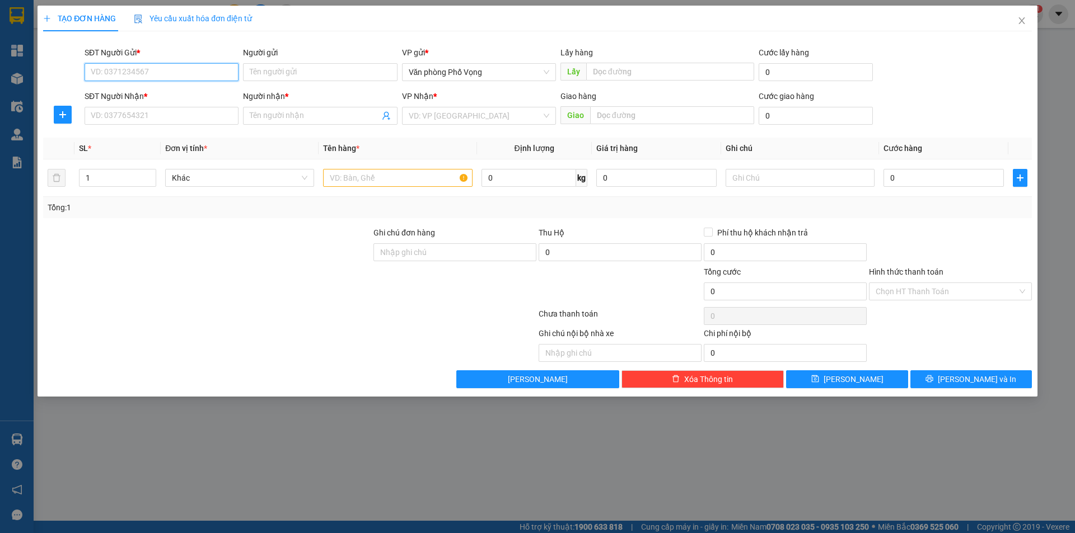
click at [146, 67] on input "SĐT Người Gửi *" at bounding box center [162, 72] width 154 height 18
click at [175, 94] on div "0988928975" at bounding box center [161, 94] width 140 height 12
type input "0988928975"
type input "0915102788"
type input "thúy"
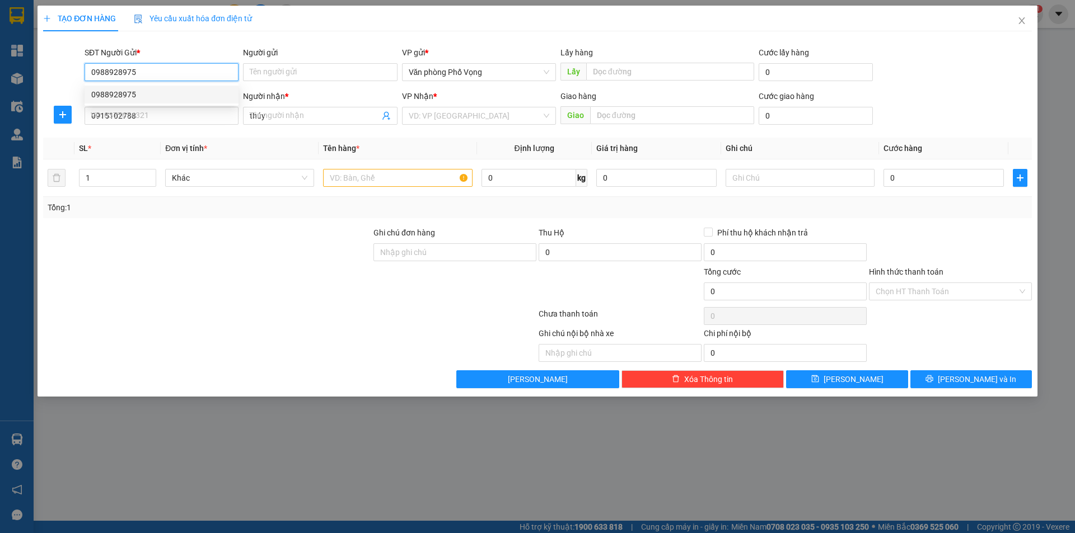
click at [175, 94] on div "0988928975" at bounding box center [161, 94] width 140 height 12
type input "40.000"
type input "0988928975"
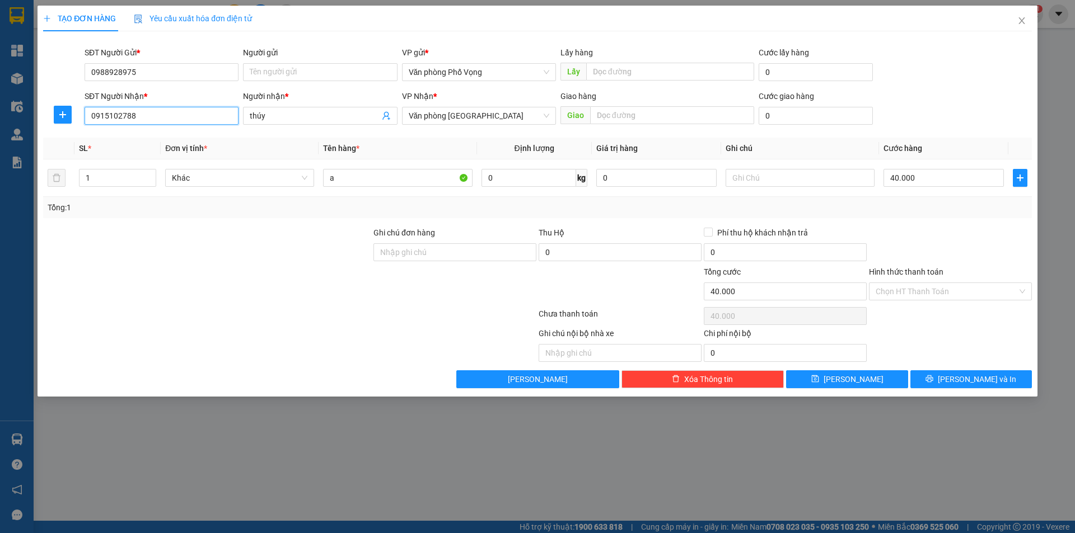
click at [162, 111] on input "0915102788" at bounding box center [162, 116] width 154 height 18
click at [959, 381] on button "[PERSON_NAME] và In" at bounding box center [970, 380] width 121 height 18
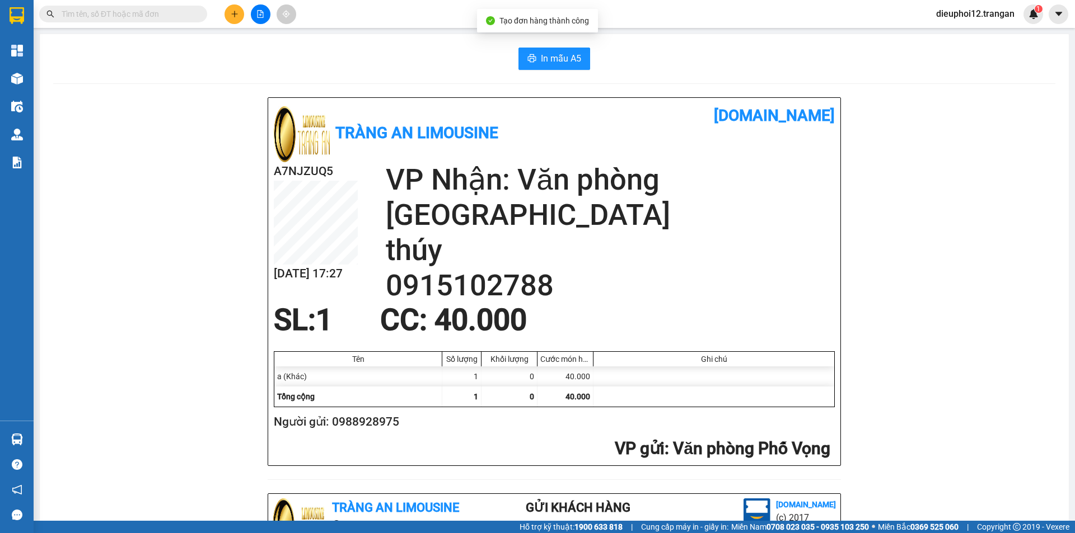
scroll to position [327, 0]
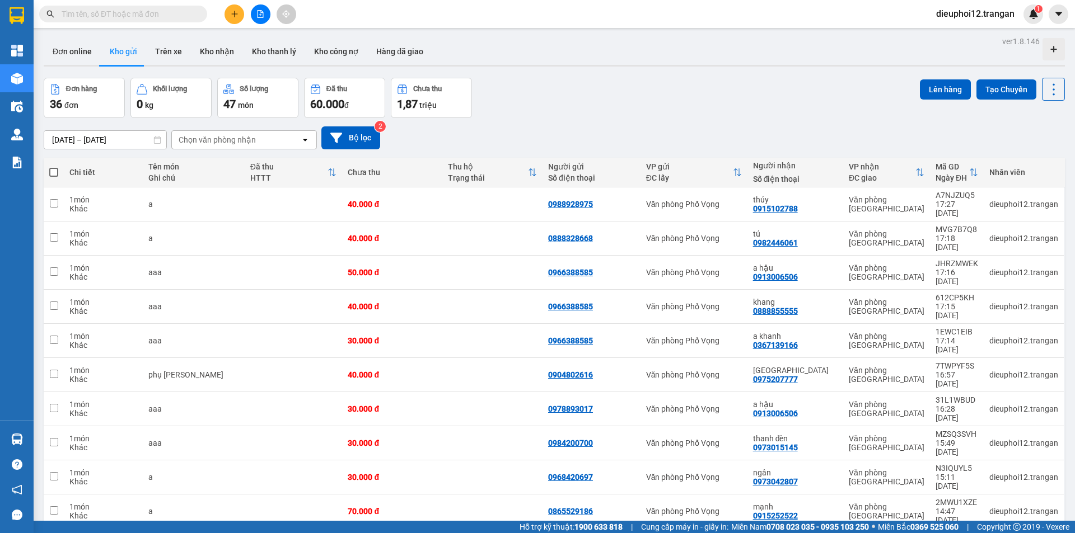
click at [235, 13] on icon "plus" at bounding box center [235, 14] width 8 height 8
click at [263, 40] on div "Tạo đơn hàng" at bounding box center [278, 42] width 49 height 12
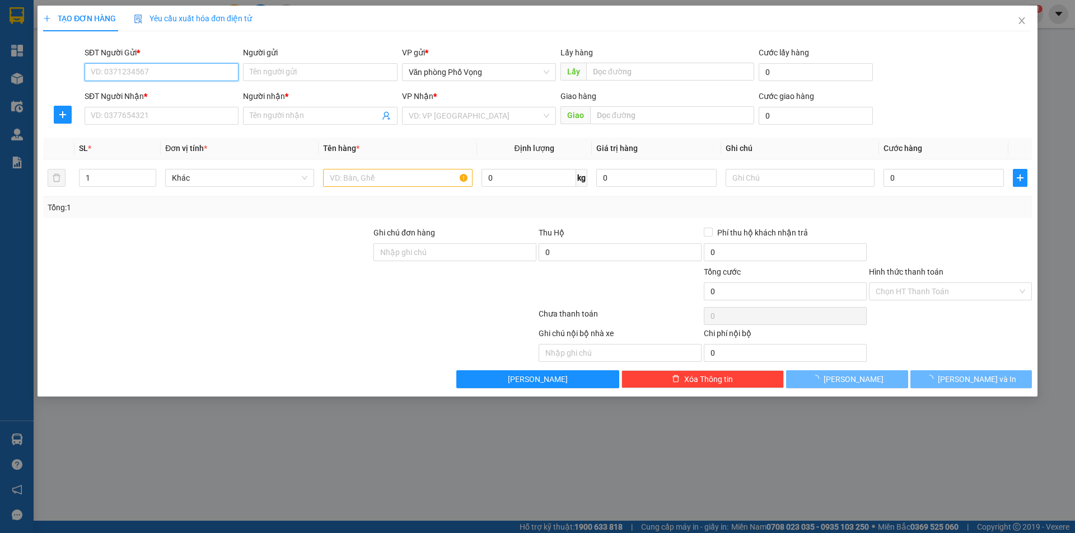
click at [156, 78] on input "SĐT Người Gửi *" at bounding box center [162, 72] width 154 height 18
type input "0828515748"
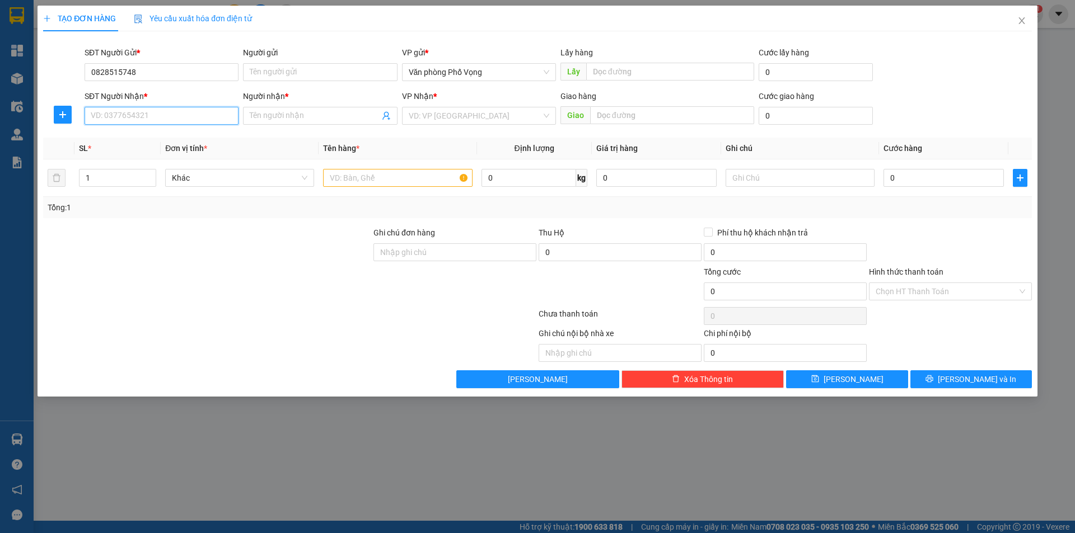
click at [154, 109] on input "SĐT Người Nhận *" at bounding box center [162, 116] width 154 height 18
type input "0869133250"
click at [432, 118] on input "search" at bounding box center [475, 115] width 133 height 17
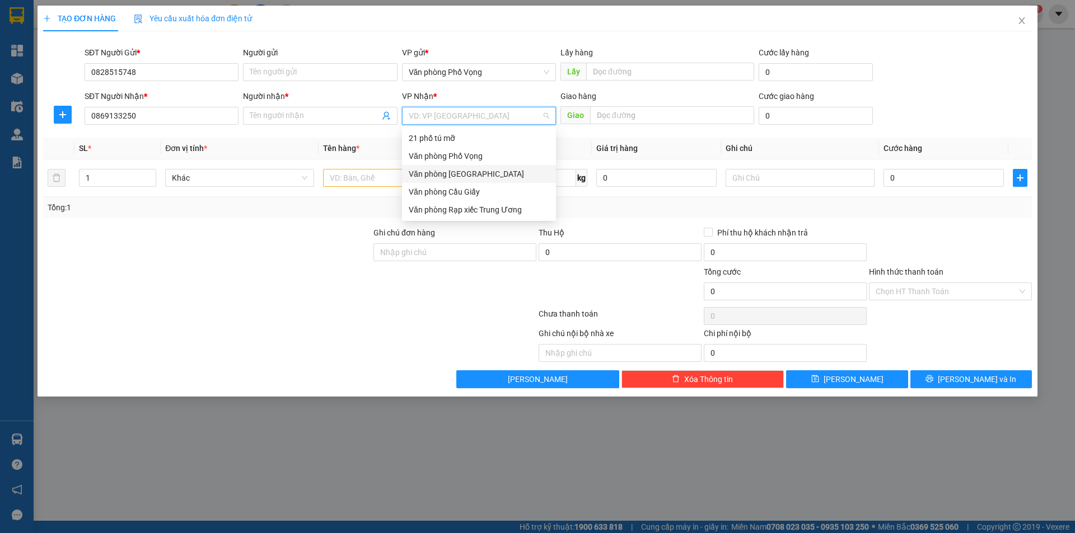
click at [439, 171] on div "Văn phòng [GEOGRAPHIC_DATA]" at bounding box center [479, 174] width 140 height 12
click at [439, 171] on input "text" at bounding box center [397, 178] width 149 height 18
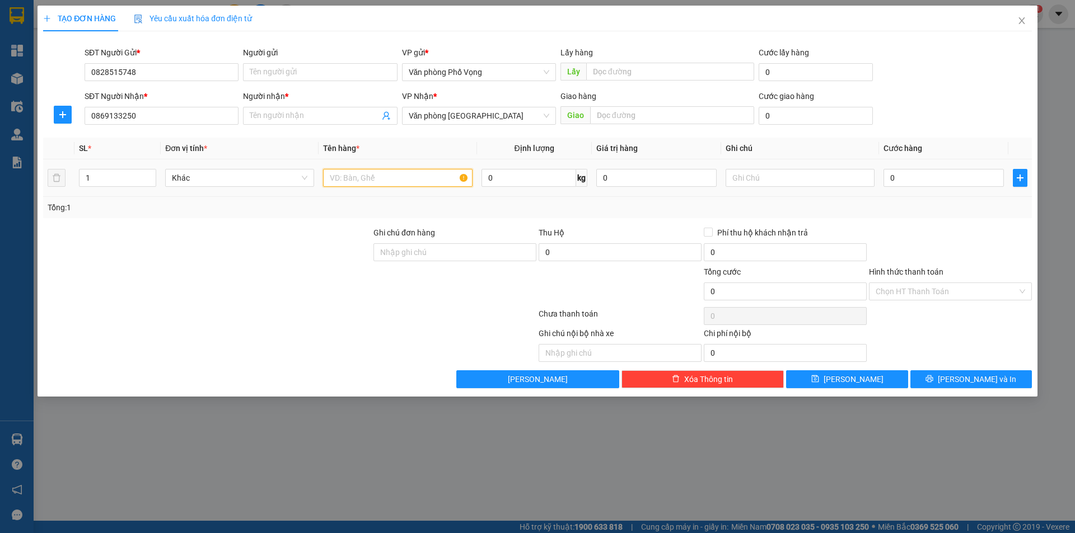
click at [387, 184] on input "text" at bounding box center [397, 178] width 149 height 18
type input "a"
click at [329, 125] on div "Người nhận * Tên người nhận" at bounding box center [320, 109] width 154 height 39
click at [328, 116] on input "Người nhận *" at bounding box center [314, 116] width 129 height 12
click at [913, 173] on input "0" at bounding box center [943, 178] width 120 height 18
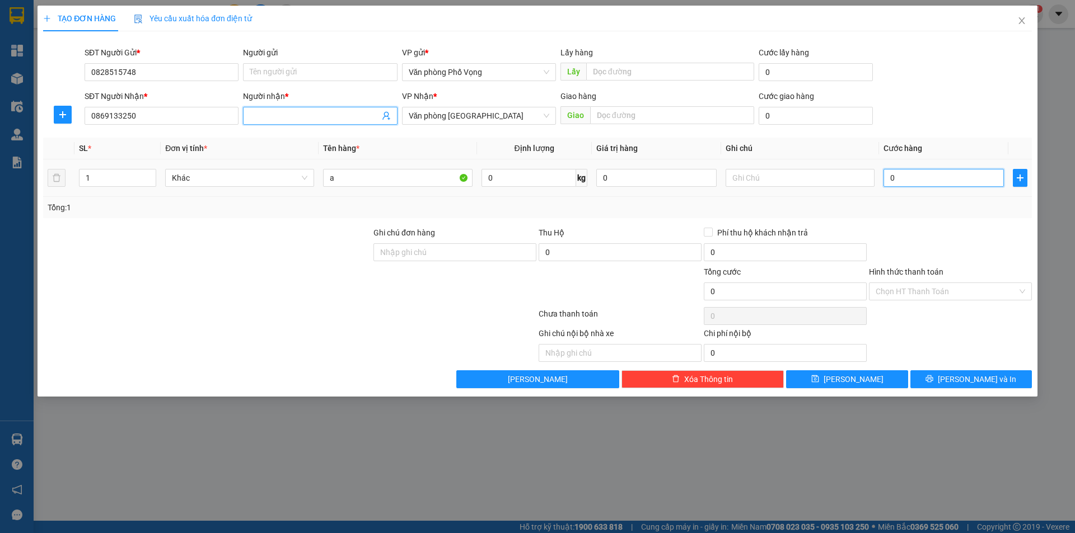
click at [913, 173] on input "0" at bounding box center [943, 178] width 120 height 18
type input "4"
type input "40"
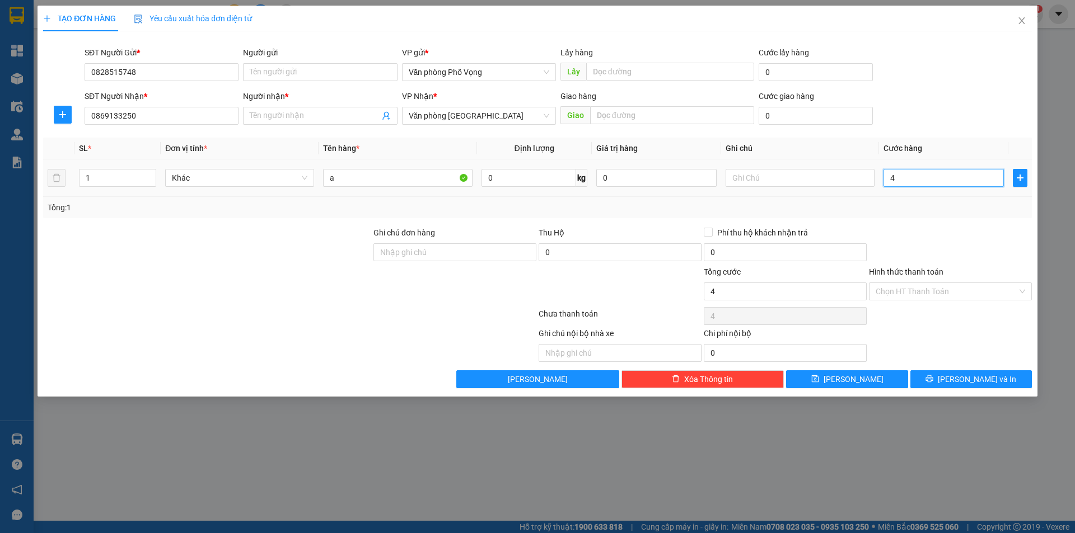
type input "40"
type input "400"
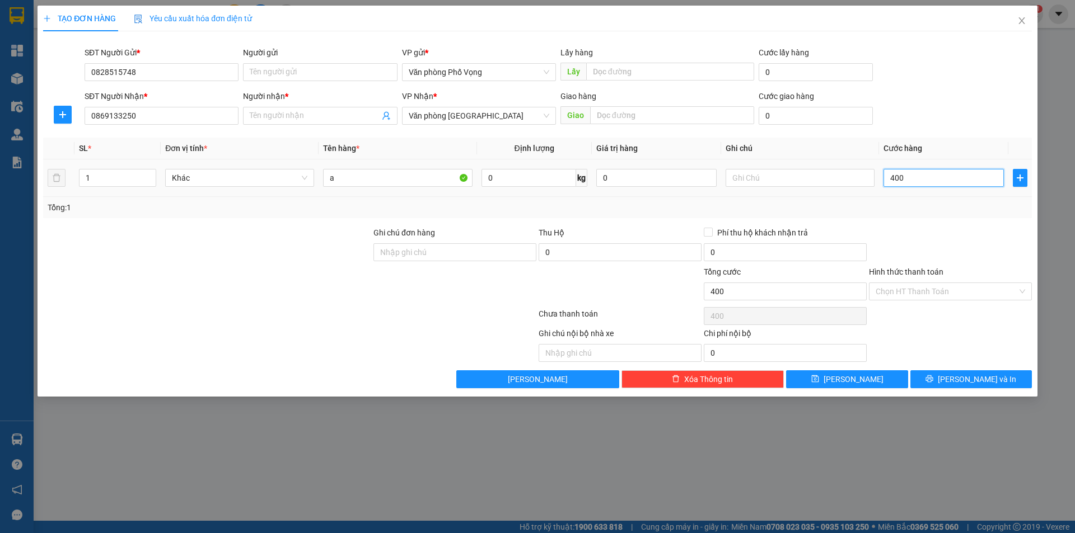
type input "4.000"
type input "40.000"
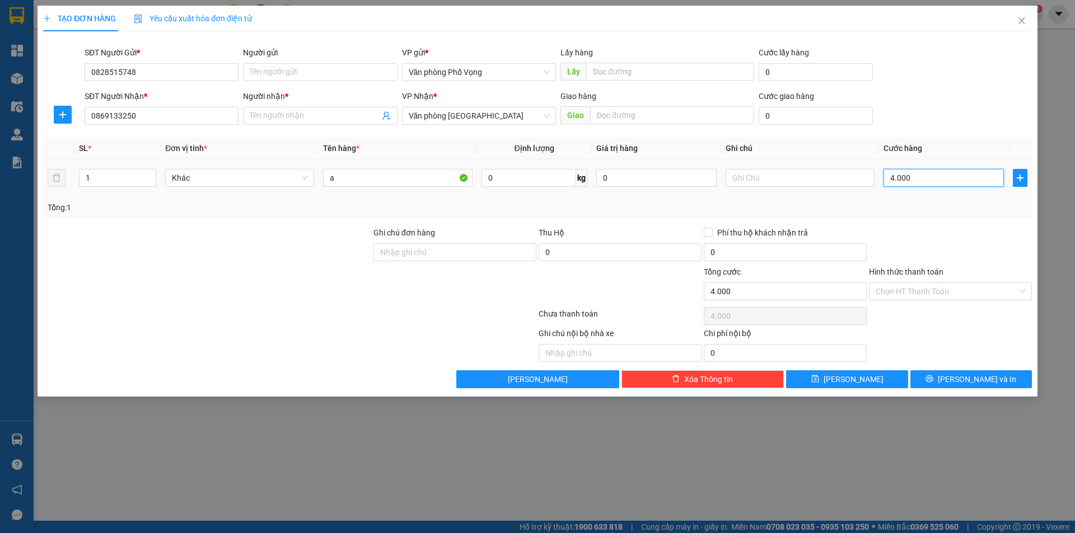
type input "40.000"
click at [286, 116] on input "Người nhận *" at bounding box center [314, 116] width 129 height 12
type input "a"
click at [935, 286] on input "Hình thức thanh toán" at bounding box center [946, 291] width 142 height 17
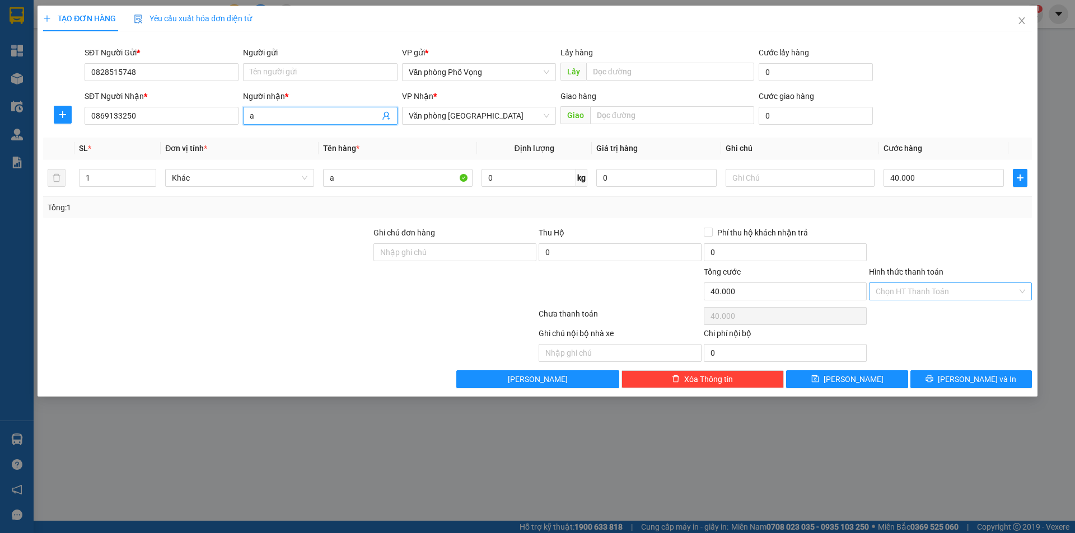
click at [935, 286] on input "Hình thức thanh toán" at bounding box center [946, 291] width 142 height 17
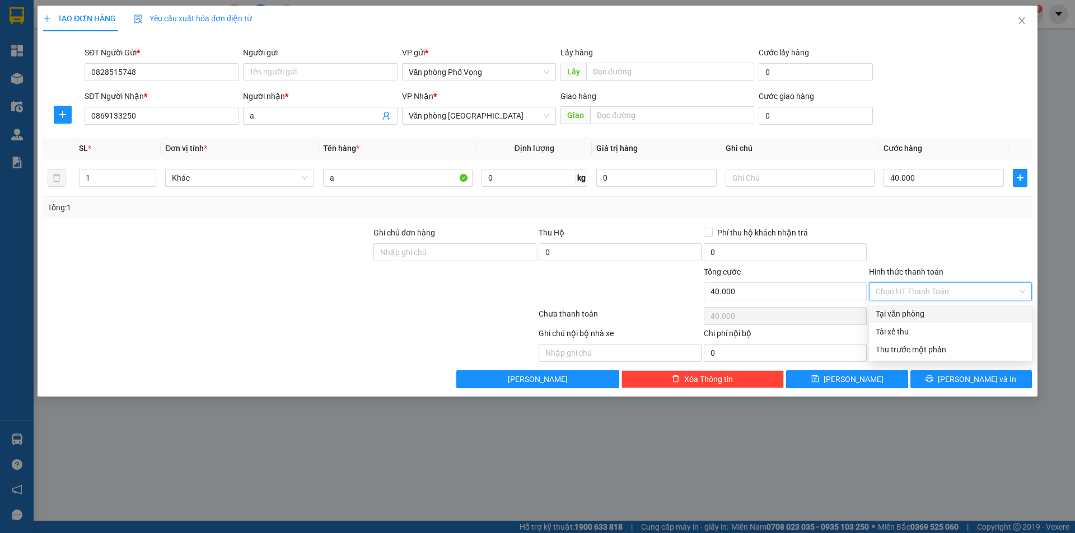
click at [918, 316] on div "Tại văn phòng" at bounding box center [949, 314] width 149 height 12
type input "0"
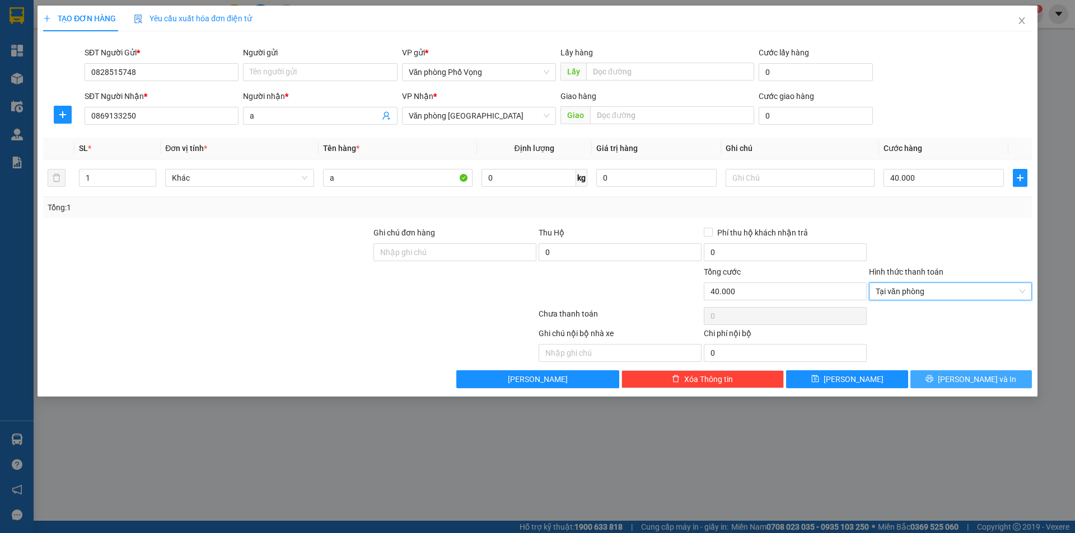
click at [947, 374] on button "[PERSON_NAME] và In" at bounding box center [970, 380] width 121 height 18
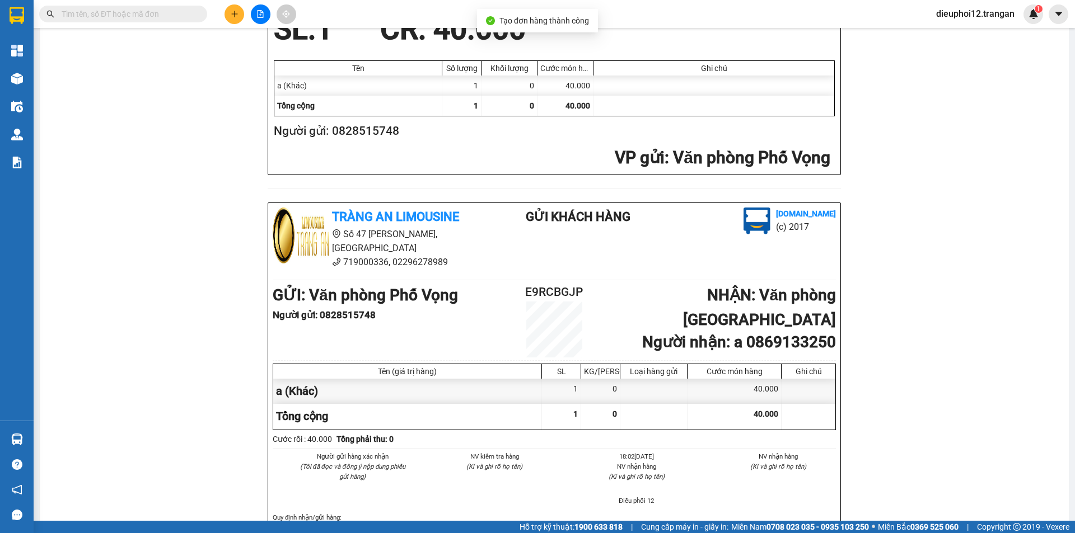
scroll to position [306, 0]
